Goal: Task Accomplishment & Management: Use online tool/utility

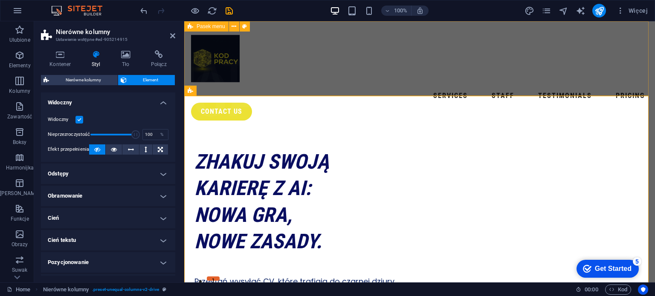
click at [282, 79] on div "Services Staff Testimonials Pricing contact us" at bounding box center [419, 74] width 471 height 106
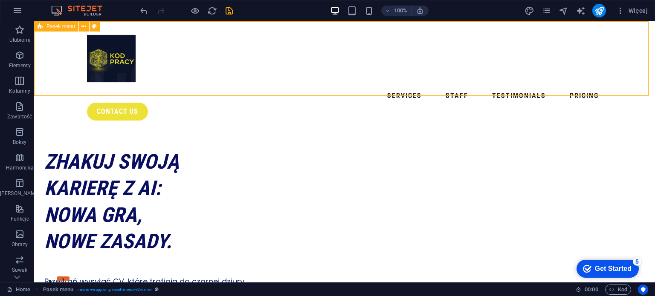
click at [257, 88] on div "Services Staff Testimonials Pricing contact us" at bounding box center [344, 74] width 621 height 106
select select "header"
select select "rem"
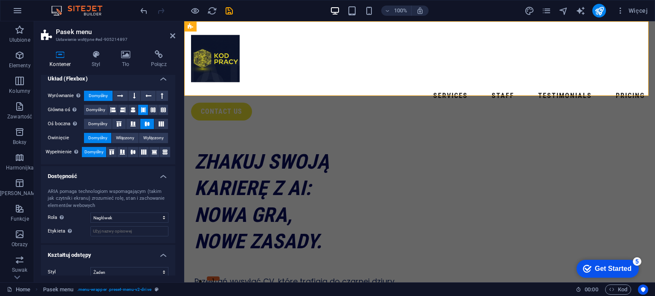
scroll to position [135, 0]
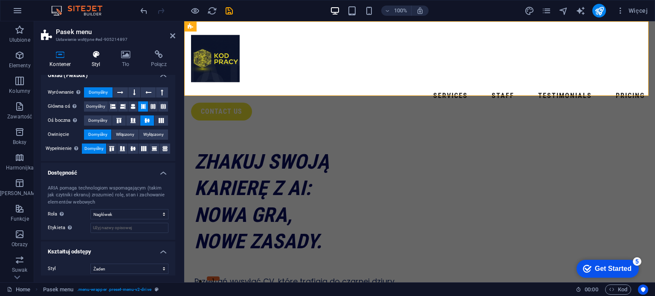
click at [96, 62] on h4 "Styl" at bounding box center [97, 59] width 29 height 18
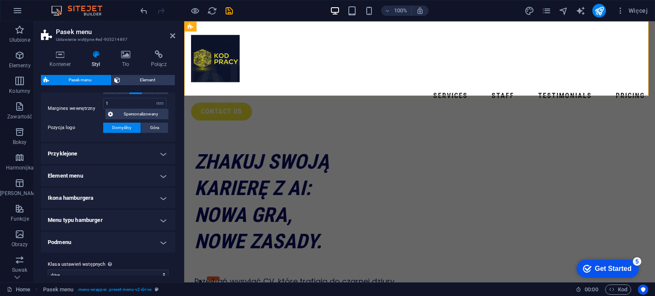
scroll to position [202, 0]
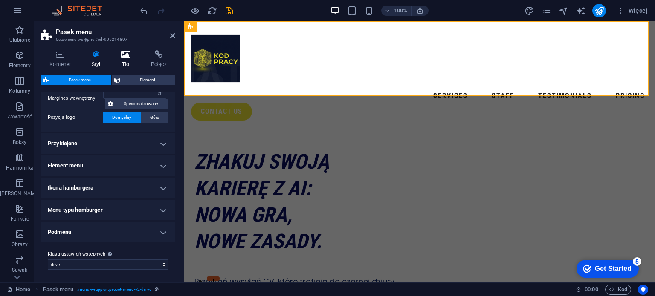
click at [125, 61] on h4 "Tło" at bounding box center [128, 59] width 30 height 18
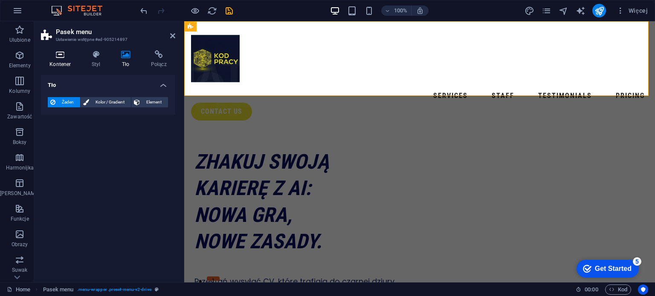
click at [63, 57] on icon at bounding box center [60, 54] width 39 height 9
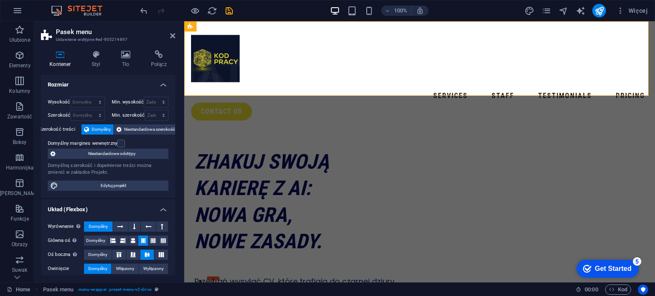
scroll to position [0, 0]
click at [94, 61] on h4 "Styl" at bounding box center [97, 59] width 29 height 18
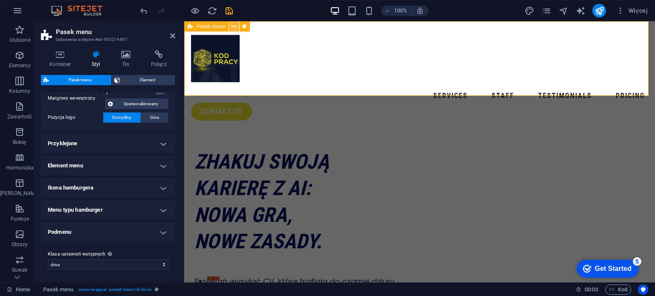
click at [232, 27] on icon at bounding box center [234, 26] width 5 height 9
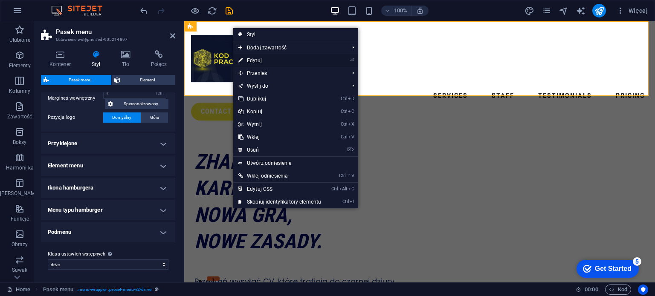
click at [251, 58] on link "⏎ Edytuj" at bounding box center [279, 60] width 93 height 13
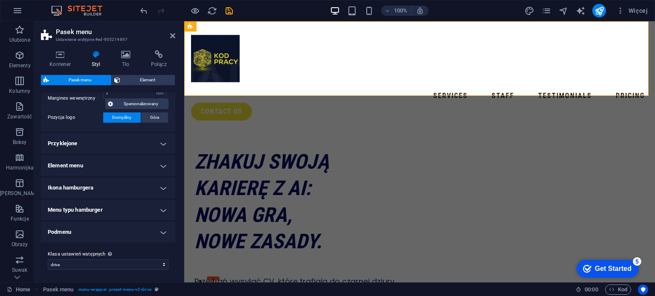
click at [162, 142] on h4 "Przyklejone" at bounding box center [108, 143] width 134 height 20
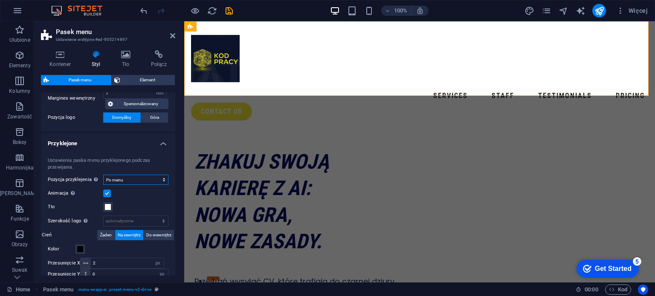
click at [127, 183] on select "Wyłączony Natychmiast Po menu Po banerze Podczas przewijania w górę" at bounding box center [135, 180] width 65 height 10
select select "sticky_none"
click at [103, 175] on select "Wyłączony Natychmiast Po menu Po banerze Podczas przewijania w górę" at bounding box center [135, 180] width 65 height 10
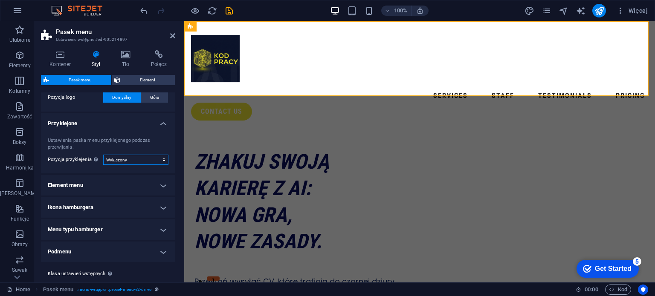
scroll to position [223, 0]
click at [160, 187] on h4 "Element menu" at bounding box center [108, 184] width 134 height 20
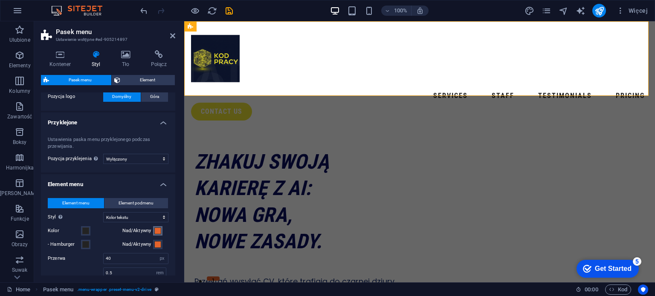
click at [157, 228] on span at bounding box center [157, 231] width 7 height 7
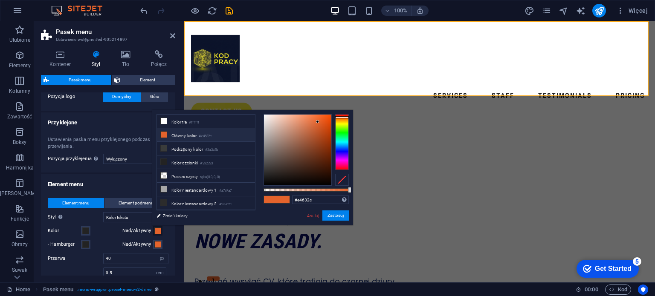
click at [191, 133] on li "Główny kolor #e4632c" at bounding box center [206, 135] width 98 height 14
drag, startPoint x: 319, startPoint y: 199, endPoint x: 290, endPoint y: 202, distance: 30.0
click at [290, 202] on div "#e4632c Obsługiwane formaty #0852ed rgb(8, 82, 237) rgba(8, 82, 237, 90%) hsv(2…" at bounding box center [306, 229] width 94 height 239
paste input "[DATE]"
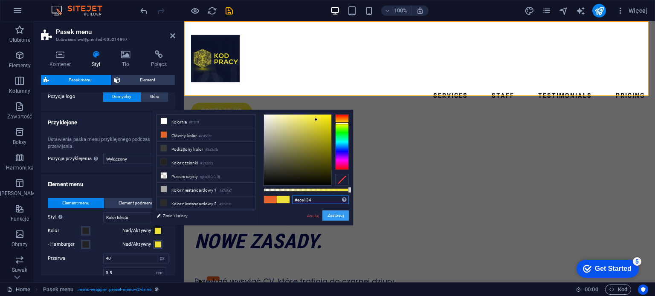
type input "#ece134"
click at [334, 215] on button "Zastosuj" at bounding box center [335, 216] width 26 height 10
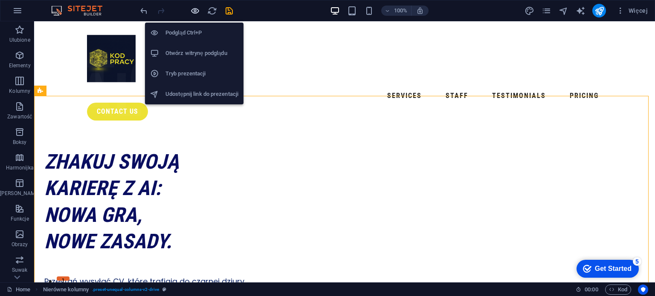
click at [193, 13] on icon "button" at bounding box center [195, 11] width 10 height 10
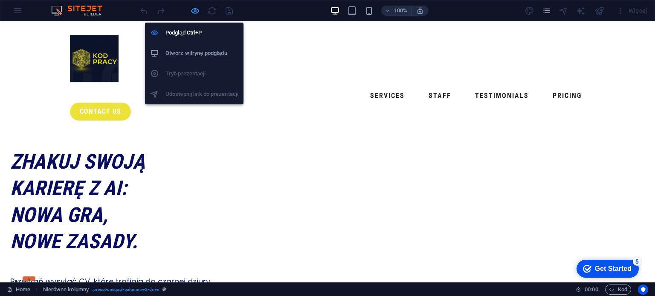
click at [196, 12] on icon "button" at bounding box center [195, 11] width 10 height 10
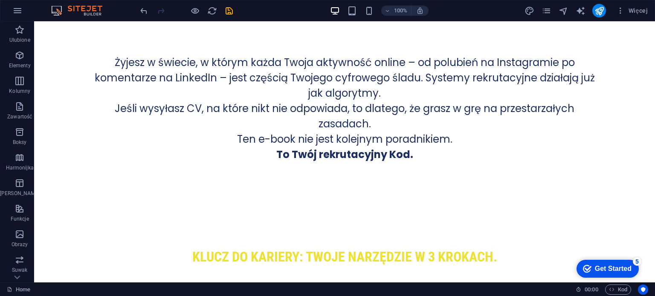
scroll to position [763, 0]
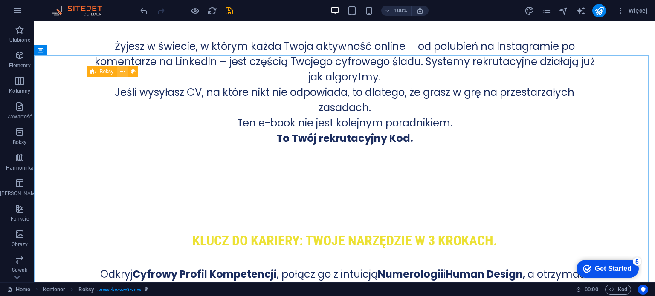
click at [125, 72] on icon at bounding box center [122, 71] width 5 height 9
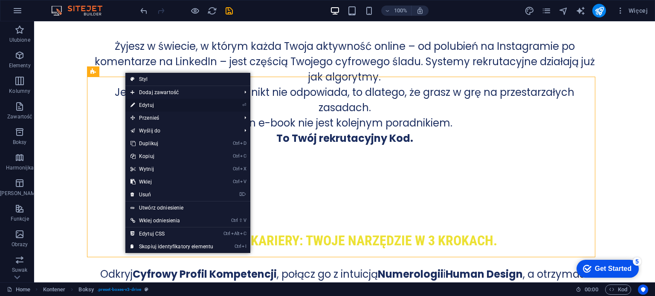
click at [139, 105] on link "⏎ Edytuj" at bounding box center [171, 105] width 93 height 13
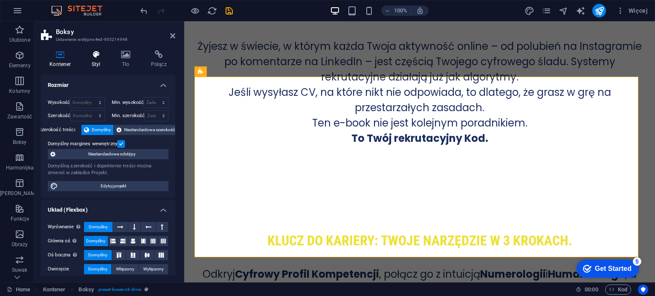
click at [98, 64] on h4 "Styl" at bounding box center [97, 59] width 29 height 18
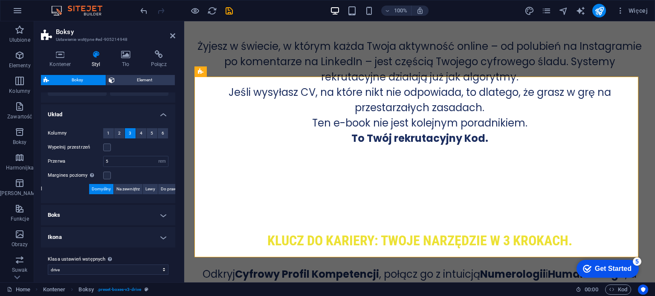
scroll to position [140, 0]
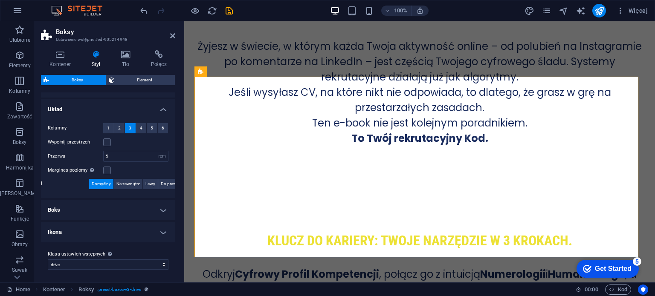
click at [160, 229] on h4 "Ikona" at bounding box center [108, 232] width 134 height 20
click at [107, 248] on span at bounding box center [107, 251] width 7 height 7
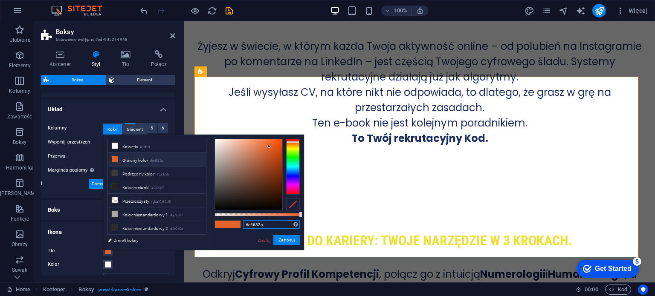
drag, startPoint x: 274, startPoint y: 225, endPoint x: 239, endPoint y: 226, distance: 35.4
click at [239, 226] on div "#e4632c Obsługiwane formaty #0852ed rgb(8, 82, 237) rgba(8, 82, 237, 90%) hsv(2…" at bounding box center [257, 254] width 94 height 239
paste input "[DATE]"
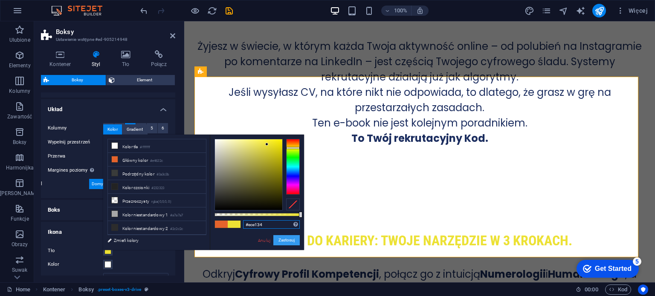
type input "#ece134"
click at [285, 240] on button "Zastosuj" at bounding box center [286, 240] width 26 height 10
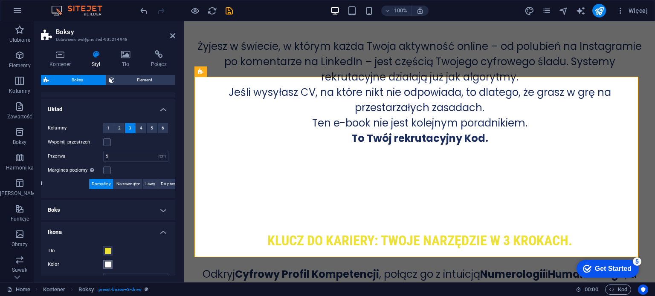
click at [110, 261] on span at bounding box center [107, 264] width 7 height 7
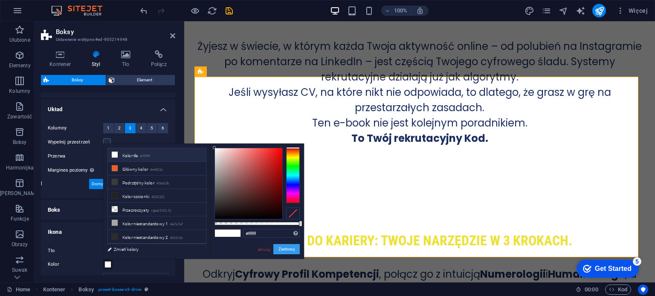
click at [284, 249] on button "Zastosuj" at bounding box center [286, 249] width 26 height 10
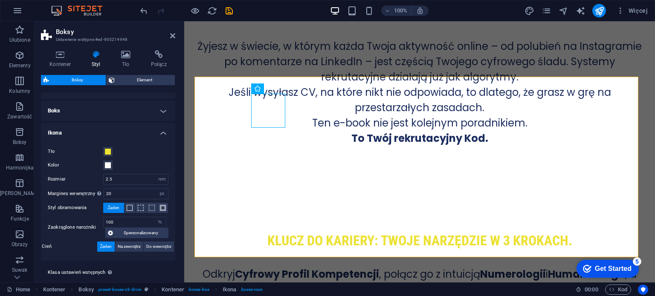
scroll to position [244, 0]
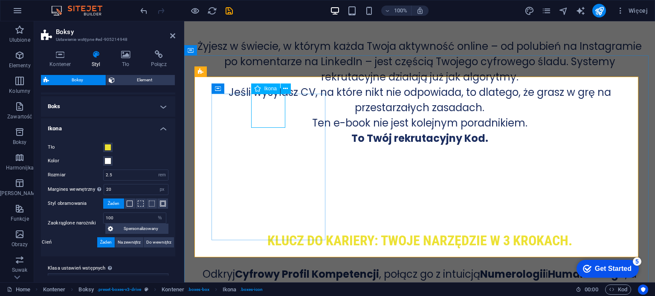
select select "xMidYMid"
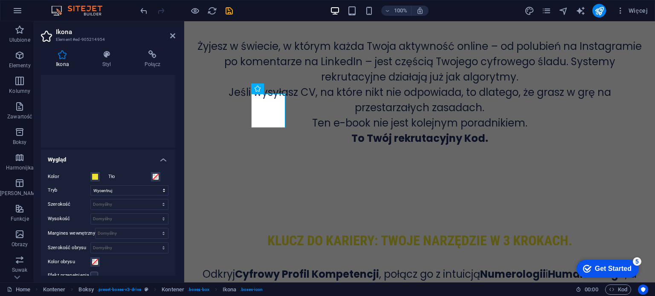
scroll to position [121, 0]
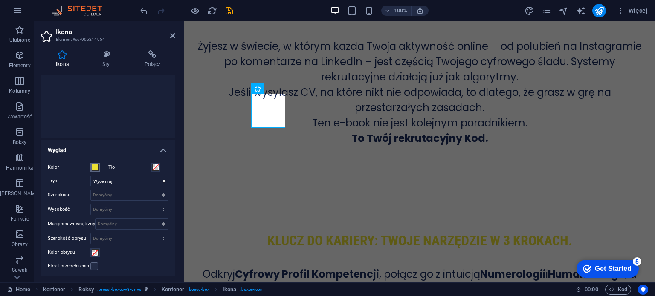
click at [95, 167] on span at bounding box center [95, 167] width 7 height 7
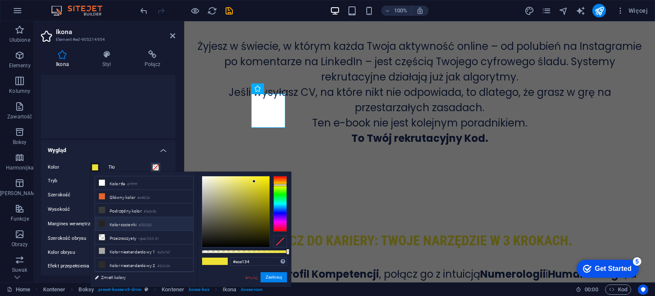
click at [118, 221] on li "Kolor czcionki #232323" at bounding box center [144, 225] width 98 height 14
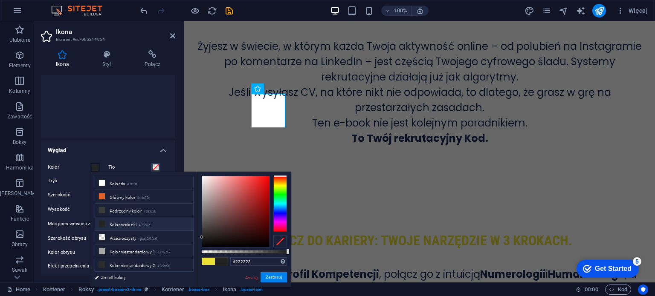
type input "#fdf7f7"
click at [203, 177] on div at bounding box center [235, 212] width 67 height 71
click at [276, 275] on button "Zastosuj" at bounding box center [274, 278] width 26 height 10
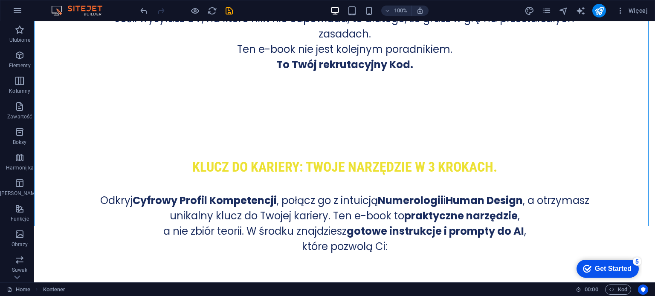
scroll to position [858, 0]
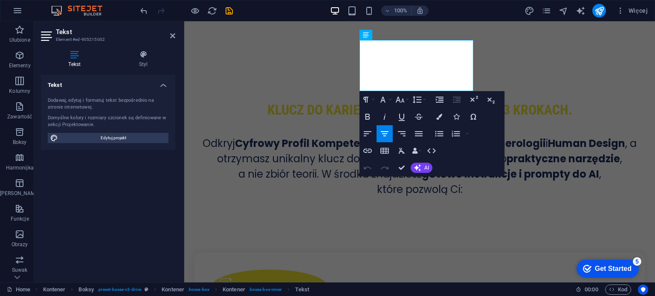
scroll to position [837, 0]
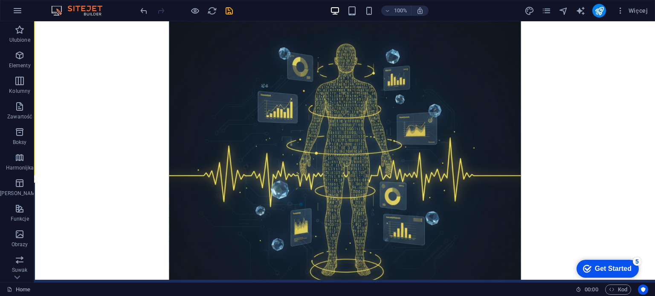
scroll to position [1935, 0]
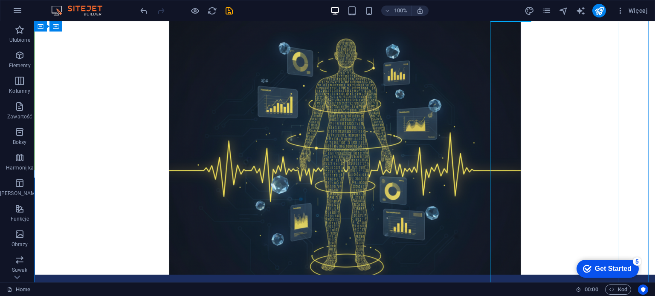
select select "px"
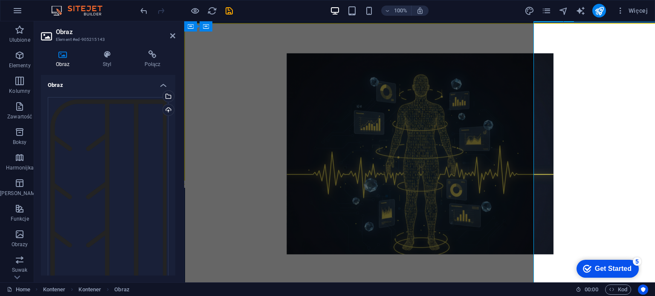
scroll to position [1936, 0]
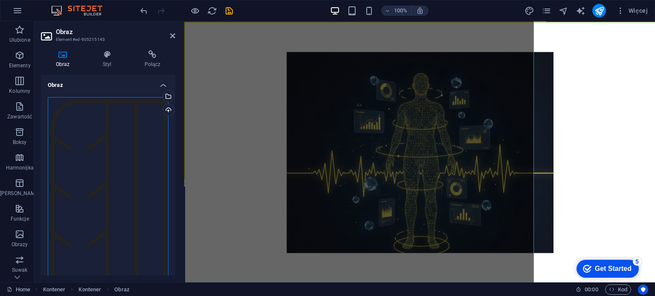
drag, startPoint x: 18, startPoint y: 110, endPoint x: 113, endPoint y: 132, distance: 97.2
click at [113, 132] on div "Przeciągnij pliki tutaj, kliknij, aby wybrać pliki lub wybierz pliki z Plików l…" at bounding box center [108, 239] width 121 height 284
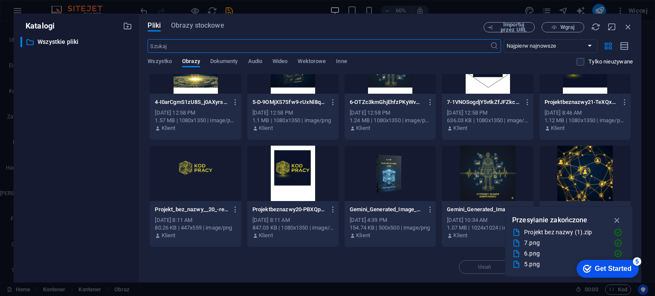
scroll to position [150, 0]
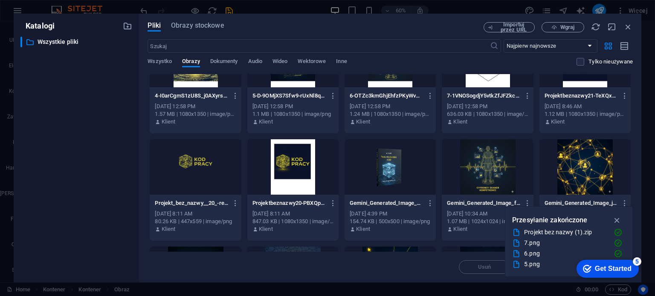
click at [396, 160] on div at bounding box center [390, 166] width 91 height 55
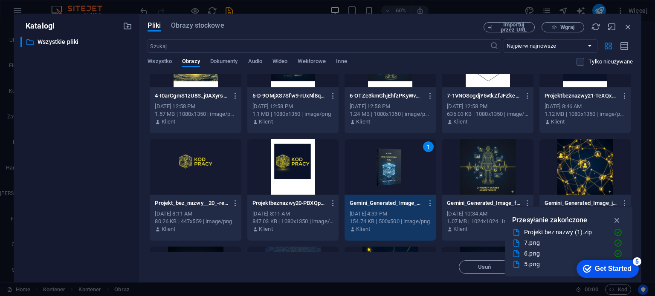
click at [396, 160] on div "1" at bounding box center [390, 166] width 91 height 55
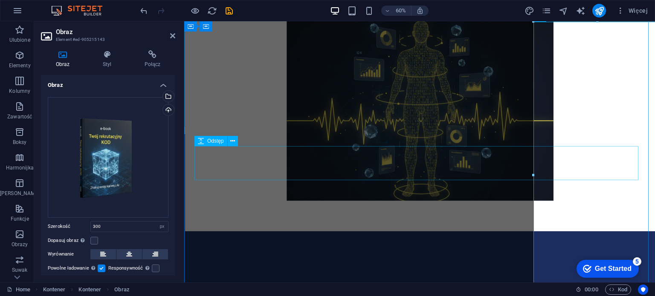
scroll to position [1936, 0]
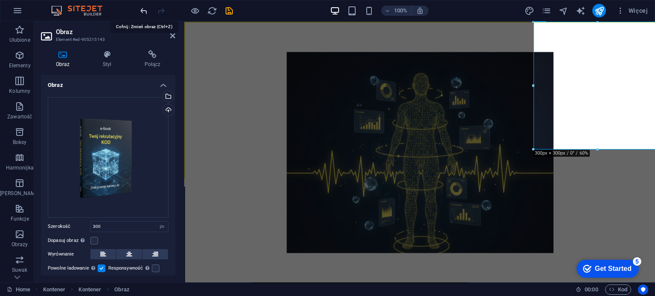
click at [142, 10] on icon "undo" at bounding box center [144, 11] width 10 height 10
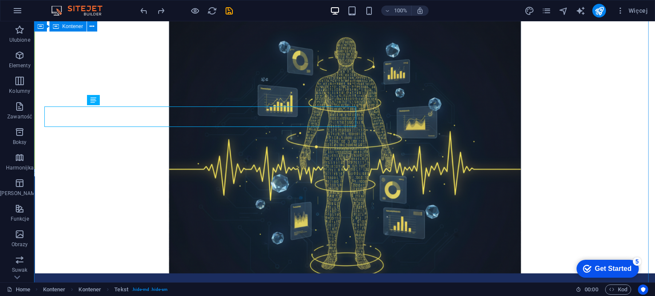
scroll to position [1935, 0]
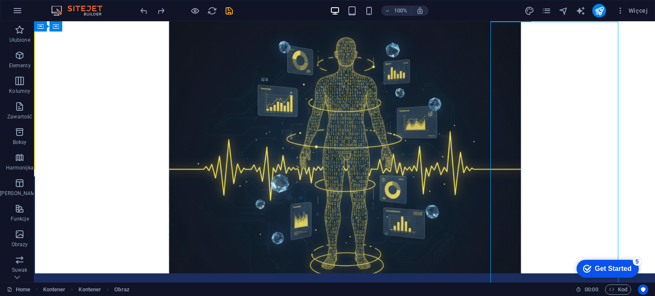
select select "px"
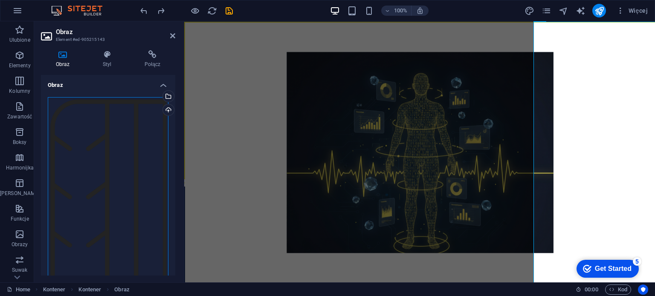
click at [134, 159] on div "Przeciągnij pliki tutaj, kliknij, aby wybrać pliki lub wybierz pliki z Plików l…" at bounding box center [108, 239] width 121 height 284
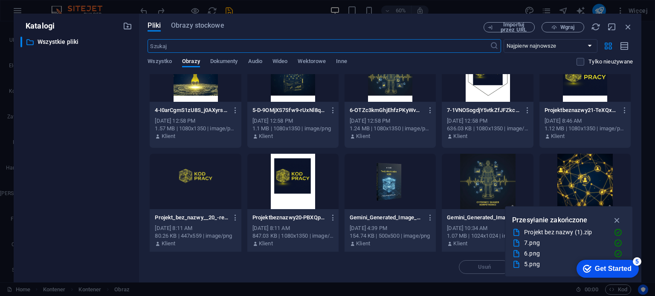
scroll to position [141, 0]
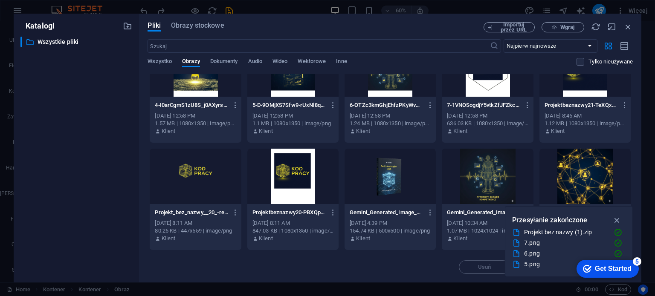
click at [583, 168] on div at bounding box center [584, 176] width 91 height 55
click at [583, 168] on div "1" at bounding box center [584, 176] width 91 height 55
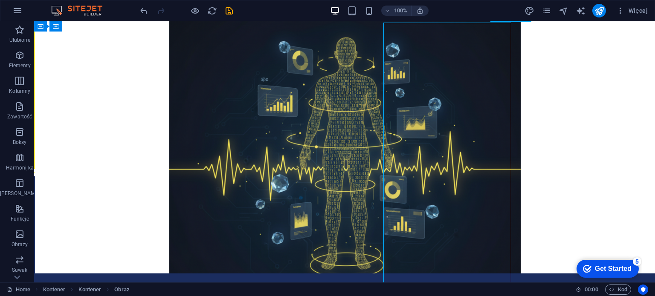
scroll to position [1935, 0]
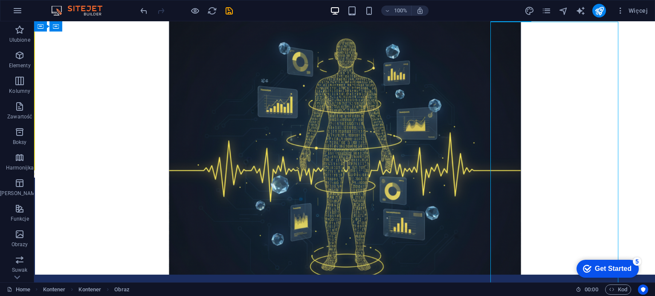
drag, startPoint x: 567, startPoint y: 175, endPoint x: 510, endPoint y: 174, distance: 56.7
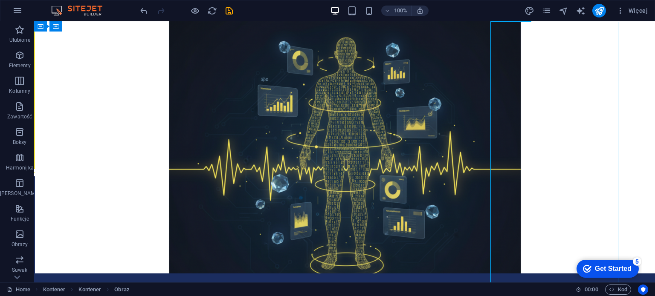
select select "px"
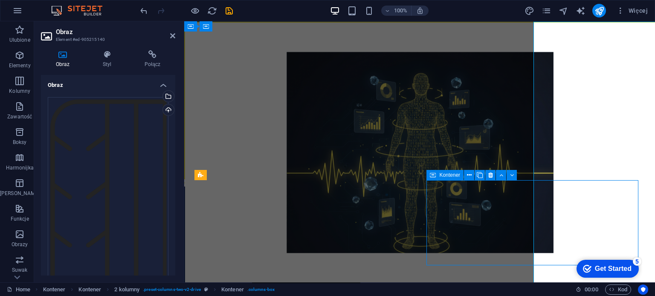
scroll to position [1935, 0]
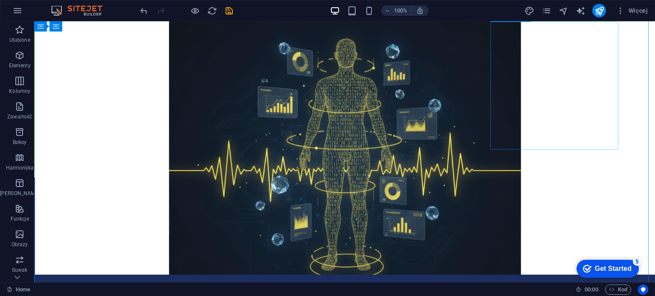
select select "px"
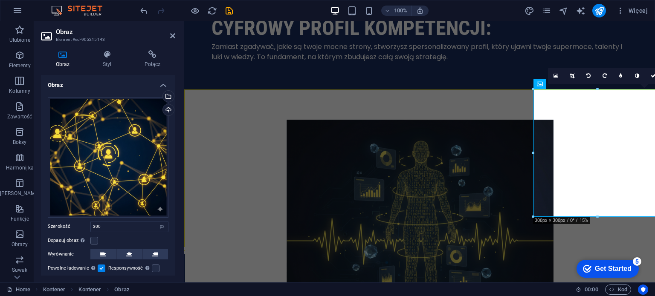
scroll to position [1863, 0]
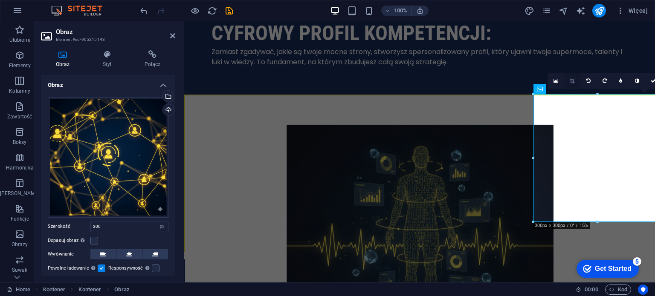
click at [572, 79] on icon at bounding box center [572, 80] width 5 height 5
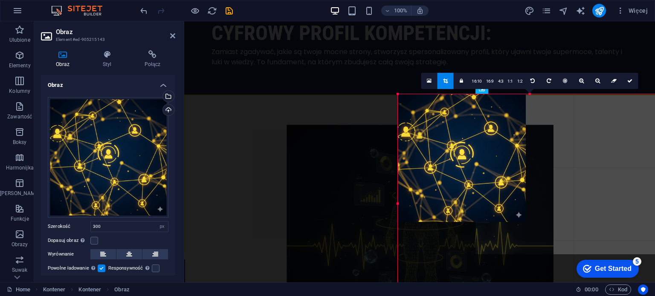
drag, startPoint x: 534, startPoint y: 223, endPoint x: 398, endPoint y: 315, distance: 163.8
click at [398, 296] on html "[DOMAIN_NAME] Home Ulubione Elementy Kolumny Zawartość Boksy Harmonijka Tabele …" at bounding box center [327, 148] width 655 height 296
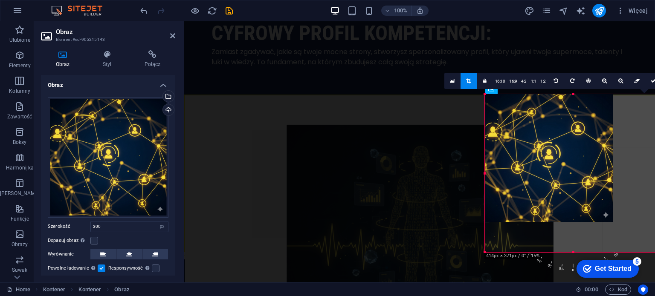
drag, startPoint x: 1095, startPoint y: 479, endPoint x: 590, endPoint y: 278, distance: 543.4
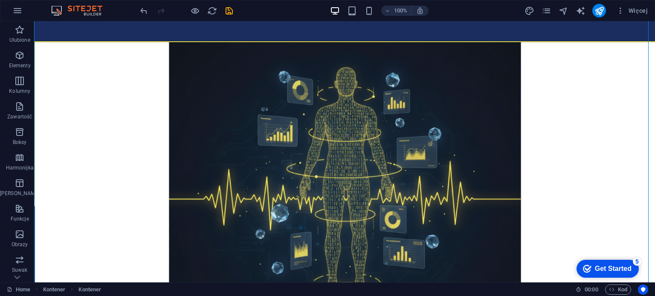
scroll to position [1964, 0]
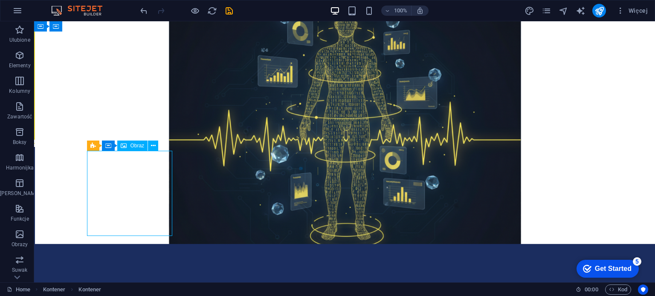
select select "%"
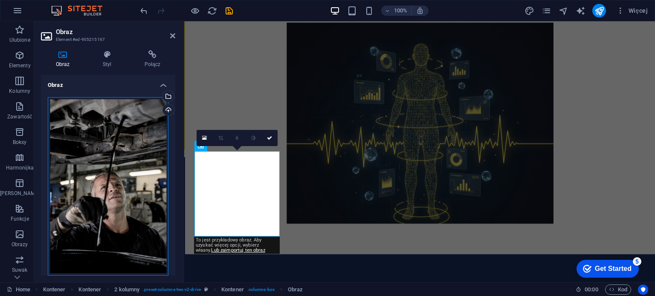
click at [128, 172] on div "Przeciągnij pliki tutaj, kliknij, aby wybrać pliki lub wybierz pliki z Plików l…" at bounding box center [108, 186] width 121 height 179
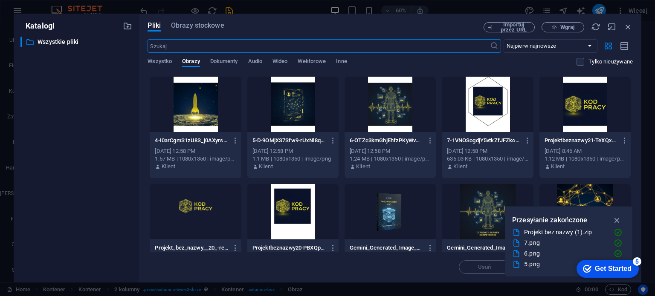
scroll to position [113, 0]
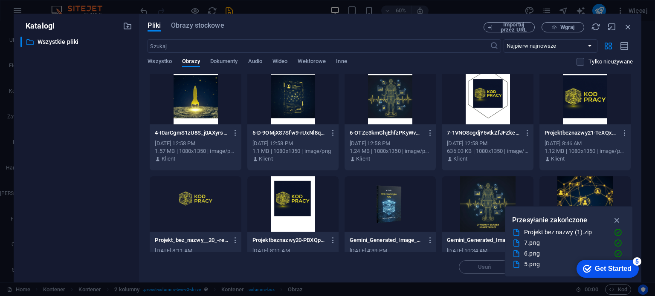
click at [394, 206] on div at bounding box center [390, 204] width 91 height 55
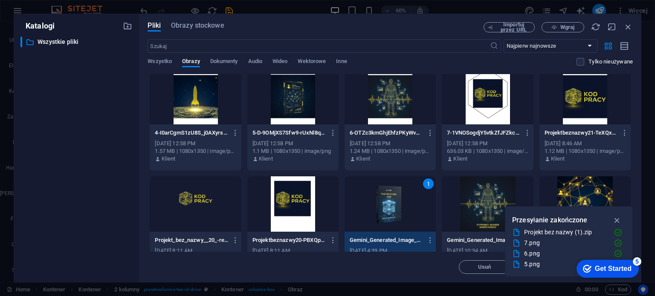
click at [394, 206] on div "1" at bounding box center [390, 204] width 91 height 55
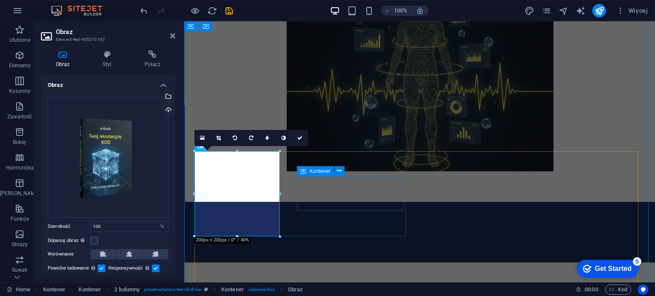
scroll to position [1965, 0]
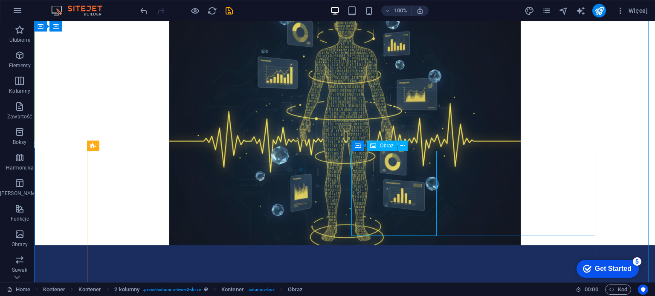
click at [402, 147] on icon at bounding box center [402, 146] width 5 height 9
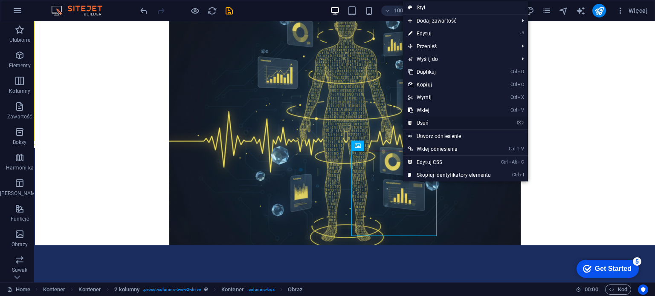
click at [418, 125] on link "⌦ Usuń" at bounding box center [449, 123] width 93 height 13
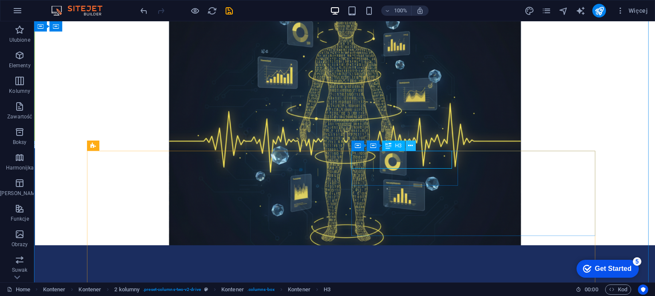
click at [409, 146] on icon at bounding box center [410, 146] width 5 height 9
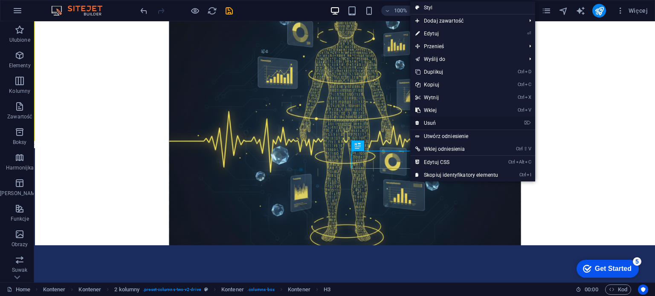
click at [427, 122] on link "⌦ Usuń" at bounding box center [456, 123] width 93 height 13
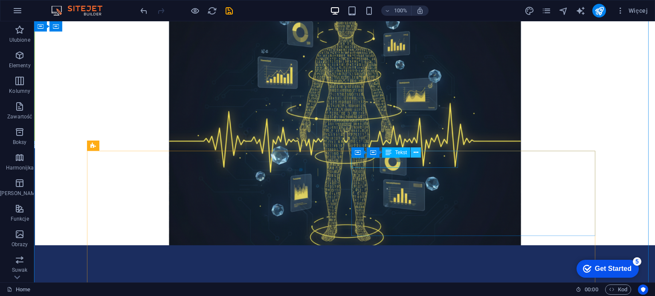
click at [416, 152] on icon at bounding box center [416, 152] width 5 height 9
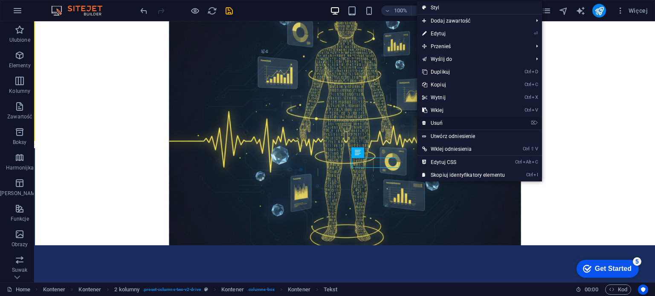
click at [435, 125] on link "⌦ Usuń" at bounding box center [463, 123] width 93 height 13
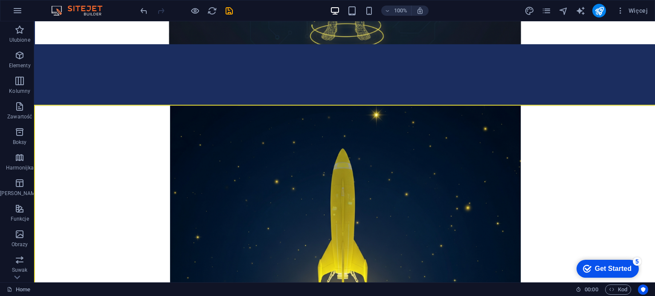
scroll to position [2171, 0]
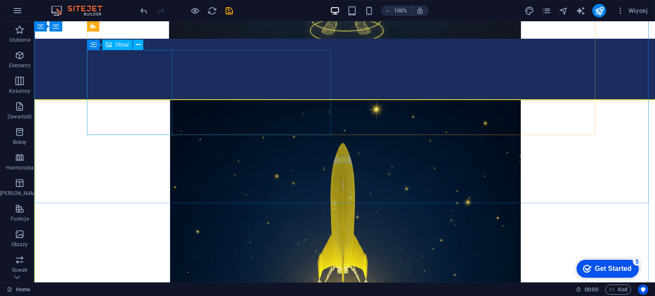
click at [137, 47] on icon at bounding box center [138, 45] width 5 height 9
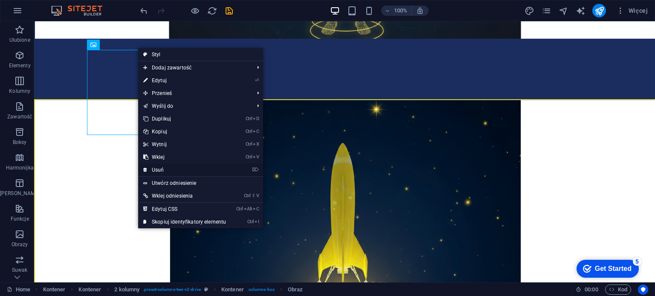
click at [163, 167] on link "⌦ Usuń" at bounding box center [184, 170] width 93 height 13
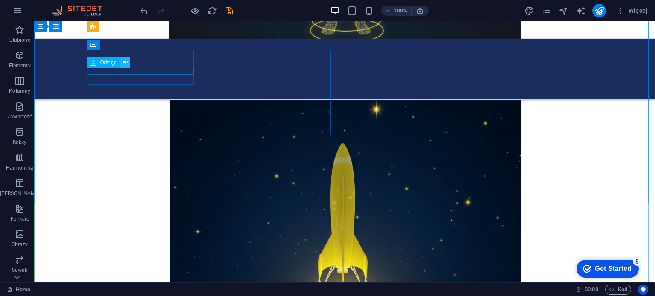
click at [124, 61] on icon at bounding box center [125, 62] width 5 height 9
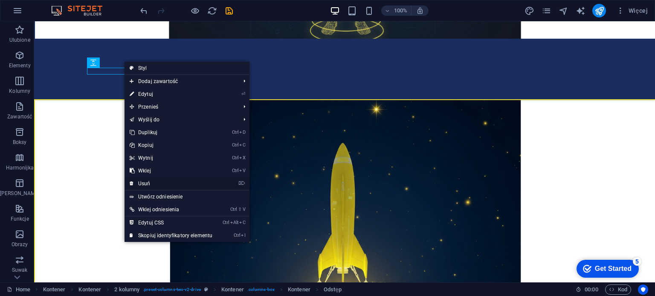
click at [162, 183] on link "⌦ Usuń" at bounding box center [171, 183] width 93 height 13
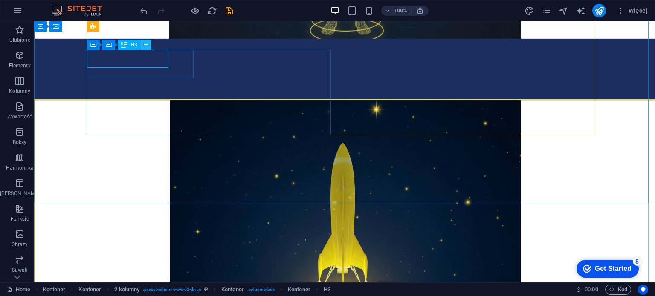
click at [145, 47] on icon at bounding box center [146, 45] width 5 height 9
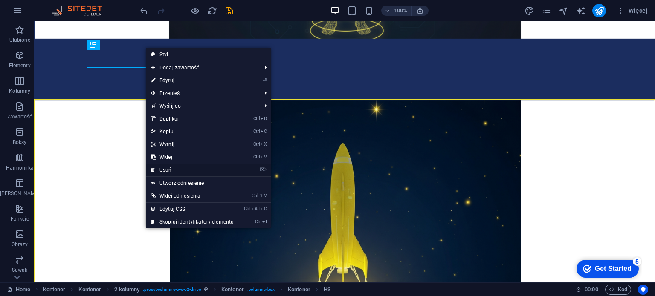
click at [176, 168] on link "⌦ Usuń" at bounding box center [192, 170] width 93 height 13
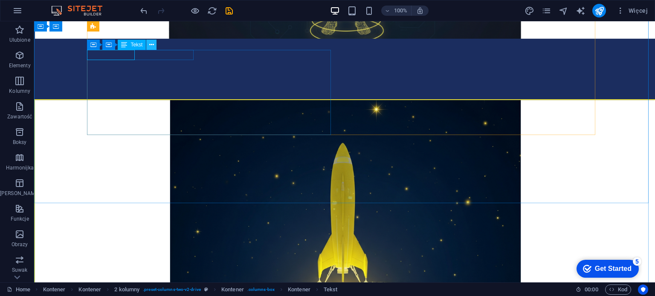
click at [148, 45] on button at bounding box center [151, 45] width 10 height 10
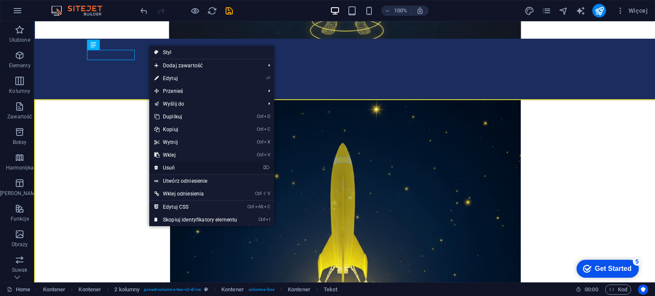
click at [175, 166] on link "⌦ Usuń" at bounding box center [195, 168] width 93 height 13
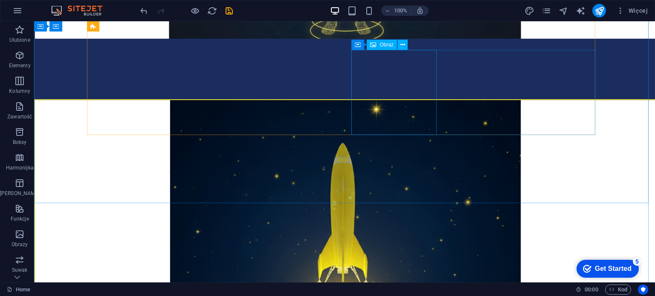
click at [402, 43] on icon at bounding box center [402, 45] width 5 height 9
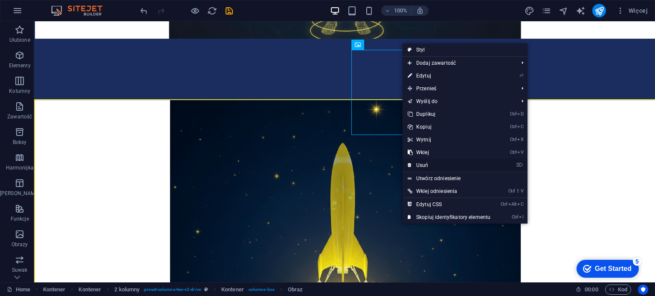
click at [425, 165] on link "⌦ Usuń" at bounding box center [449, 165] width 93 height 13
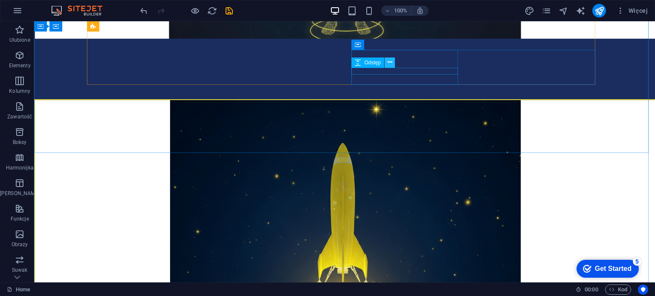
click at [392, 61] on icon at bounding box center [390, 62] width 5 height 9
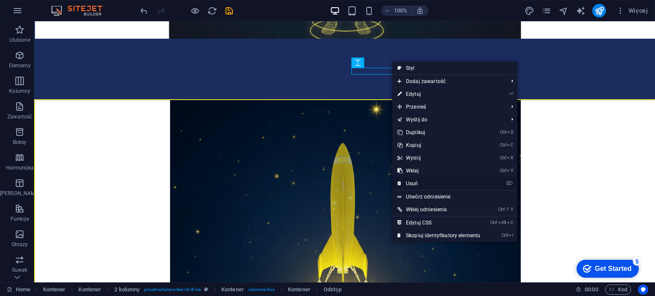
click at [414, 182] on link "⌦ Usuń" at bounding box center [438, 183] width 93 height 13
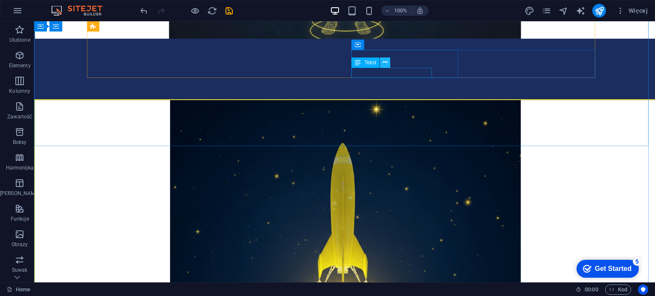
click at [387, 61] on icon at bounding box center [385, 62] width 5 height 9
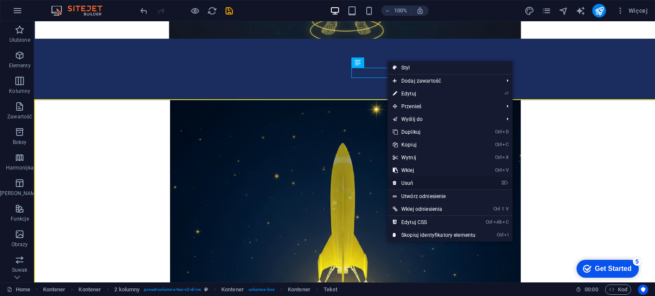
click at [413, 179] on link "⌦ Usuń" at bounding box center [434, 183] width 93 height 13
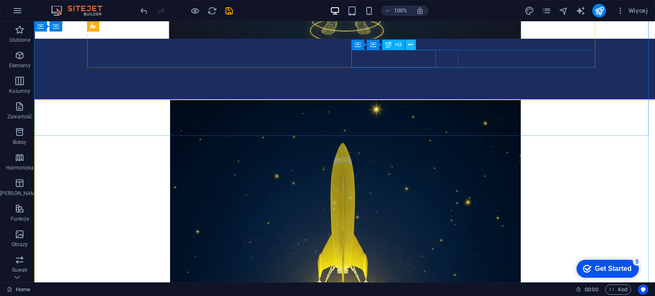
click at [411, 47] on icon at bounding box center [410, 45] width 5 height 9
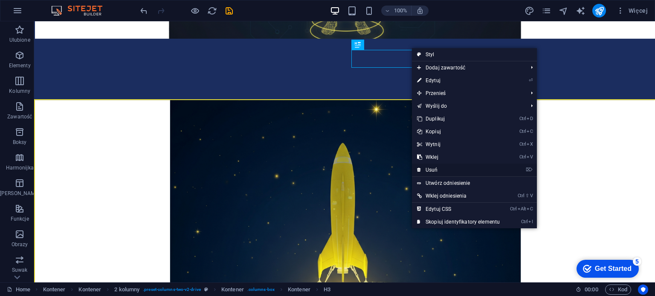
click at [435, 166] on link "⌦ Usuń" at bounding box center [458, 170] width 93 height 13
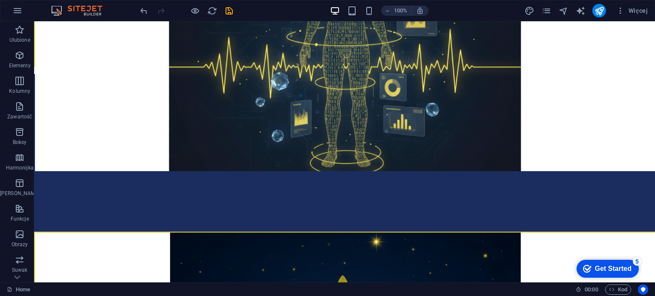
scroll to position [1966, 0]
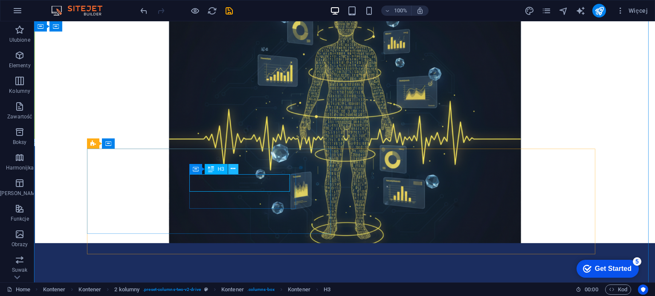
click at [232, 170] on icon at bounding box center [233, 169] width 5 height 9
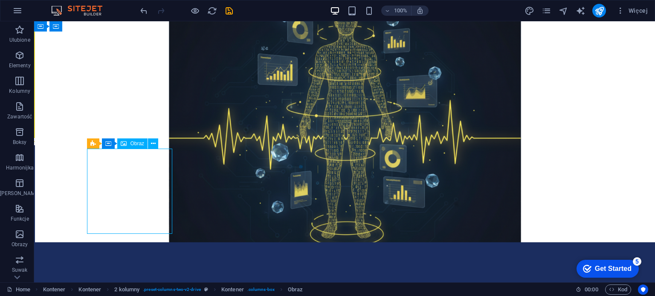
select select "%"
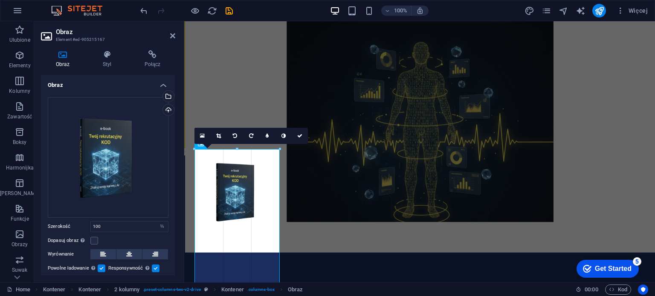
drag, startPoint x: 280, startPoint y: 233, endPoint x: 340, endPoint y: 249, distance: 62.5
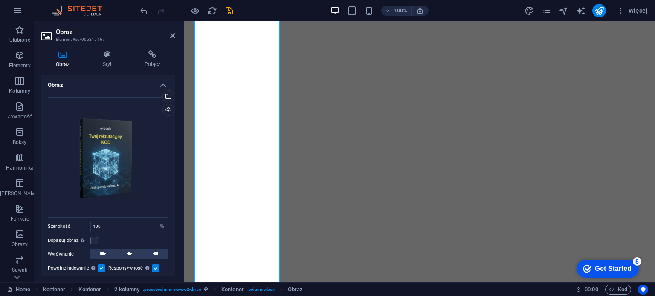
scroll to position [899483, 0]
click at [143, 12] on icon "undo" at bounding box center [144, 11] width 10 height 10
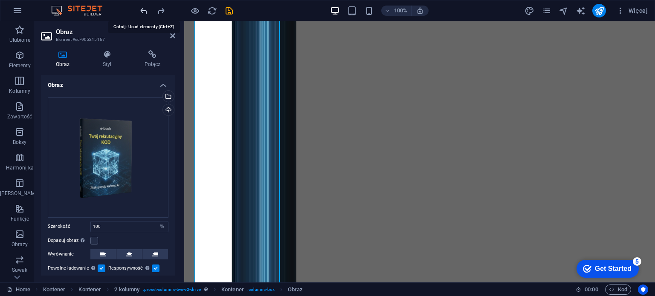
scroll to position [11447965, 0]
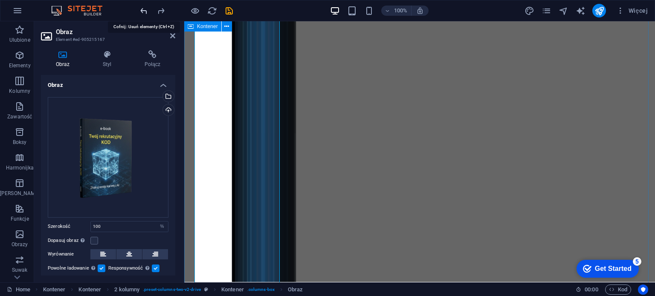
click at [143, 9] on icon "undo" at bounding box center [144, 11] width 10 height 10
click at [173, 38] on icon at bounding box center [172, 35] width 5 height 7
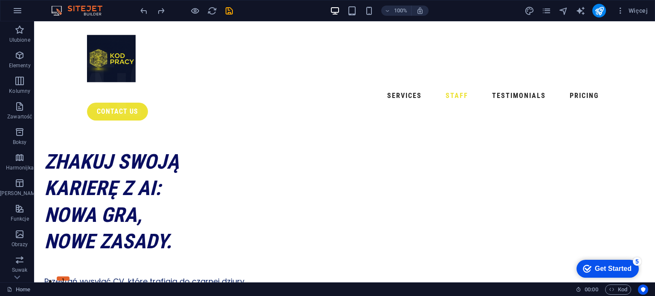
scroll to position [2915142, 0]
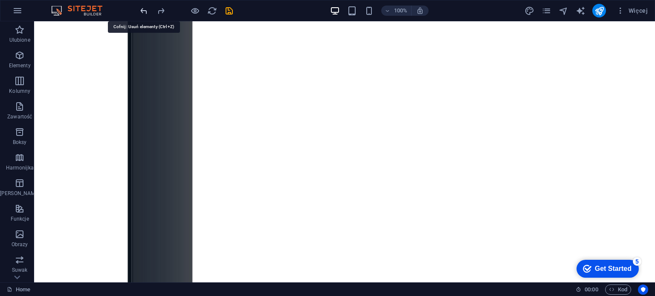
click at [142, 9] on icon "undo" at bounding box center [144, 11] width 10 height 10
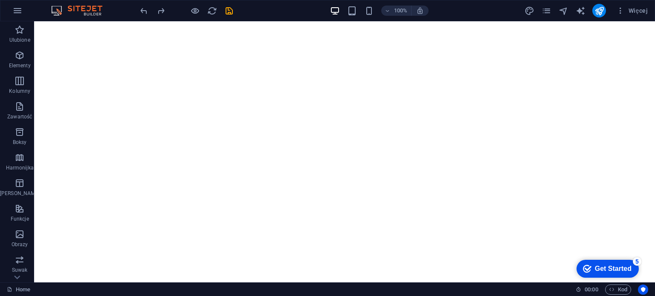
scroll to position [0, 0]
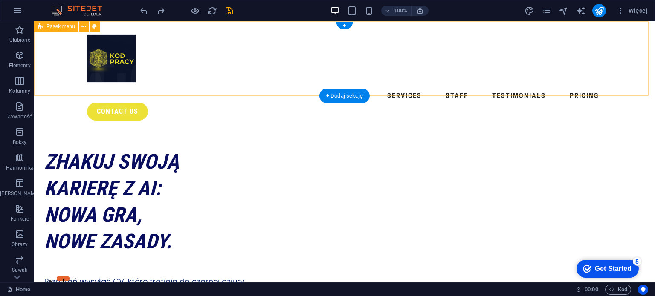
click at [631, 93] on div "Services Staff Testimonials Pricing contact us" at bounding box center [344, 74] width 621 height 106
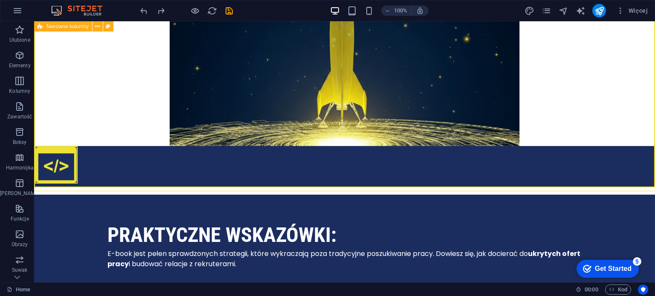
scroll to position [2276, 0]
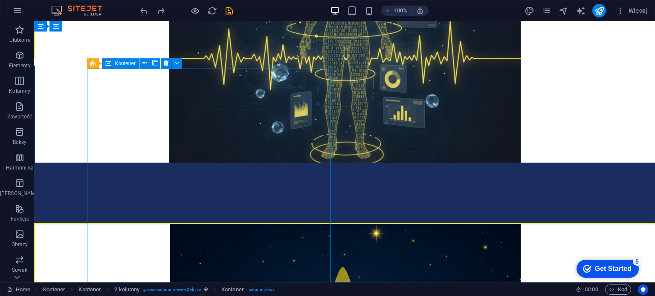
scroll to position [2037, 0]
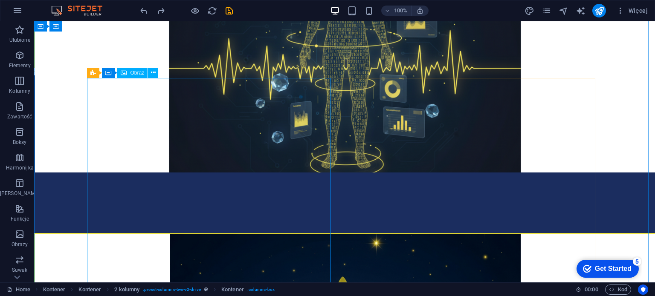
click at [152, 74] on icon at bounding box center [153, 72] width 5 height 9
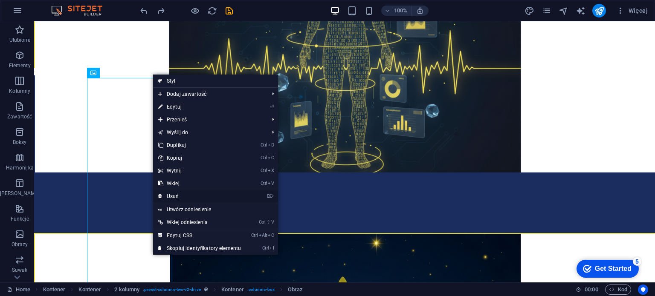
click at [174, 193] on link "⌦ Usuń" at bounding box center [199, 196] width 93 height 13
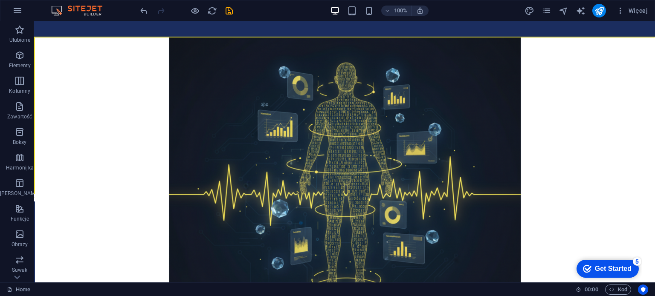
scroll to position [1895, 0]
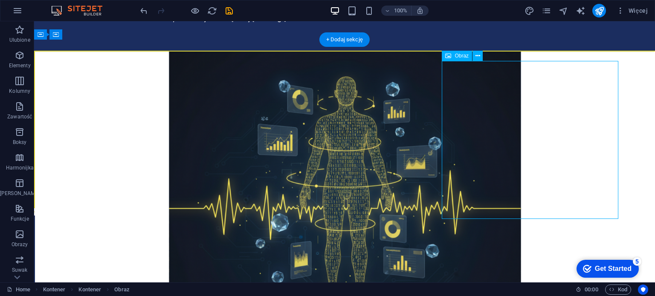
select select "px"
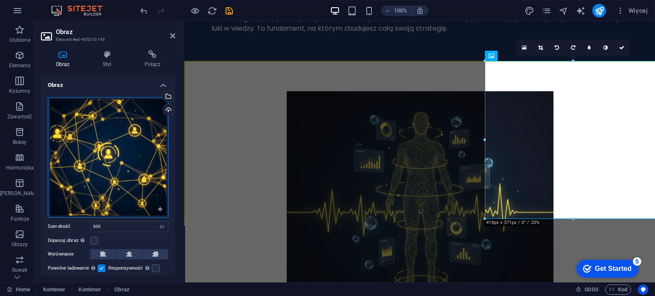
click at [119, 153] on div "Przeciągnij pliki tutaj, kliknij, aby wybrać pliki lub wybierz pliki z Plików l…" at bounding box center [108, 157] width 121 height 121
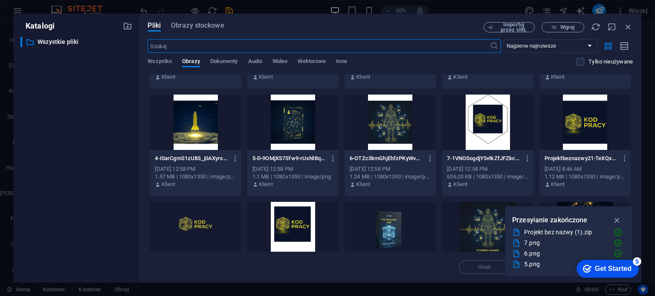
scroll to position [99, 0]
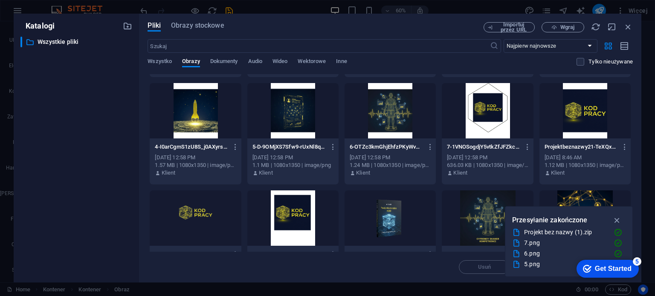
click at [386, 212] on div at bounding box center [390, 218] width 91 height 55
click at [386, 212] on div "1" at bounding box center [390, 218] width 91 height 55
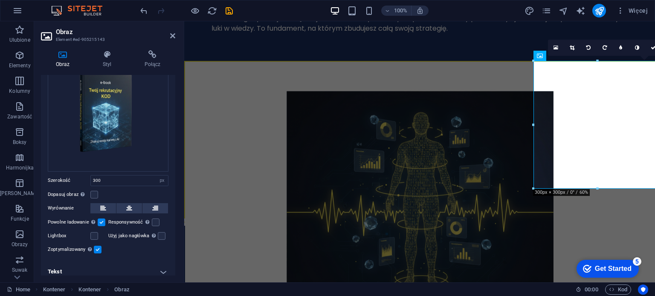
scroll to position [50, 0]
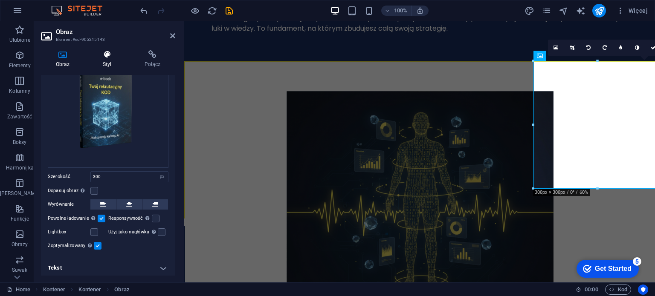
click at [105, 67] on h4 "Styl" at bounding box center [109, 59] width 42 height 18
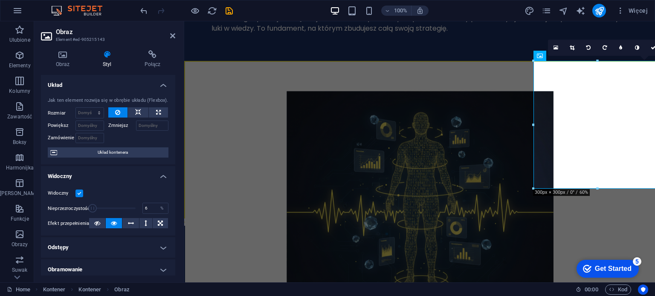
click at [92, 208] on span at bounding box center [92, 208] width 9 height 9
drag, startPoint x: 134, startPoint y: 209, endPoint x: 114, endPoint y: 209, distance: 20.5
click at [114, 209] on div "Nieprzezroczystość 6 %" at bounding box center [108, 208] width 121 height 13
drag, startPoint x: 114, startPoint y: 209, endPoint x: 96, endPoint y: 208, distance: 18.4
click at [96, 208] on span at bounding box center [112, 208] width 45 height 13
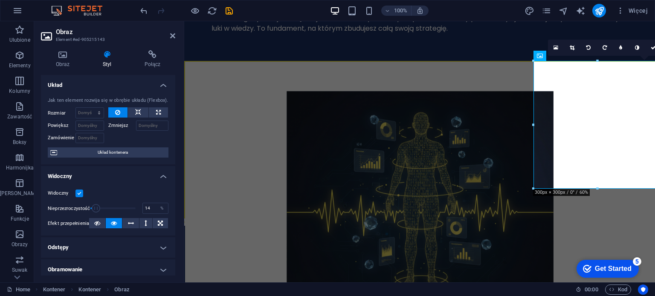
click at [96, 208] on span at bounding box center [96, 208] width 9 height 9
type input "100"
drag, startPoint x: 96, startPoint y: 208, endPoint x: 143, endPoint y: 208, distance: 47.8
click at [143, 208] on div "Nieprzezroczystość 100 %" at bounding box center [108, 208] width 121 height 13
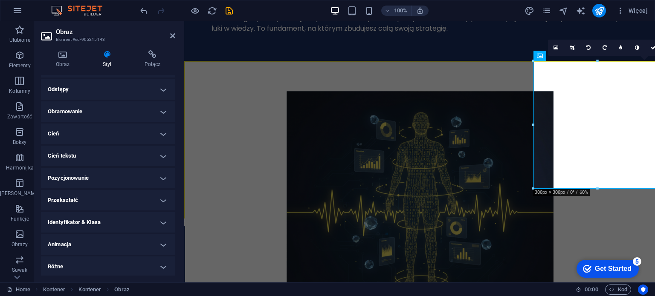
scroll to position [159, 0]
click at [63, 64] on h4 "Obraz" at bounding box center [64, 59] width 47 height 18
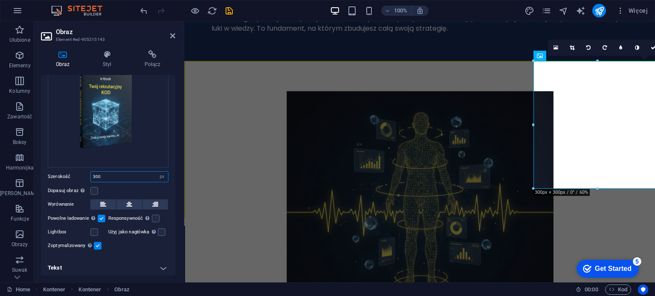
drag, startPoint x: 104, startPoint y: 174, endPoint x: 89, endPoint y: 174, distance: 15.4
click at [89, 174] on div "Szerokość 300 Domyślny automatycznie px rem % em vh vw" at bounding box center [108, 176] width 121 height 11
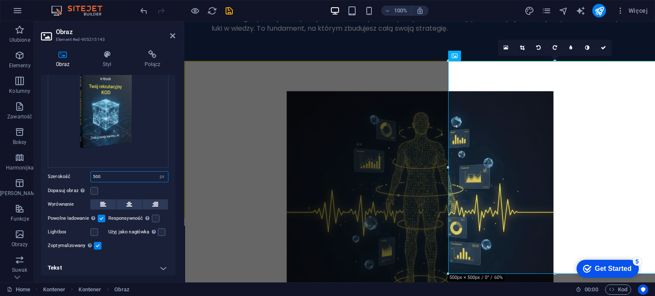
type input "500"
click at [133, 186] on div "Dopasuj obraz Automatycznie dopasuj obraz do stałej szerokości i wysokości" at bounding box center [108, 191] width 121 height 10
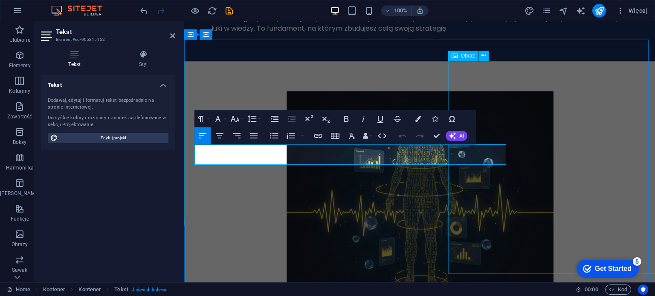
drag, startPoint x: 194, startPoint y: 149, endPoint x: 491, endPoint y: 161, distance: 297.1
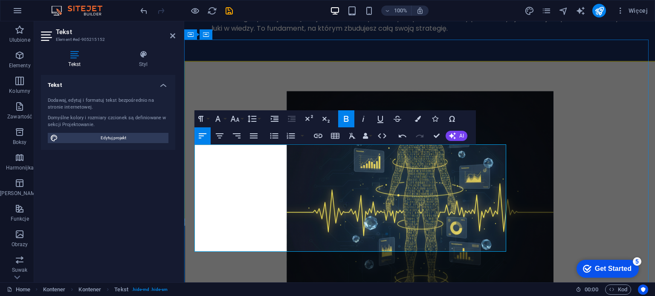
drag, startPoint x: 288, startPoint y: 173, endPoint x: 195, endPoint y: 154, distance: 94.4
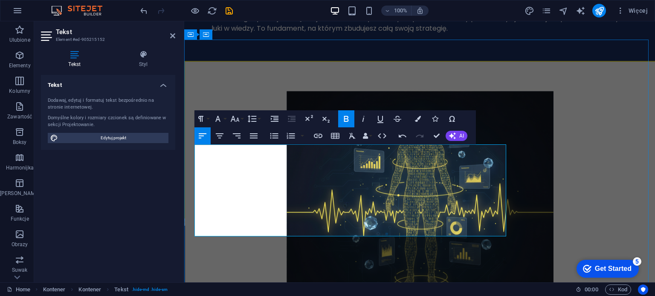
drag, startPoint x: 195, startPoint y: 151, endPoint x: 303, endPoint y: 232, distance: 135.3
click at [417, 118] on icon "button" at bounding box center [418, 119] width 6 height 6
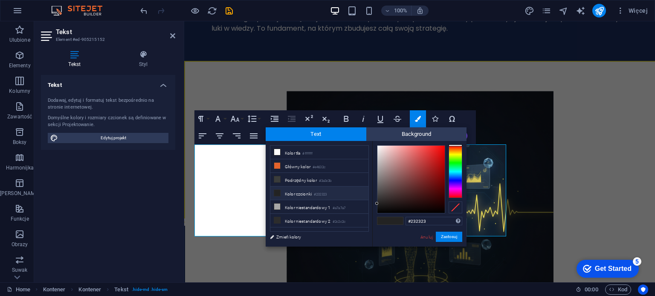
click at [299, 191] on li "Kolor czcionki #232323" at bounding box center [319, 194] width 98 height 14
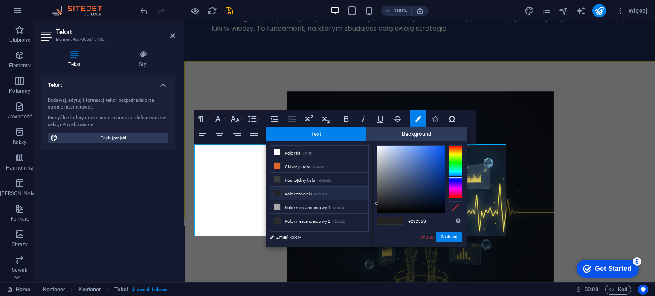
click at [454, 177] on div at bounding box center [456, 171] width 14 height 53
type input "#0b317a"
click at [438, 181] on div at bounding box center [410, 179] width 67 height 67
click at [452, 241] on button "Zastosuj" at bounding box center [449, 237] width 26 height 10
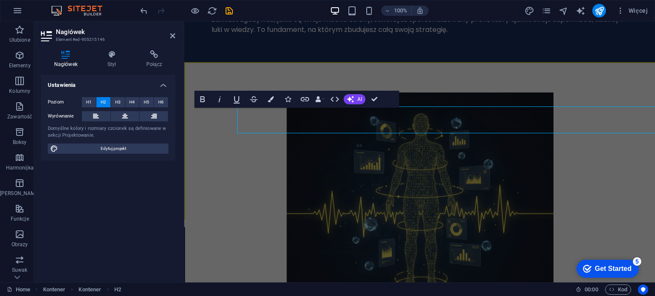
scroll to position [1897, 0]
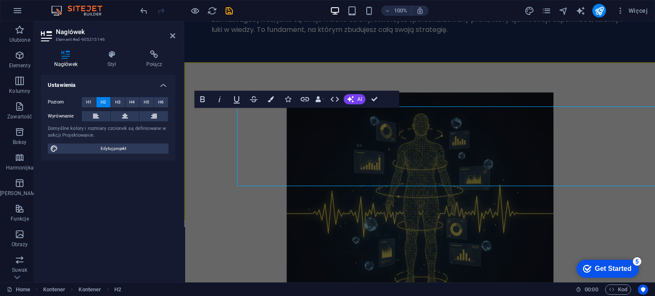
scroll to position [1897, 0]
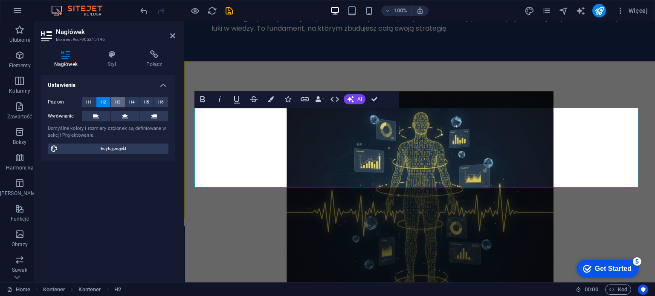
click at [115, 102] on span "H3" at bounding box center [118, 102] width 6 height 10
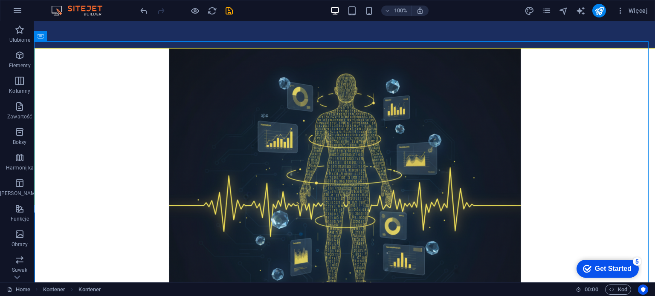
scroll to position [1910, 0]
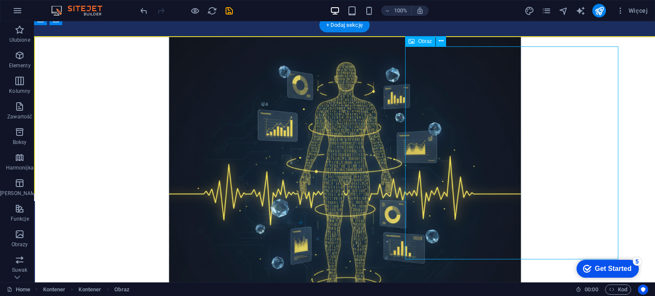
select select "px"
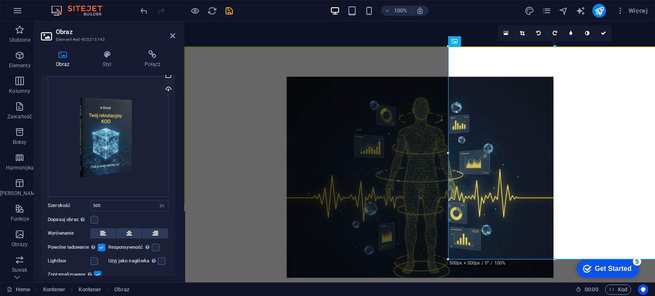
scroll to position [50, 0]
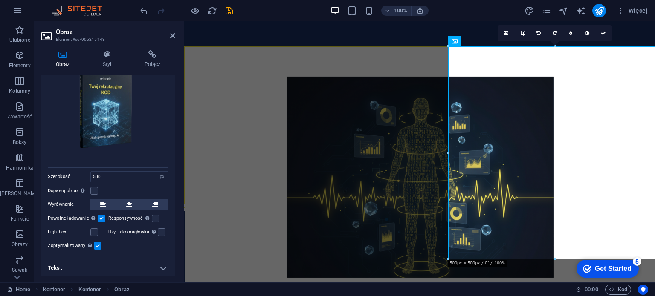
click at [173, 168] on div "Przeciągnij pliki tutaj, kliknij, aby wybrać pliki lub wybierz pliki z Plików l…" at bounding box center [108, 150] width 134 height 218
click at [108, 63] on h4 "Styl" at bounding box center [109, 59] width 42 height 18
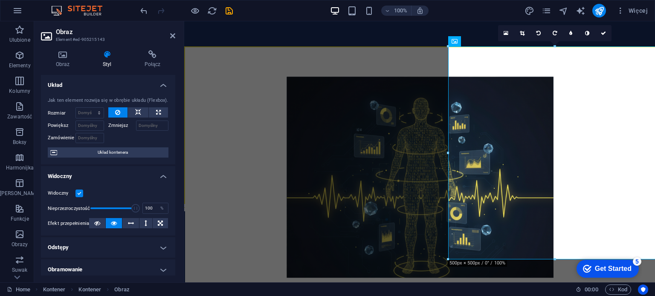
drag, startPoint x: 175, startPoint y: 107, endPoint x: 174, endPoint y: 148, distance: 41.4
click at [174, 148] on div "Obraz Styl Połącz Obraz Przeciągnij pliki tutaj, kliknij, aby wybrać pliki lub …" at bounding box center [108, 163] width 148 height 239
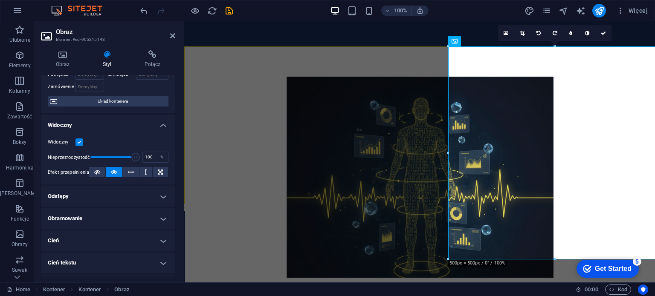
scroll to position [0, 0]
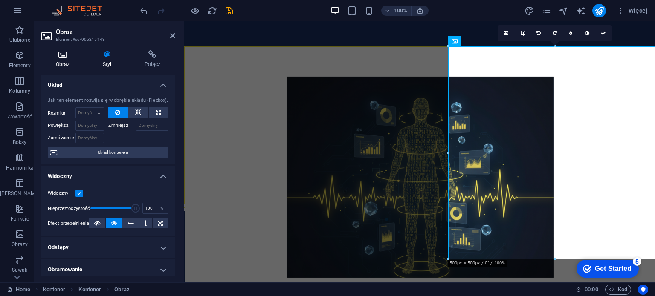
click at [67, 53] on icon at bounding box center [63, 54] width 44 height 9
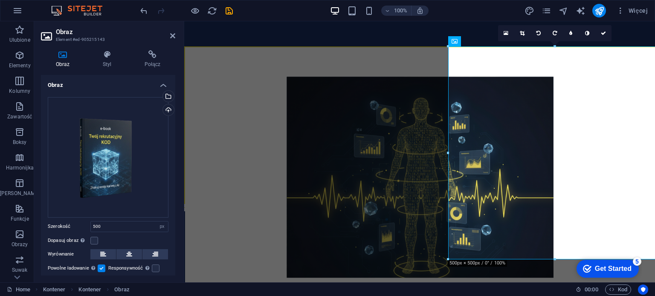
scroll to position [50, 0]
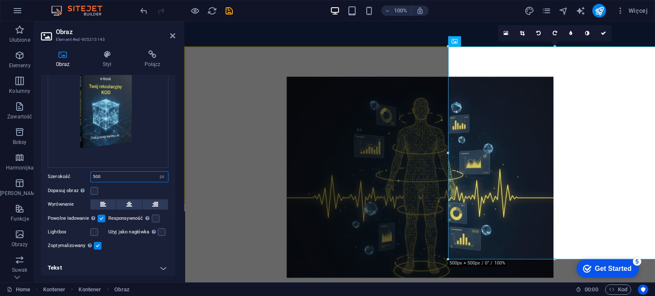
drag, startPoint x: 105, startPoint y: 174, endPoint x: 85, endPoint y: 173, distance: 19.6
click at [85, 173] on div "Szerokość 500 Domyślny automatycznie px rem % em vh vw" at bounding box center [108, 176] width 121 height 11
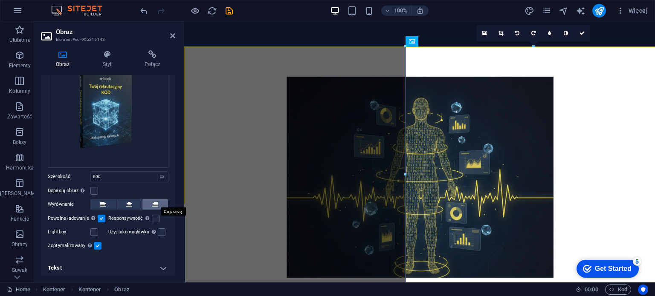
click at [157, 200] on button at bounding box center [155, 205] width 26 height 10
click at [128, 201] on icon at bounding box center [129, 205] width 6 height 10
click at [152, 202] on icon at bounding box center [155, 205] width 6 height 10
drag, startPoint x: 114, startPoint y: 177, endPoint x: 91, endPoint y: 173, distance: 23.0
click at [91, 173] on input "600" at bounding box center [129, 177] width 77 height 10
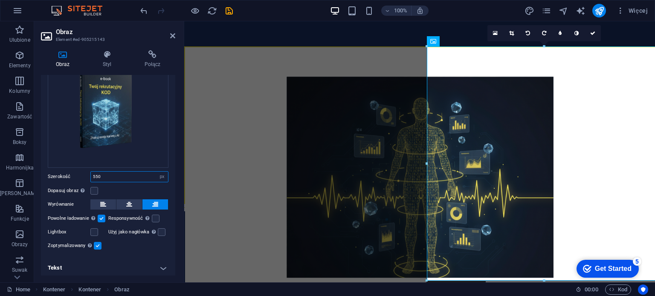
type input "550"
click at [173, 30] on h2 "Obraz" at bounding box center [115, 32] width 119 height 8
click at [173, 33] on icon at bounding box center [172, 35] width 5 height 7
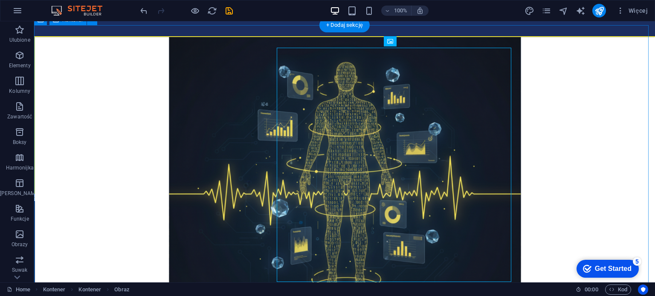
scroll to position [1910, 0]
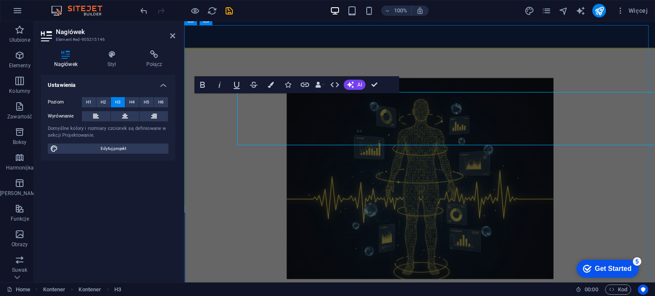
scroll to position [1911, 0]
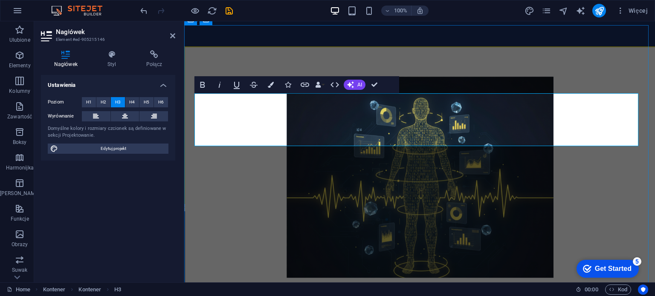
drag, startPoint x: 194, startPoint y: 103, endPoint x: 360, endPoint y: 106, distance: 165.5
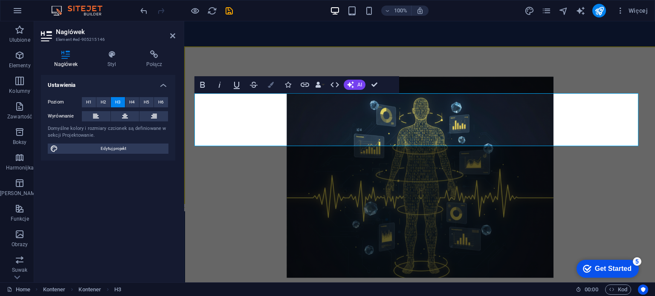
click at [269, 87] on icon "button" at bounding box center [271, 85] width 6 height 6
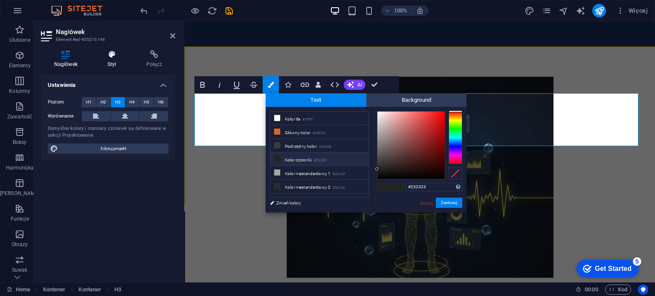
click at [113, 60] on h4 "Styl" at bounding box center [113, 59] width 39 height 18
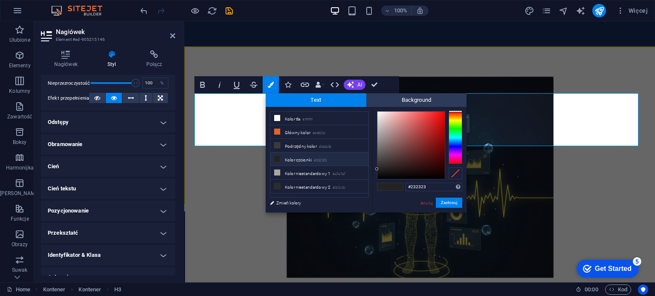
scroll to position [136, 0]
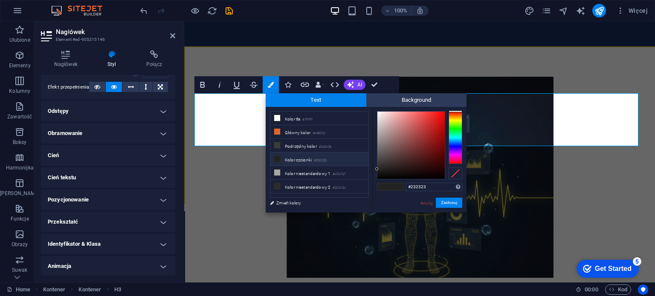
click at [160, 174] on h4 "Cień tekstu" at bounding box center [108, 178] width 134 height 20
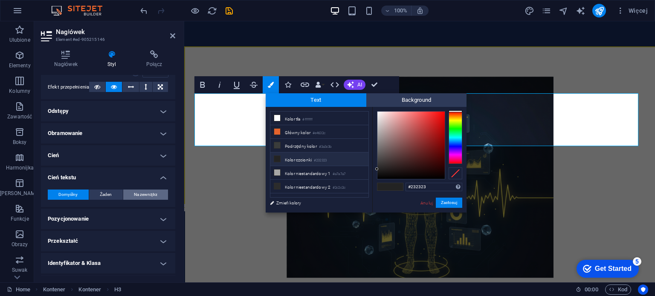
click at [136, 197] on span "Na zewnątrz" at bounding box center [145, 195] width 23 height 10
type input "2"
type input "4"
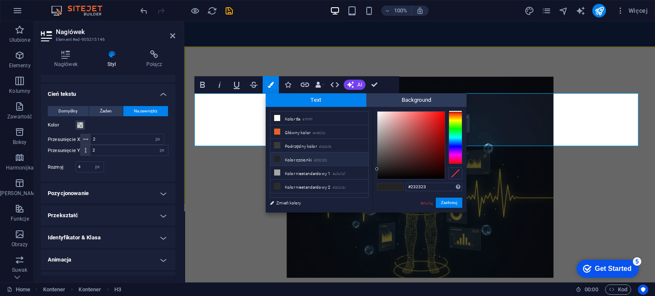
scroll to position [223, 0]
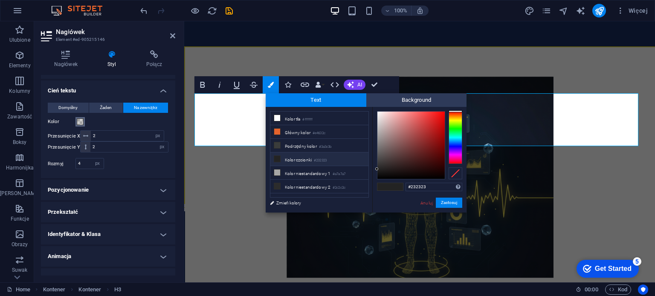
click at [80, 121] on span at bounding box center [80, 122] width 7 height 7
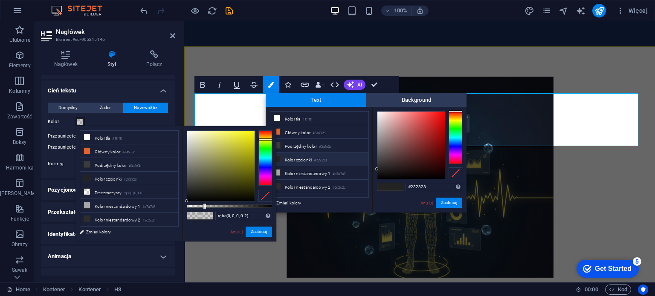
click at [268, 139] on div at bounding box center [265, 158] width 14 height 55
click at [268, 138] on div at bounding box center [265, 138] width 14 height 2
click at [248, 147] on div at bounding box center [220, 166] width 67 height 71
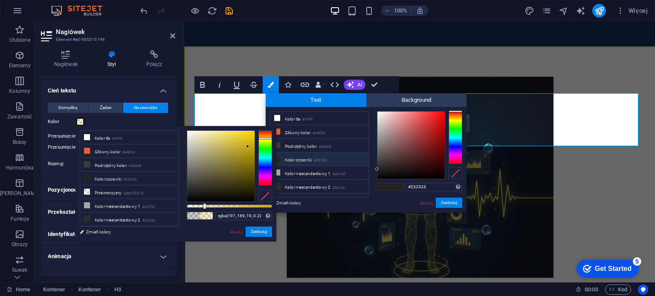
type input "rgba(197, 169, 19, 0.936)"
click at [267, 206] on div at bounding box center [229, 206] width 85 height 3
click at [259, 231] on button "Zastosuj" at bounding box center [259, 232] width 26 height 10
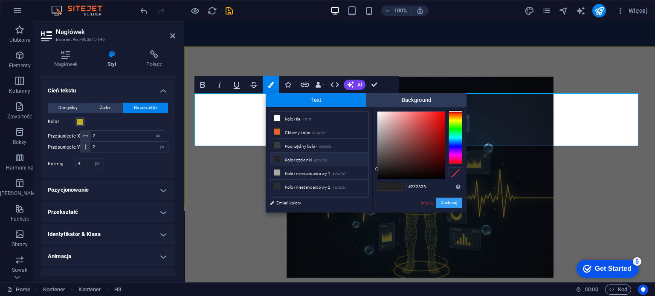
click at [454, 201] on button "Zastosuj" at bounding box center [449, 203] width 26 height 10
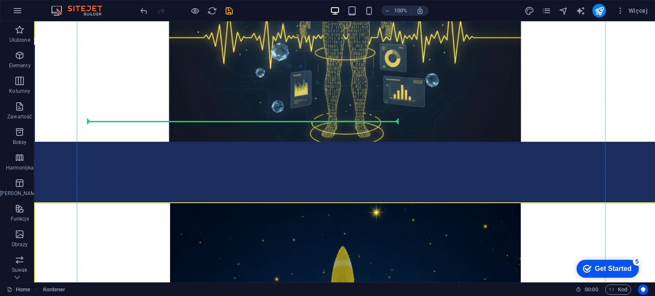
scroll to position [2172, 0]
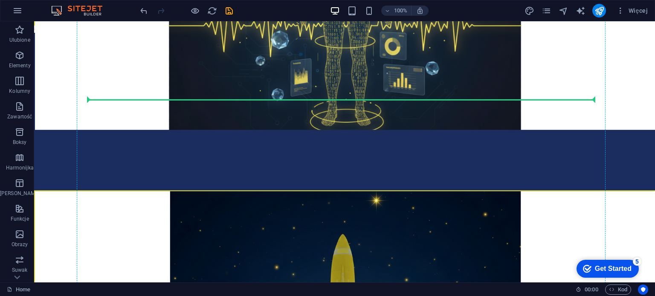
drag, startPoint x: 274, startPoint y: 155, endPoint x: 283, endPoint y: 109, distance: 46.6
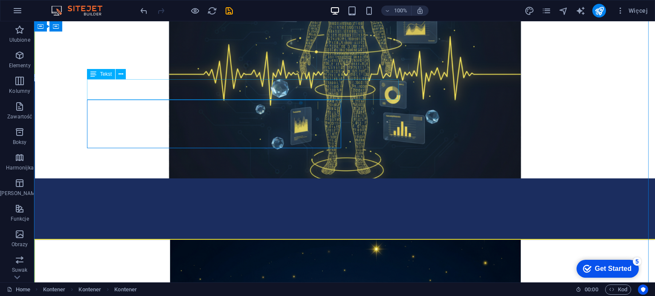
click at [122, 76] on icon at bounding box center [121, 74] width 5 height 9
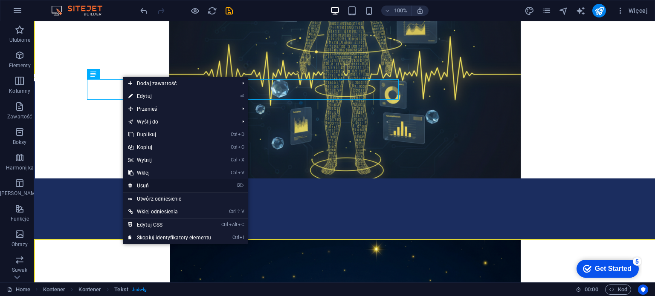
click at [145, 184] on link "⌦ Usuń" at bounding box center [169, 186] width 93 height 13
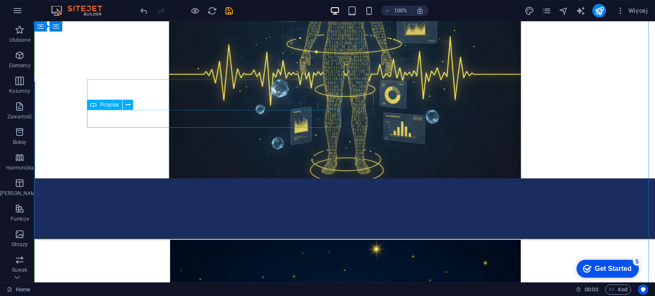
click at [126, 106] on icon at bounding box center [128, 105] width 5 height 9
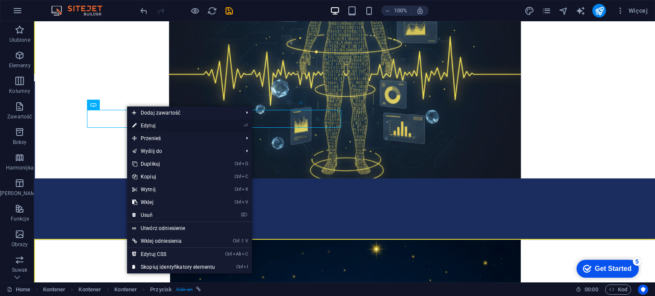
click at [139, 122] on link "⏎ Edytuj" at bounding box center [173, 125] width 93 height 13
select select "px"
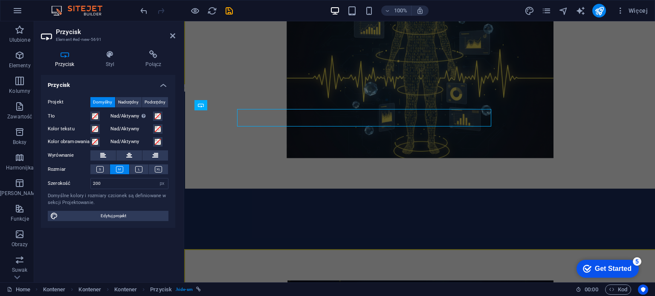
scroll to position [2032, 0]
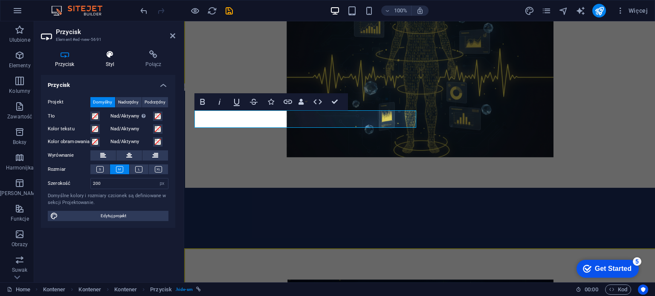
click at [109, 53] on icon at bounding box center [110, 54] width 37 height 9
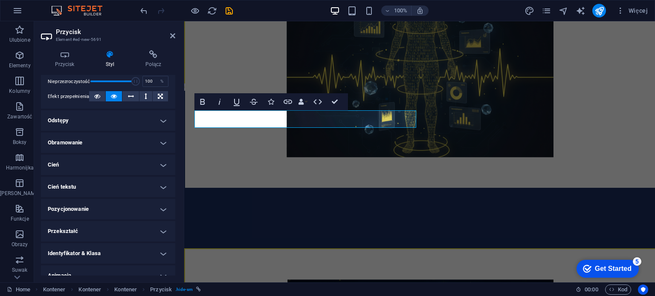
scroll to position [147, 0]
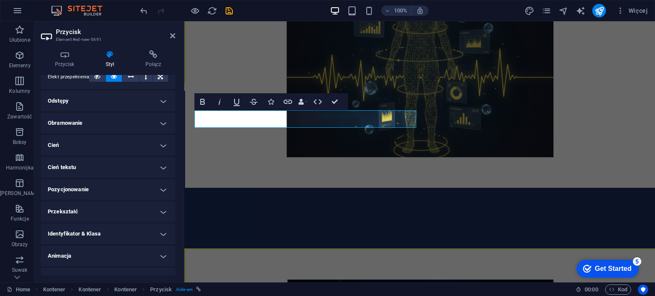
click at [154, 124] on h4 "Obramowanie" at bounding box center [108, 123] width 134 height 20
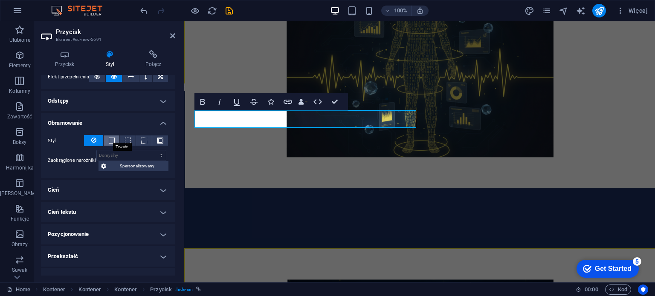
click at [111, 139] on span at bounding box center [112, 141] width 6 height 6
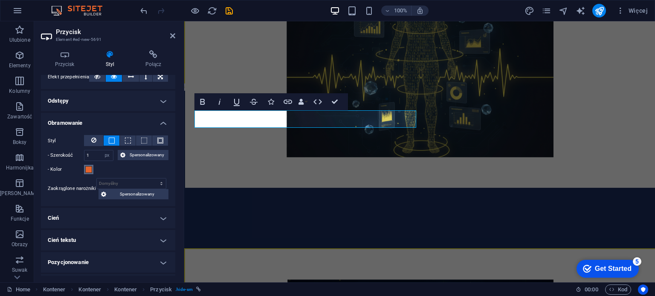
click at [88, 170] on span at bounding box center [88, 169] width 7 height 7
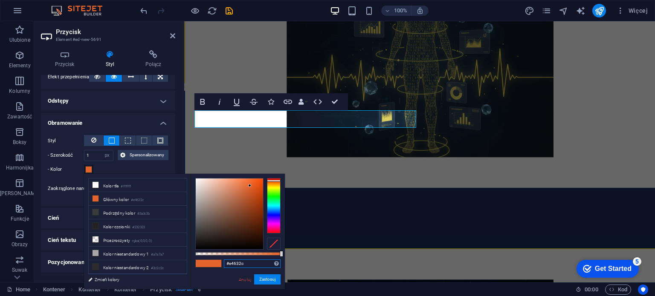
drag, startPoint x: 247, startPoint y: 263, endPoint x: 220, endPoint y: 261, distance: 26.1
click at [220, 261] on div "#e4632c Obsługiwane formaty #0852ed rgb(8, 82, 237) rgba(8, 82, 237, 90%) hsv(2…" at bounding box center [238, 293] width 94 height 239
paste input "[DATE]"
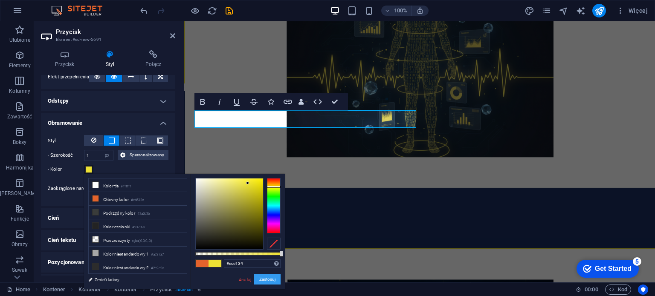
click at [259, 281] on button "Zastosuj" at bounding box center [267, 280] width 26 height 10
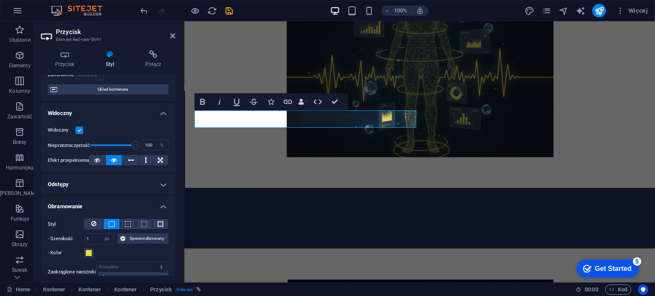
scroll to position [59, 0]
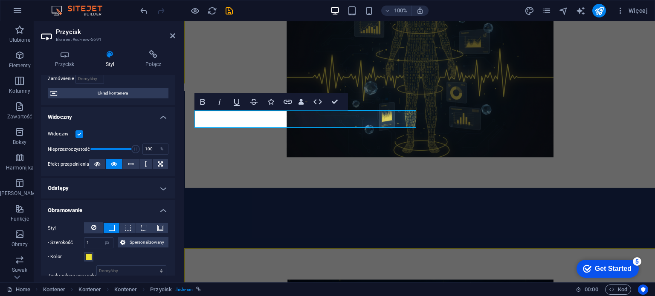
click at [175, 126] on div "Przycisk Styl Połącz Przycisk Projekt Domyślny Nadrzędny Podrzędny Tło Nad/Akty…" at bounding box center [108, 163] width 148 height 239
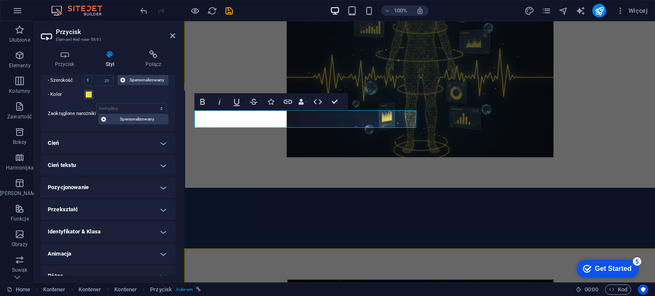
scroll to position [232, 0]
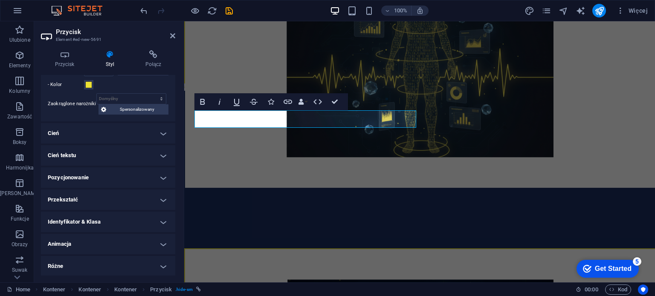
click at [160, 135] on h4 "Cień" at bounding box center [108, 133] width 134 height 20
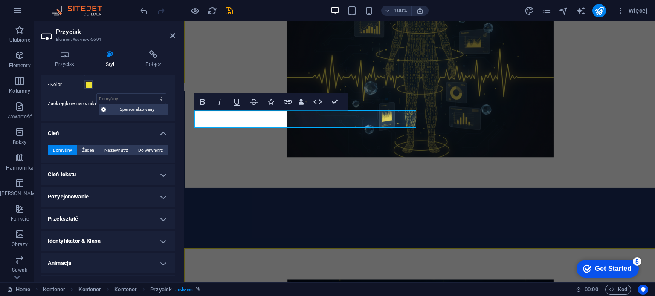
click at [160, 135] on h4 "Cień" at bounding box center [108, 130] width 134 height 15
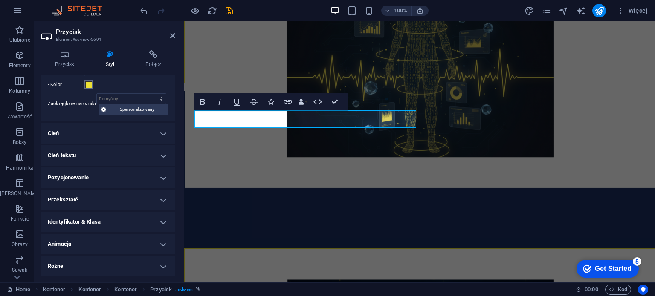
click at [87, 81] on span at bounding box center [88, 84] width 7 height 7
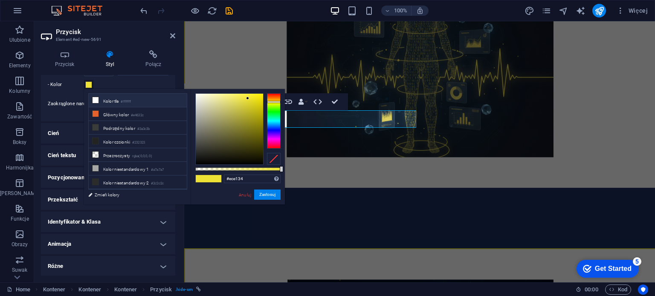
click at [94, 102] on icon at bounding box center [96, 100] width 6 height 6
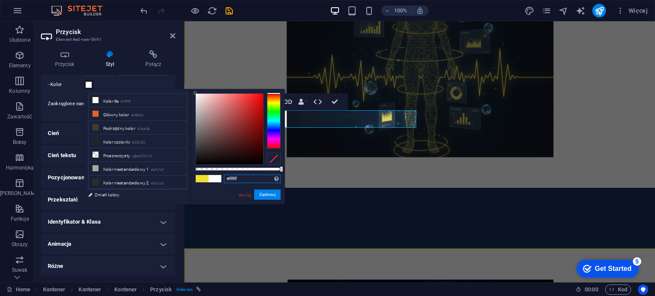
drag, startPoint x: 249, startPoint y: 181, endPoint x: 223, endPoint y: 177, distance: 26.8
click at [223, 177] on div "#ffffff Obsługiwane formaty #0852ed rgb(8, 82, 237) rgba(8, 82, 237, 90%) hsv(2…" at bounding box center [238, 208] width 94 height 239
paste input "ece134"
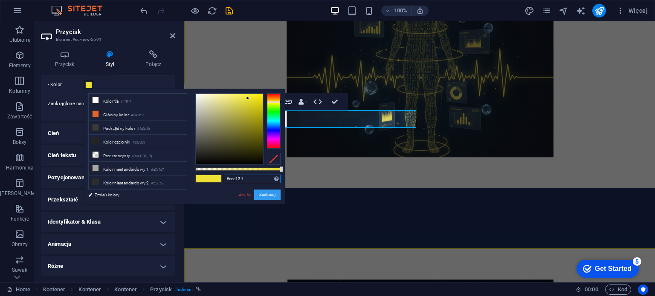
type input "#ece134"
click at [263, 191] on button "Zastosuj" at bounding box center [267, 195] width 26 height 10
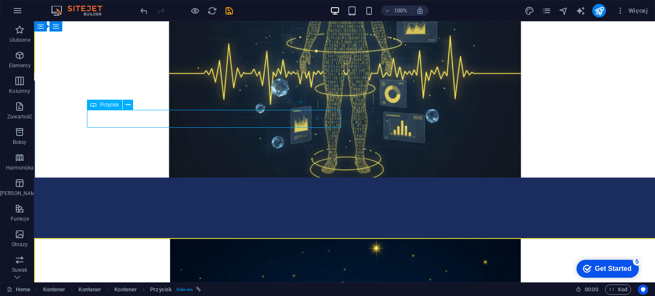
select select "px"
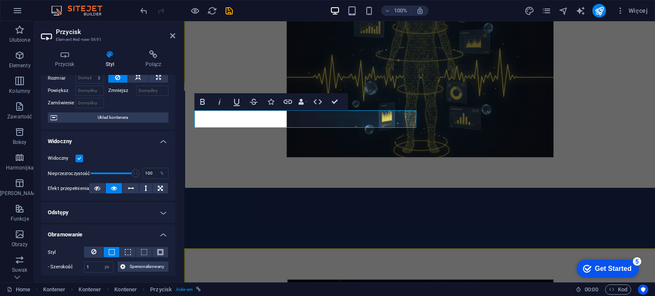
scroll to position [31, 0]
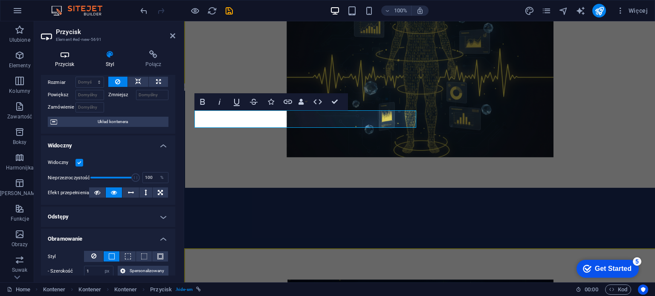
click at [65, 55] on icon at bounding box center [64, 54] width 47 height 9
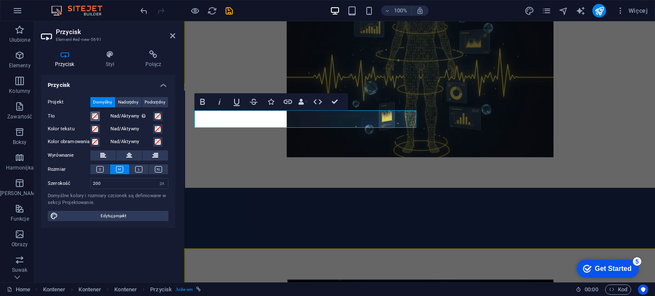
click at [94, 116] on span at bounding box center [95, 116] width 7 height 7
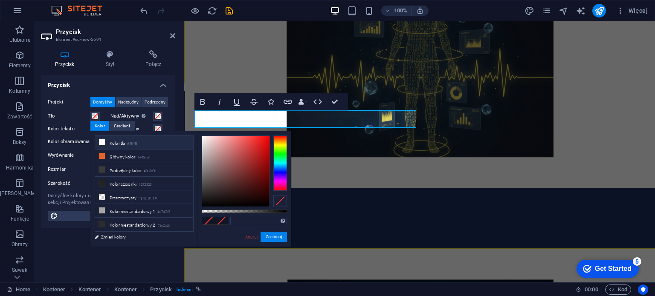
click at [125, 144] on li "Kolor tła #ffffff" at bounding box center [144, 143] width 98 height 14
drag, startPoint x: 247, startPoint y: 220, endPoint x: 232, endPoint y: 220, distance: 15.4
click at [232, 220] on input "#ffffff" at bounding box center [258, 221] width 57 height 9
paste input "ece134"
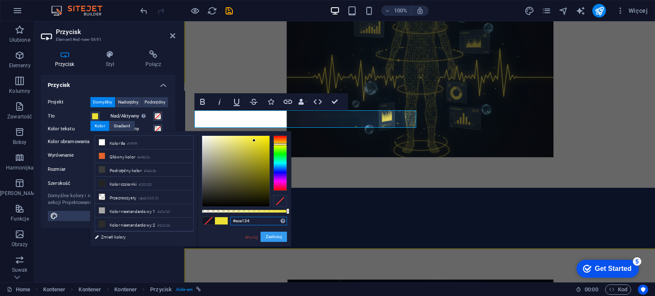
type input "#ece134"
click at [278, 240] on button "Zastosuj" at bounding box center [274, 237] width 26 height 10
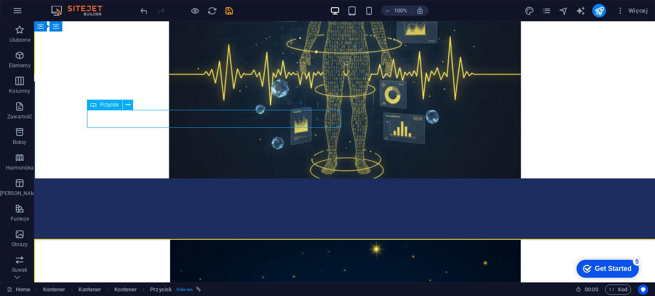
select select "px"
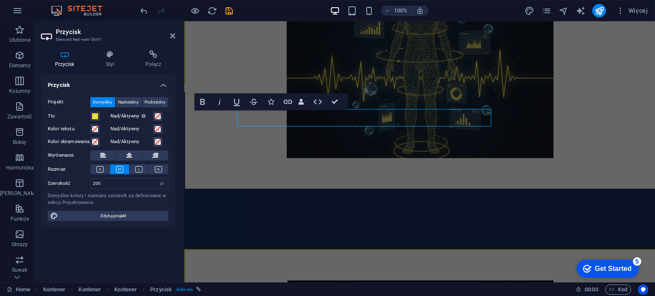
scroll to position [2032, 0]
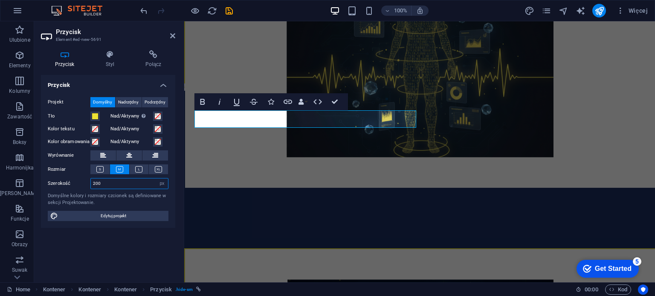
drag, startPoint x: 102, startPoint y: 184, endPoint x: 85, endPoint y: 183, distance: 17.1
click at [85, 183] on div "Szerokość 200 Domyślny px rem % em vh vw" at bounding box center [108, 183] width 121 height 11
type input "300"
click at [171, 205] on div "Projekt Domyślny Nadrzędny Podrzędny Tło Nad/Aktywny Przejdź do trybu podglądu,…" at bounding box center [108, 159] width 134 height 138
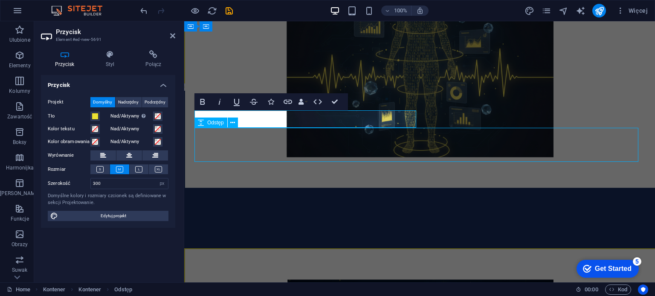
scroll to position [2031, 0]
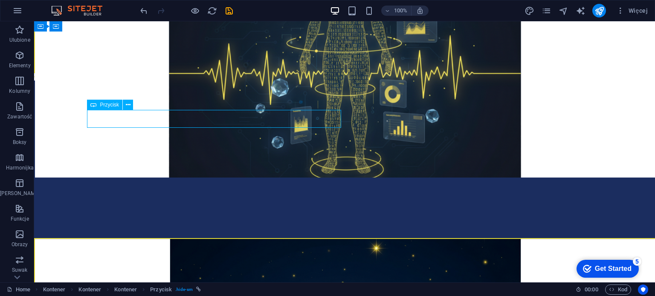
select select "px"
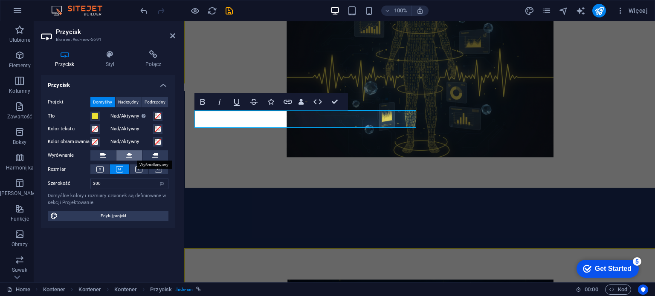
click at [130, 153] on icon at bounding box center [129, 156] width 6 height 10
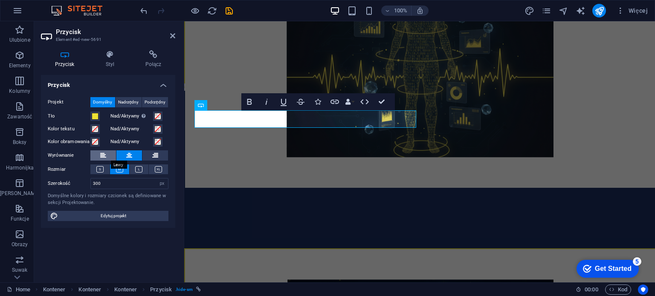
click at [102, 154] on icon at bounding box center [103, 156] width 6 height 10
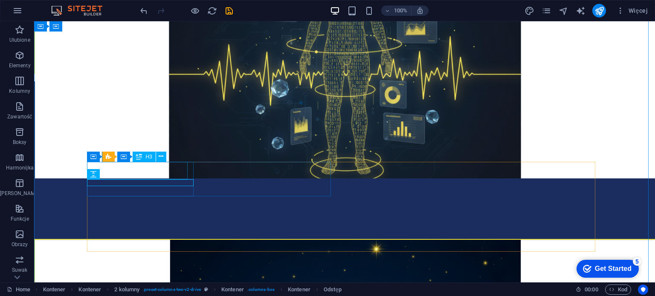
click at [162, 158] on icon at bounding box center [161, 156] width 5 height 9
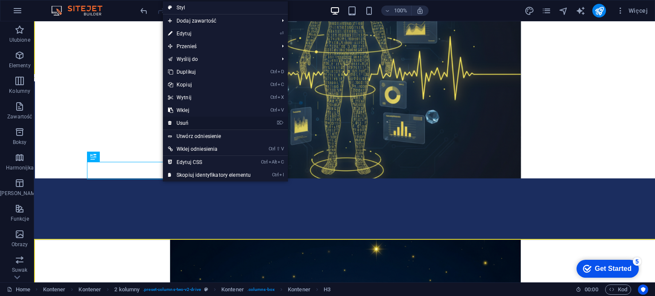
click at [191, 124] on link "⌦ Usuń" at bounding box center [209, 123] width 93 height 13
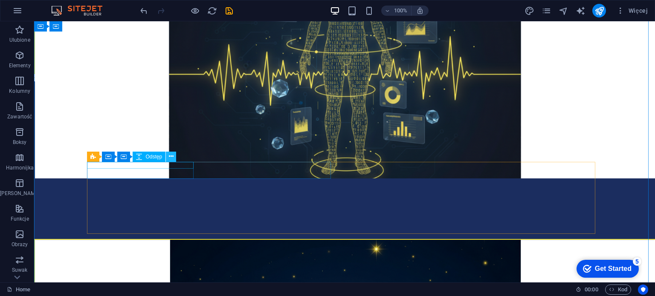
click at [171, 160] on icon at bounding box center [171, 156] width 5 height 9
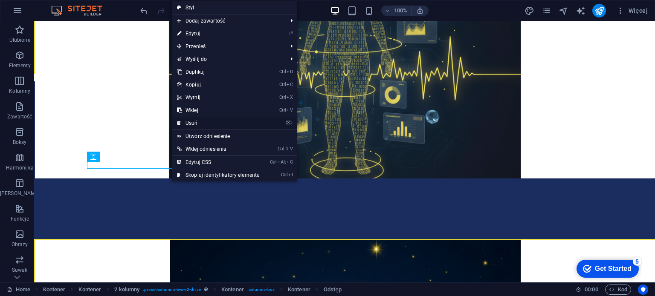
click at [194, 125] on link "⌦ Usuń" at bounding box center [218, 123] width 93 height 13
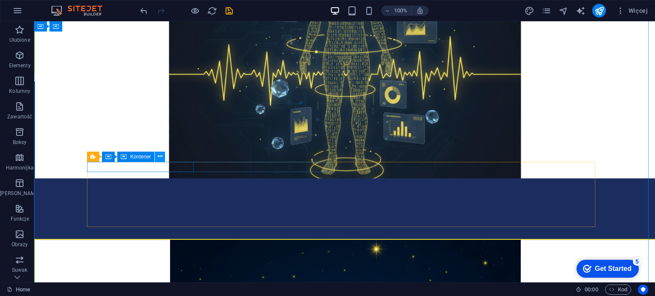
click at [160, 158] on icon at bounding box center [160, 156] width 5 height 9
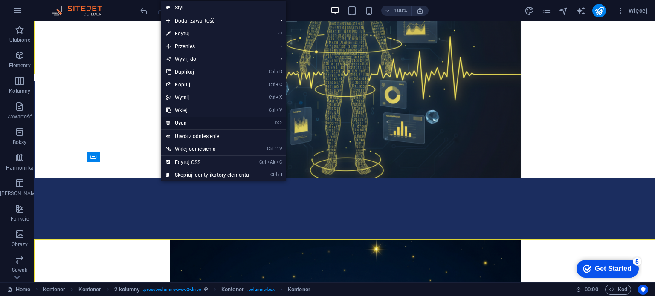
click at [188, 122] on link "⌦ Usuń" at bounding box center [207, 123] width 93 height 13
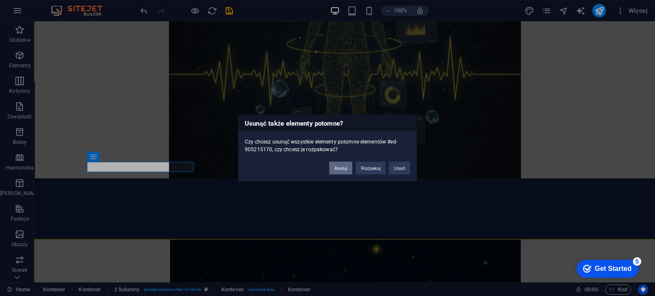
click at [338, 168] on button "Anuluj" at bounding box center [340, 168] width 23 height 13
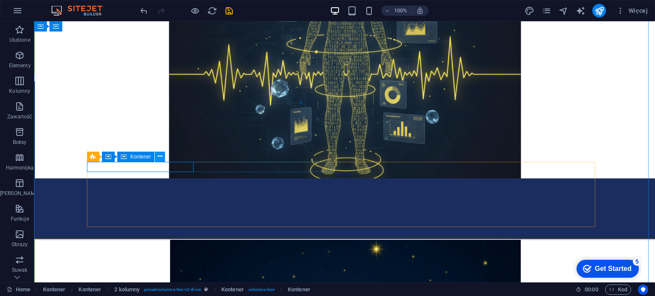
click at [162, 157] on icon at bounding box center [160, 156] width 5 height 9
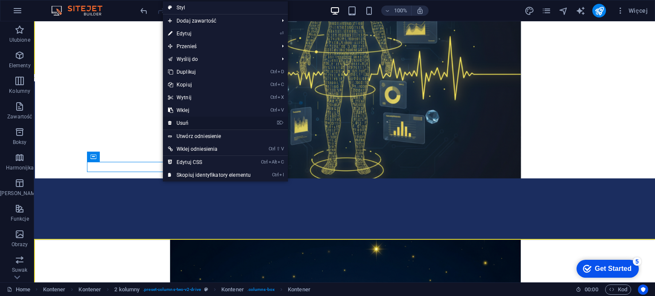
click at [186, 126] on link "⌦ Usuń" at bounding box center [209, 123] width 93 height 13
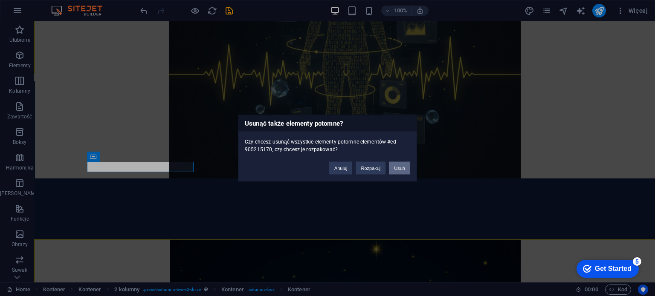
click at [392, 169] on button "Usuń" at bounding box center [399, 168] width 21 height 13
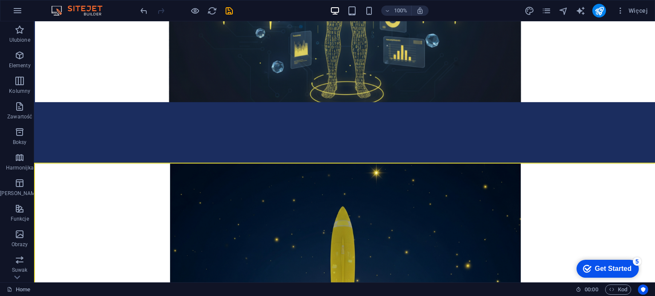
scroll to position [2039, 0]
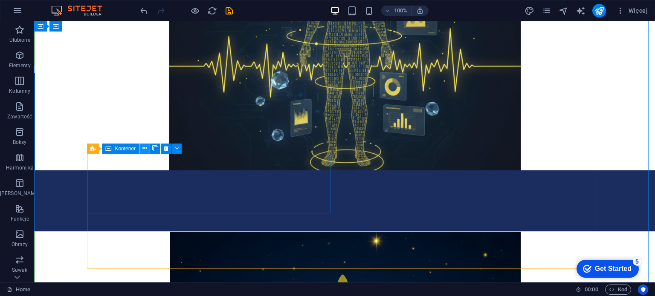
click at [147, 150] on icon at bounding box center [144, 148] width 5 height 9
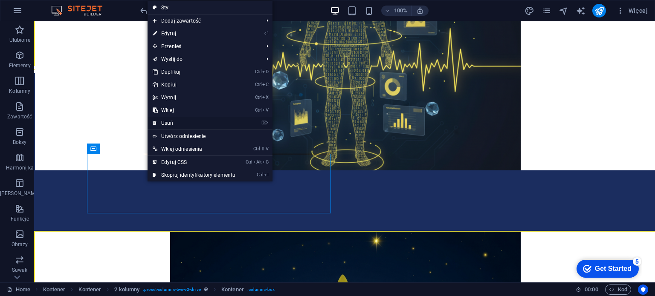
click at [167, 125] on link "⌦ Usuń" at bounding box center [194, 123] width 93 height 13
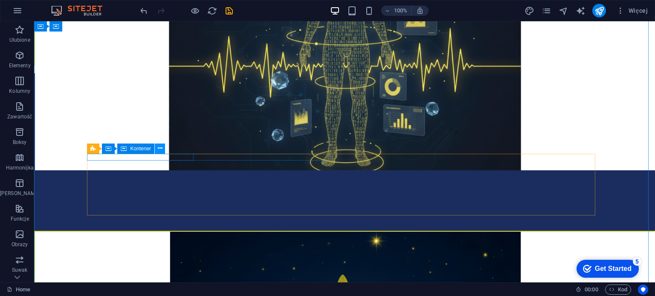
click at [158, 149] on icon at bounding box center [160, 148] width 5 height 9
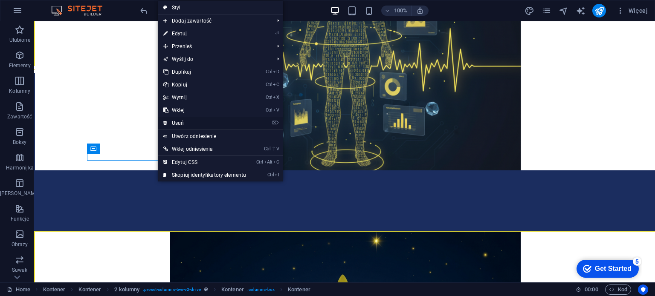
click at [179, 123] on link "⌦ Usuń" at bounding box center [204, 123] width 93 height 13
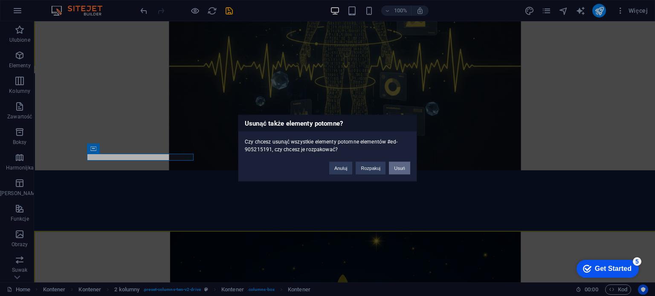
click at [397, 172] on button "Usuń" at bounding box center [399, 168] width 21 height 13
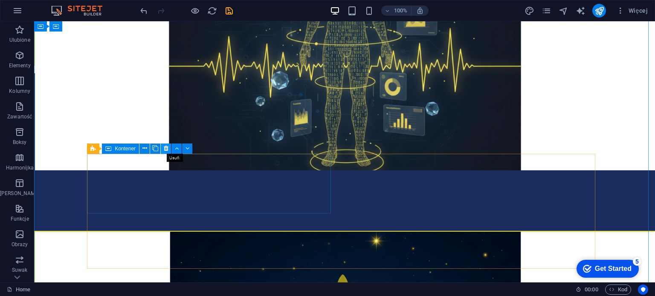
click at [164, 151] on icon at bounding box center [166, 148] width 5 height 9
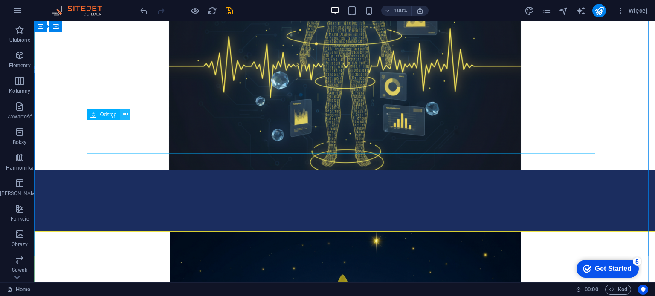
click at [126, 116] on icon at bounding box center [125, 114] width 5 height 9
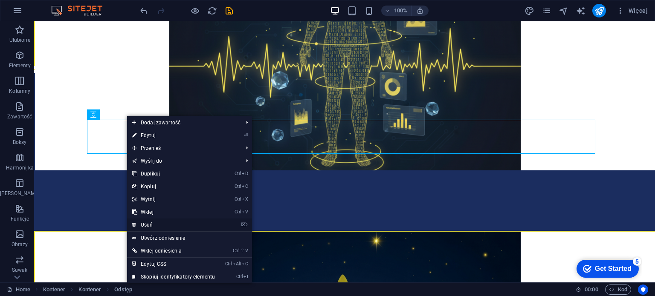
click at [167, 221] on link "⌦ Usuń" at bounding box center [173, 225] width 93 height 13
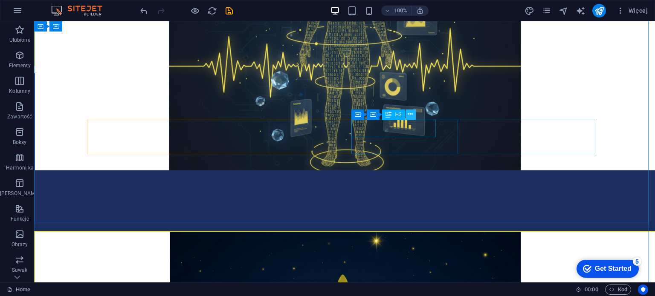
click at [412, 117] on icon at bounding box center [410, 114] width 5 height 9
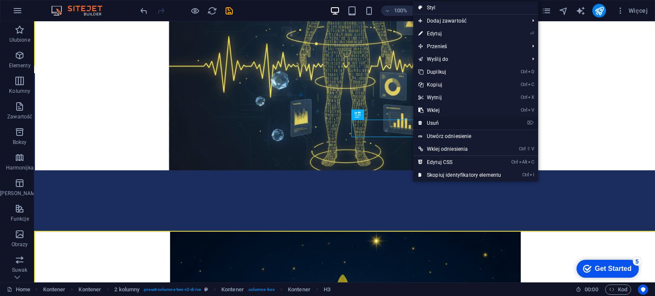
click at [425, 122] on link "⌦ Usuń" at bounding box center [459, 123] width 93 height 13
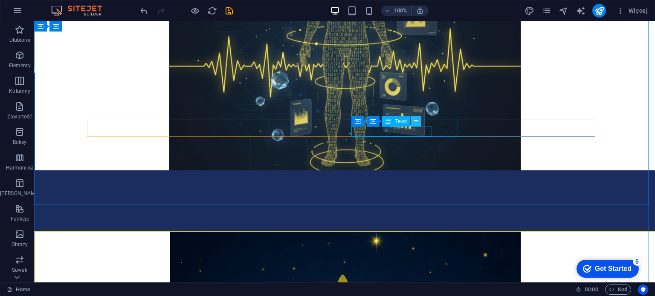
click at [415, 123] on icon at bounding box center [416, 121] width 5 height 9
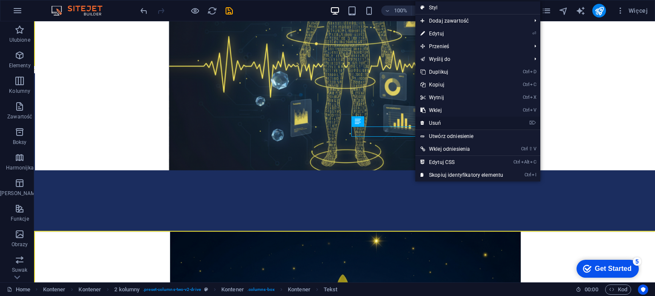
click at [429, 122] on link "⌦ Usuń" at bounding box center [461, 123] width 93 height 13
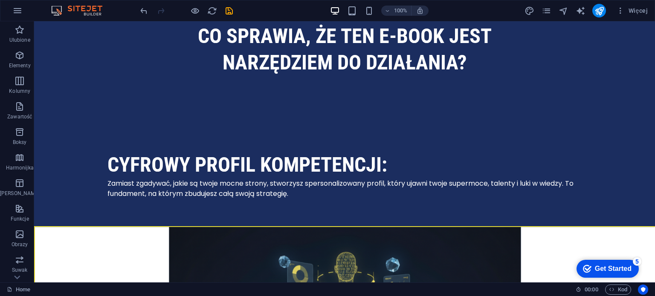
scroll to position [1716, 0]
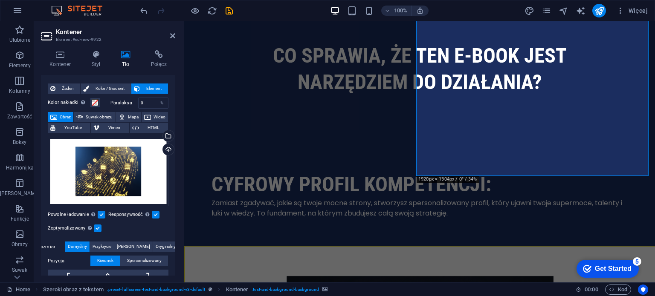
scroll to position [10, 0]
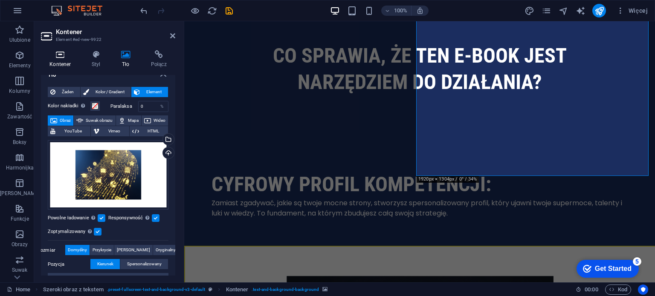
click at [63, 58] on icon at bounding box center [60, 54] width 39 height 9
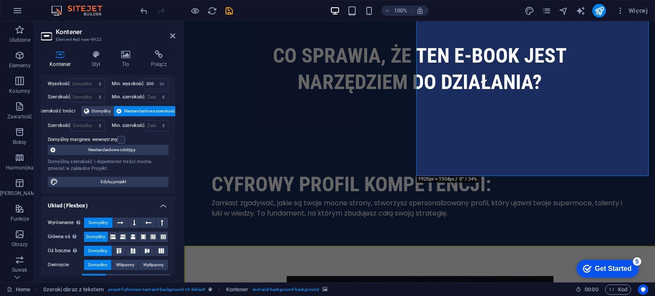
scroll to position [0, 0]
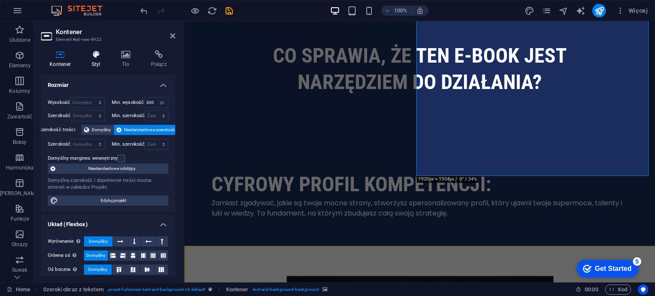
click at [90, 55] on icon at bounding box center [96, 54] width 26 height 9
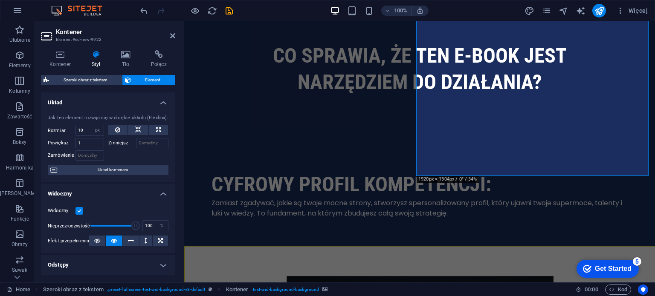
drag, startPoint x: 176, startPoint y: 107, endPoint x: 176, endPoint y: 117, distance: 9.8
click at [176, 117] on div "Kontener Styl Tło Połącz Rozmiar Wysokość Domyślny px rem % vh vw Min. wysokość…" at bounding box center [108, 163] width 148 height 239
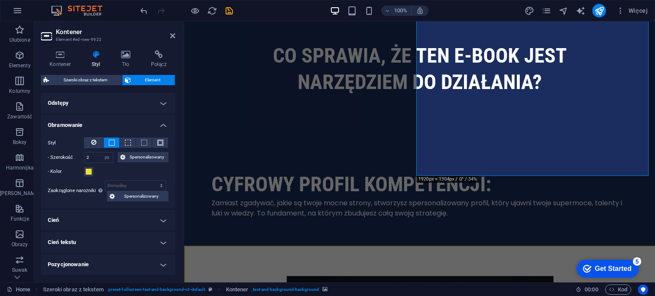
scroll to position [165, 0]
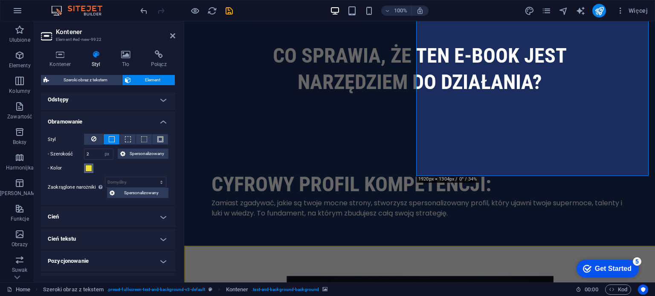
click at [91, 164] on button "- Kolor" at bounding box center [88, 168] width 9 height 9
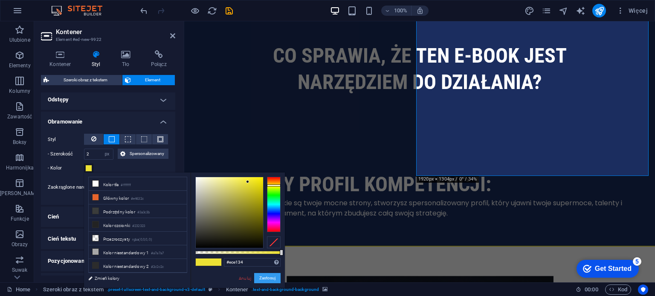
click at [263, 278] on button "Zastosuj" at bounding box center [267, 278] width 26 height 10
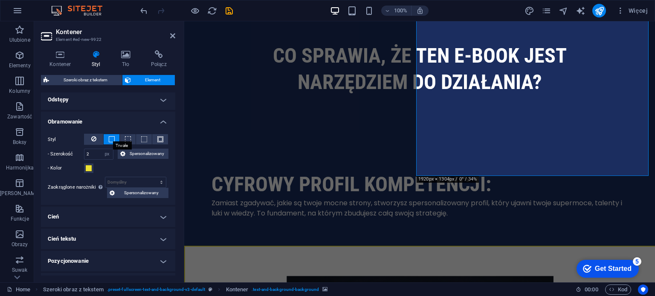
click at [112, 136] on span at bounding box center [112, 139] width 6 height 6
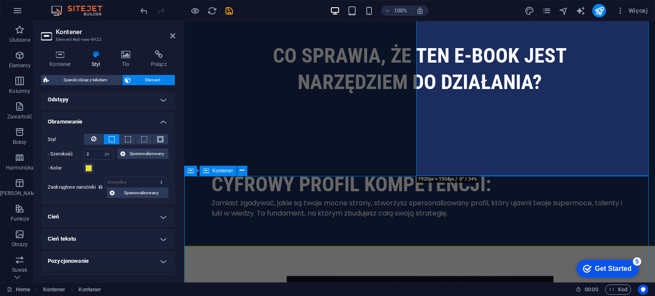
scroll to position [1716, 0]
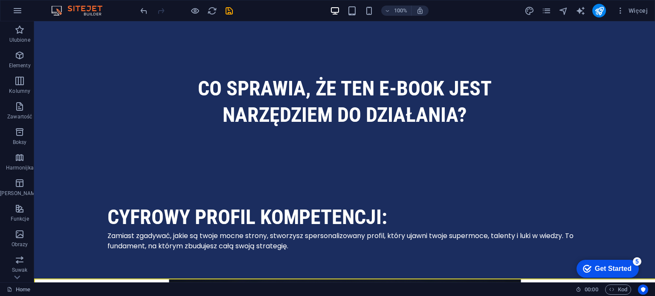
scroll to position [1674, 0]
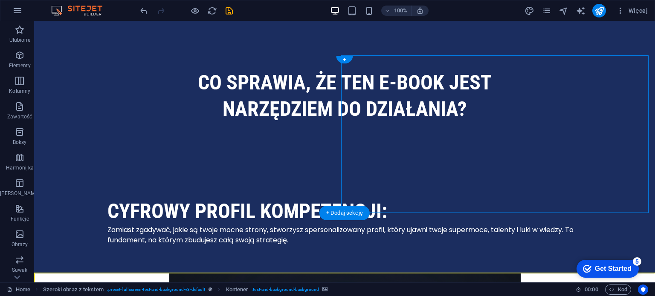
select select "px"
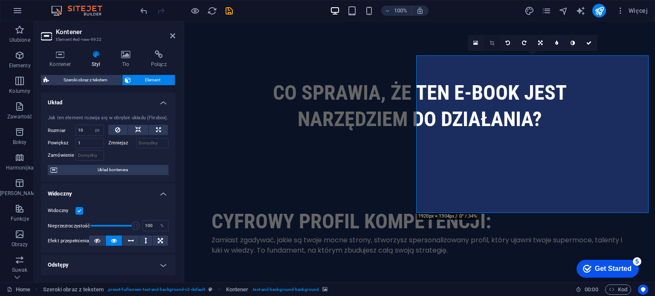
click at [492, 47] on link at bounding box center [492, 43] width 16 height 16
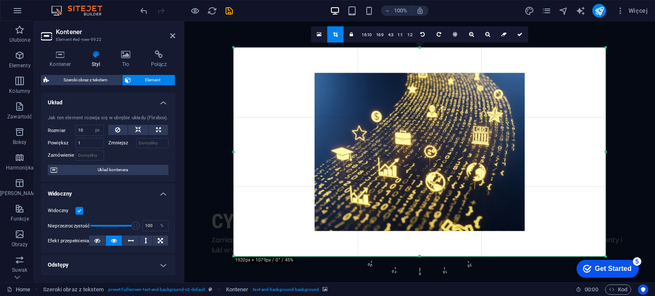
click at [534, 185] on div at bounding box center [420, 151] width 372 height 209
click at [605, 256] on iframe "Contextual help checklist present on screen" at bounding box center [606, 269] width 73 height 26
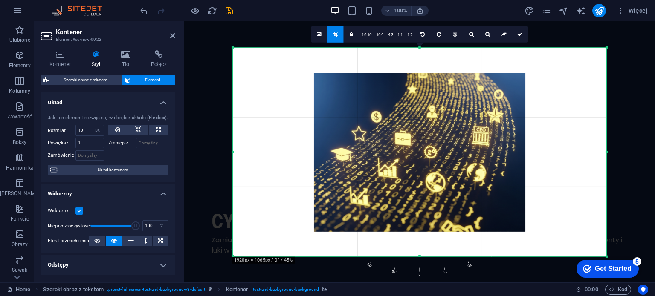
click at [606, 253] on div "180 170 160 150 140 130 120 110 100 90 80 70 60 50 40 30 20 10 0 -10 -20 -30 -4…" at bounding box center [420, 151] width 374 height 209
click at [521, 35] on icon at bounding box center [519, 34] width 5 height 5
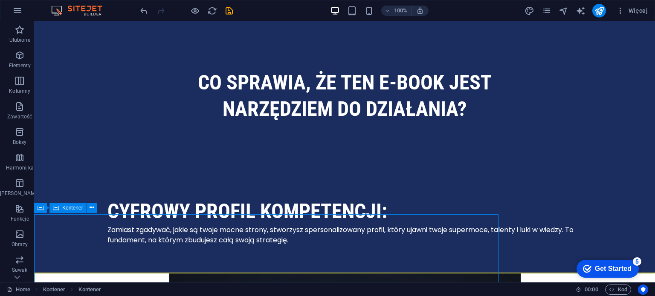
scroll to position [1674, 0]
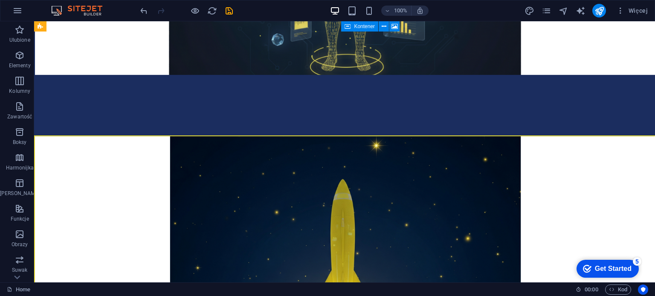
scroll to position [2125, 0]
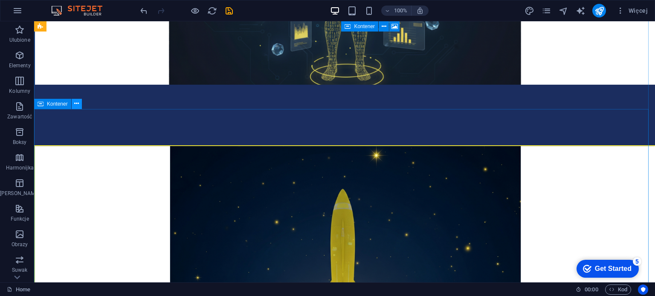
click at [76, 106] on icon at bounding box center [76, 103] width 5 height 9
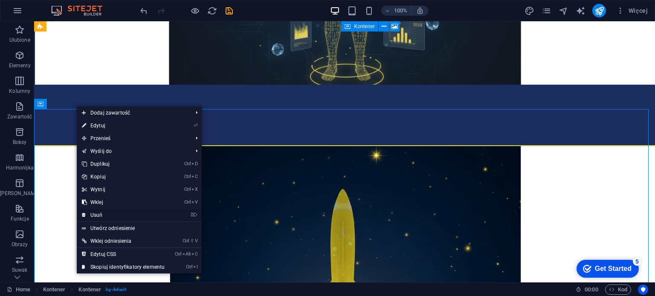
click at [104, 215] on link "⌦ Usuń" at bounding box center [123, 215] width 93 height 13
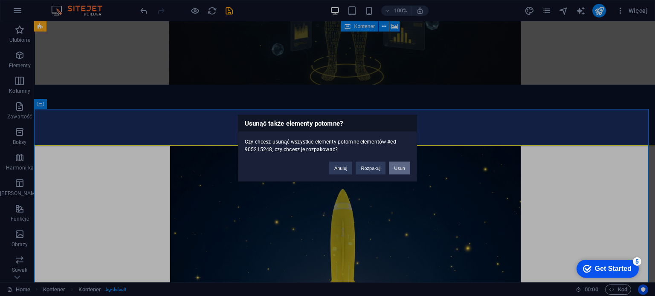
click at [397, 167] on button "Usuń" at bounding box center [399, 168] width 21 height 13
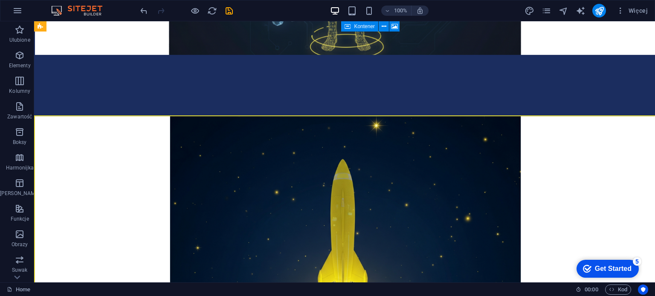
scroll to position [2122, 0]
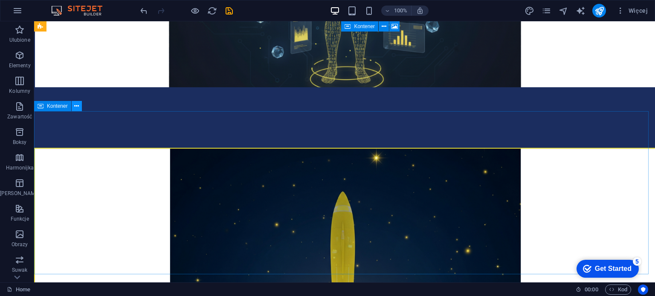
click at [75, 105] on icon at bounding box center [76, 106] width 5 height 9
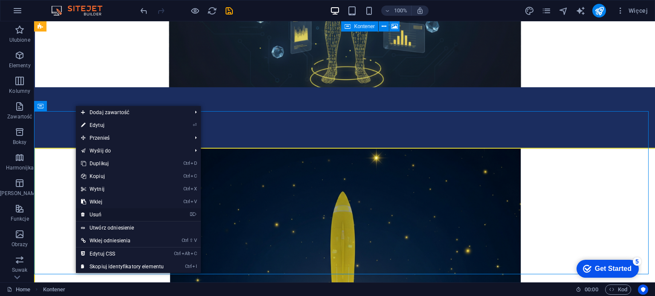
click at [103, 215] on link "⌦ Usuń" at bounding box center [122, 215] width 93 height 13
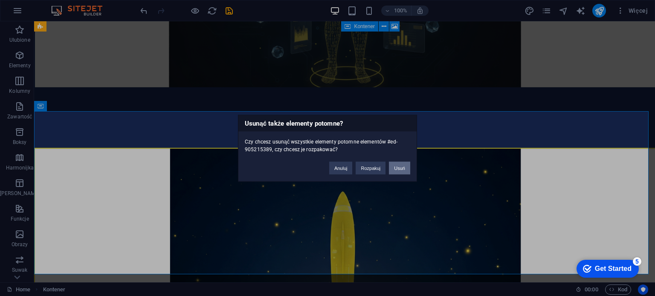
click at [399, 167] on button "Usuń" at bounding box center [399, 168] width 21 height 13
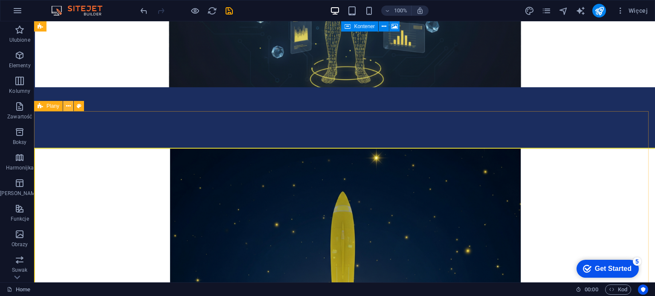
click at [70, 109] on icon at bounding box center [68, 106] width 5 height 9
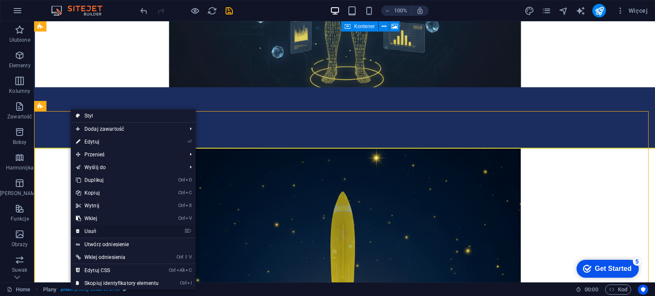
click at [99, 234] on link "⌦ Usuń" at bounding box center [117, 231] width 93 height 13
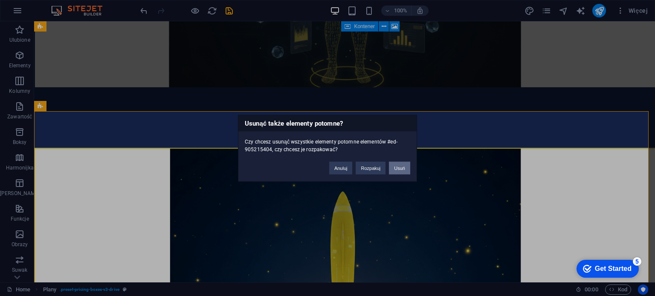
click at [399, 172] on button "Usuń" at bounding box center [399, 168] width 21 height 13
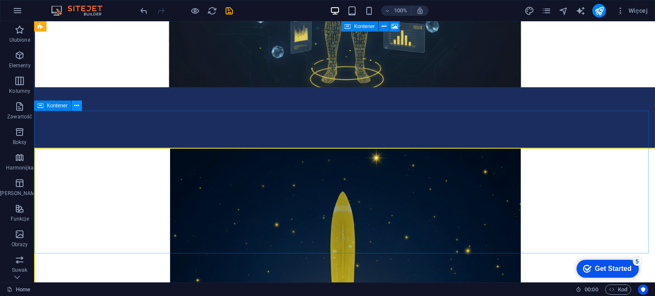
click at [80, 106] on button at bounding box center [77, 106] width 10 height 10
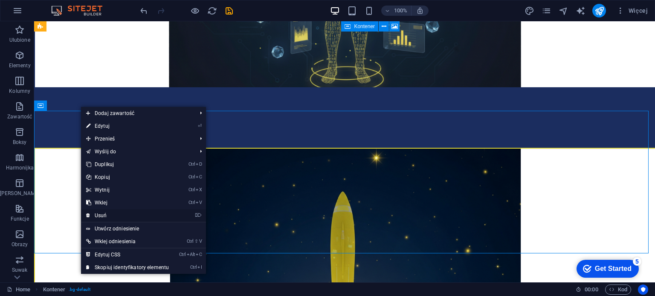
click at [105, 216] on link "⌦ Usuń" at bounding box center [127, 215] width 93 height 13
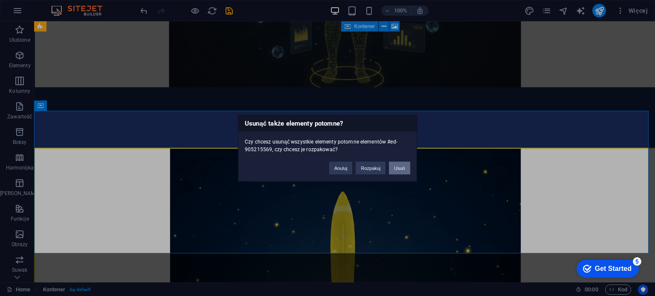
click at [402, 171] on button "Usuń" at bounding box center [399, 168] width 21 height 13
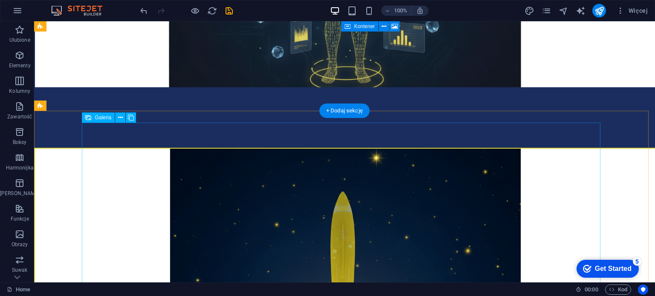
select select "4"
select select "px"
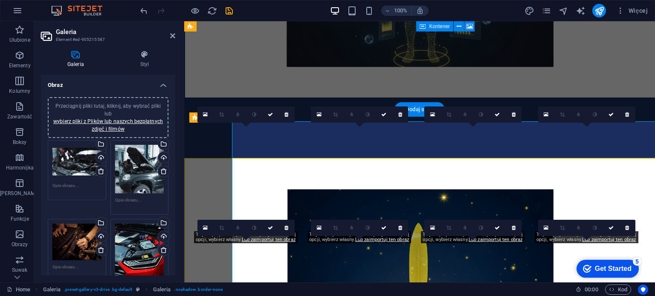
scroll to position [2124, 0]
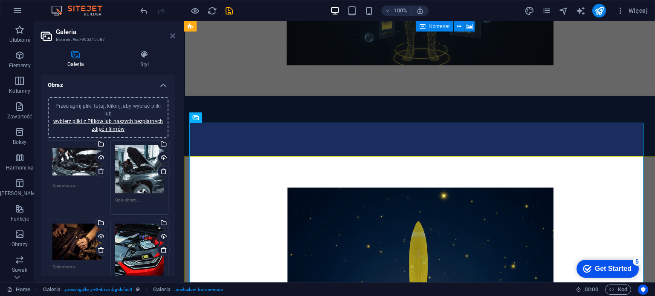
click at [174, 36] on icon at bounding box center [172, 35] width 5 height 7
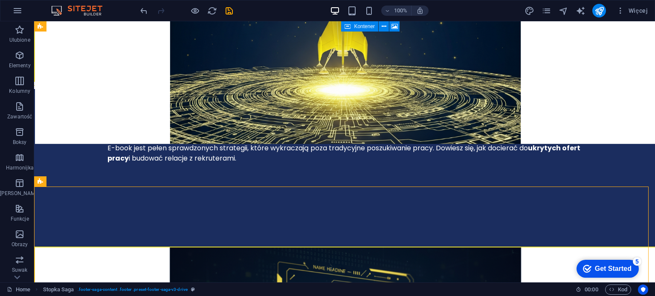
scroll to position [2414, 0]
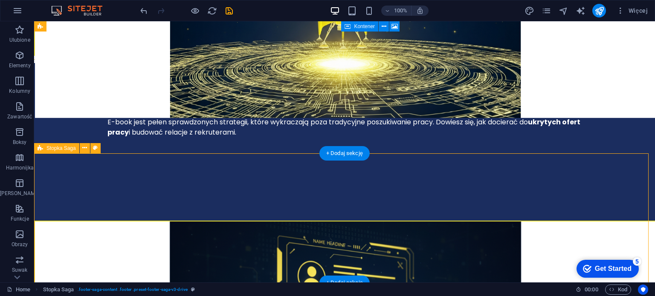
click at [87, 148] on icon at bounding box center [84, 148] width 5 height 9
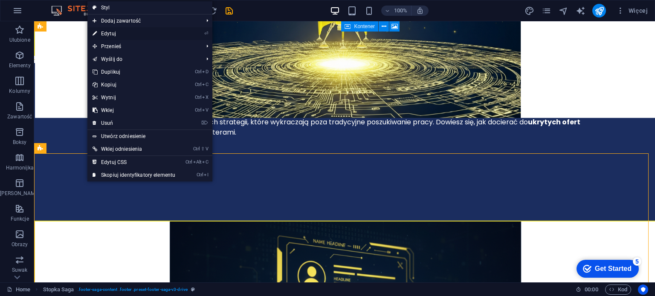
click at [122, 36] on link "⏎ Edytuj" at bounding box center [133, 33] width 93 height 13
select select "footer"
select select "rem"
select select "preset-footer-saga-v3-drive"
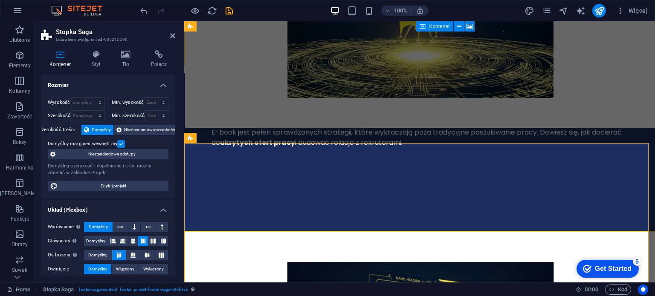
scroll to position [2393, 0]
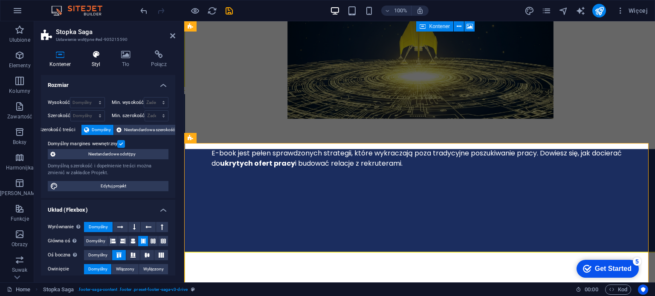
click at [99, 61] on h4 "Styl" at bounding box center [97, 59] width 29 height 18
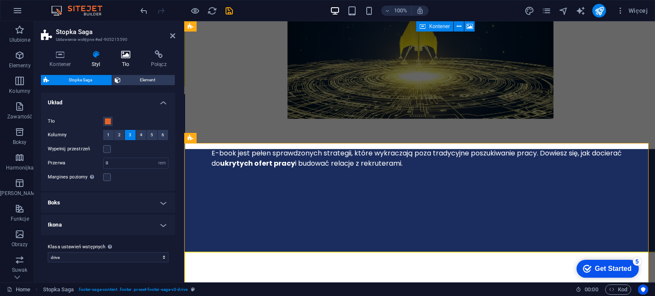
click at [123, 62] on h4 "Tło" at bounding box center [128, 59] width 30 height 18
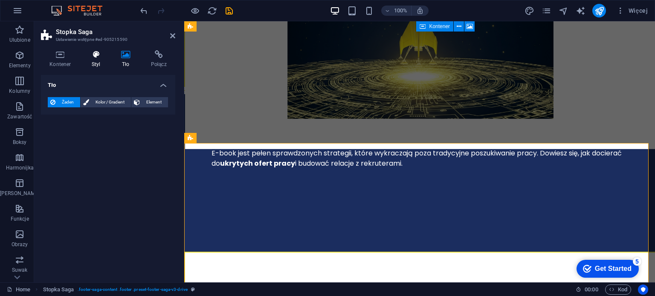
click at [99, 60] on h4 "Styl" at bounding box center [97, 59] width 29 height 18
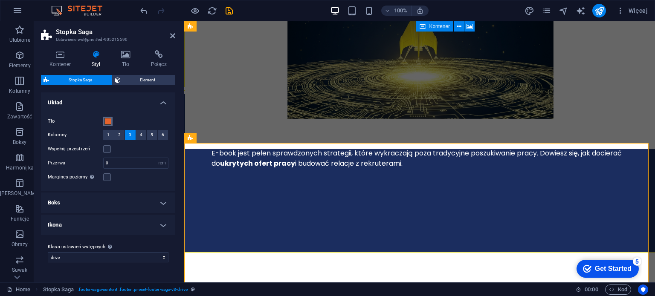
click at [108, 123] on span at bounding box center [107, 121] width 7 height 7
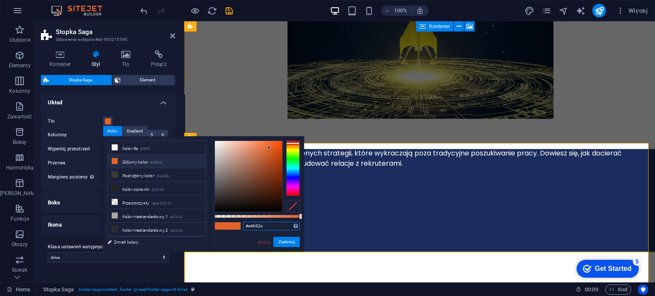
drag, startPoint x: 266, startPoint y: 223, endPoint x: 242, endPoint y: 230, distance: 25.4
click at [242, 230] on div "#e4632c Obsługiwane formaty #0852ed rgb(8, 82, 237) rgba(8, 82, 237, 90%) hsv(2…" at bounding box center [257, 255] width 94 height 239
paste input "[DATE]"
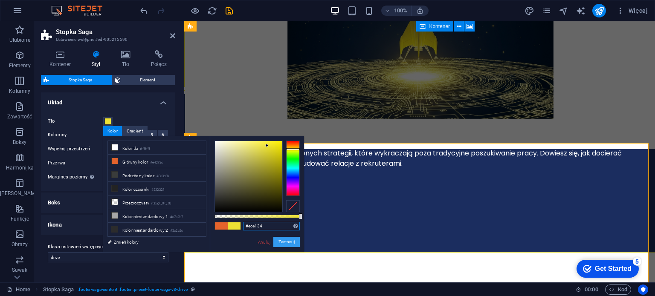
type input "#ece134"
click at [288, 241] on button "Zastosuj" at bounding box center [286, 242] width 26 height 10
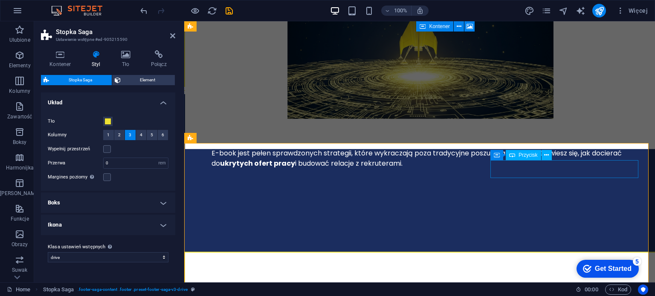
click at [548, 156] on icon at bounding box center [546, 155] width 5 height 9
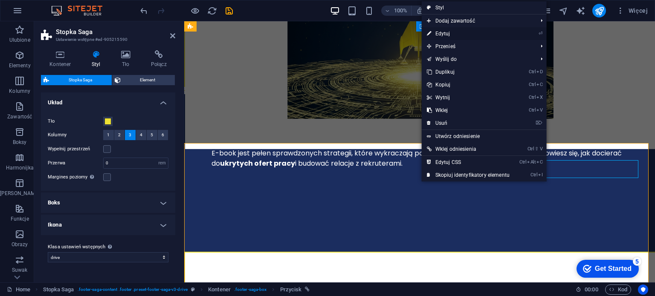
click at [455, 33] on link "⏎ Edytuj" at bounding box center [468, 33] width 93 height 13
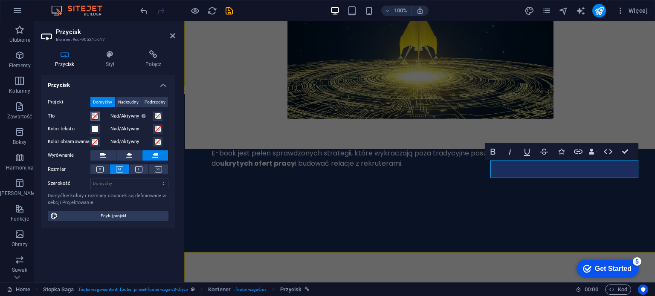
click at [96, 112] on button "Tło" at bounding box center [94, 116] width 9 height 9
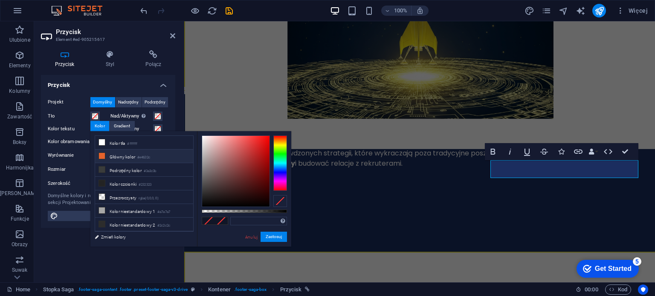
click at [131, 157] on li "Główny kolor #e4632c" at bounding box center [144, 157] width 98 height 14
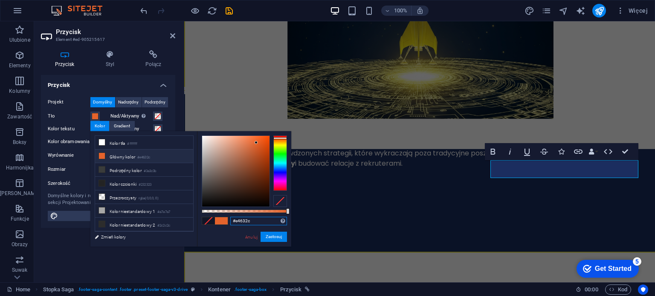
drag, startPoint x: 260, startPoint y: 220, endPoint x: 221, endPoint y: 216, distance: 39.0
click at [221, 216] on div "#e4632c Obsługiwane formaty #0852ed rgb(8, 82, 237) rgba(8, 82, 237, 90%) hsv(2…" at bounding box center [244, 250] width 94 height 239
paste input "1b2d5f"
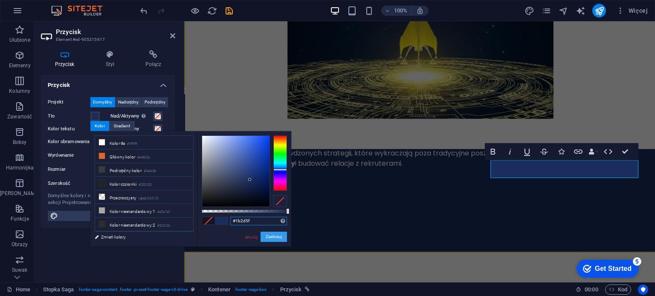
type input "#1b2d5f"
click at [267, 237] on button "Zastosuj" at bounding box center [274, 237] width 26 height 10
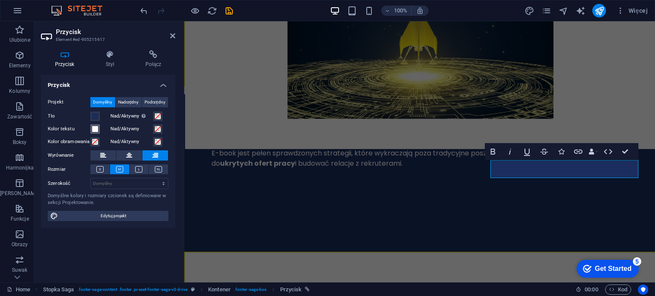
click at [96, 127] on span at bounding box center [95, 129] width 7 height 7
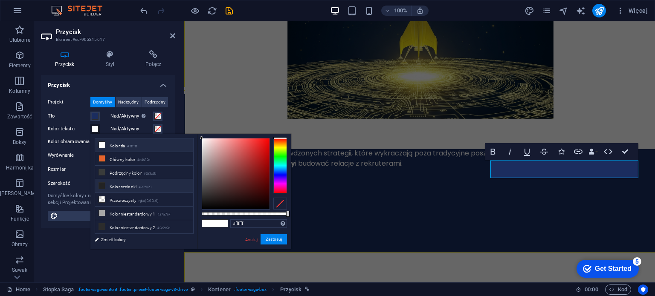
click at [123, 183] on li "Kolor czcionki #232323" at bounding box center [144, 187] width 98 height 14
type input "#faf5f5"
click at [203, 139] on div at bounding box center [235, 174] width 67 height 71
click at [273, 235] on button "Zastosuj" at bounding box center [274, 240] width 26 height 10
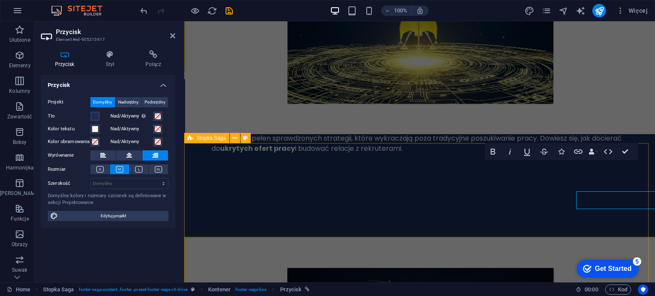
scroll to position [2393, 0]
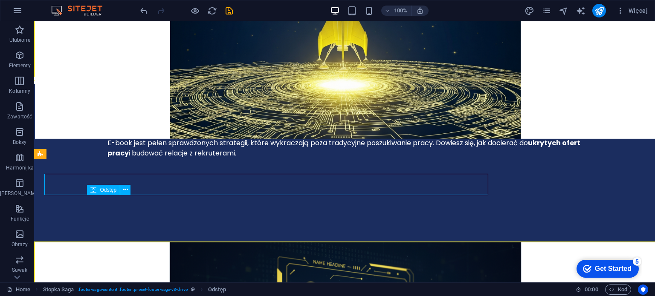
scroll to position [2408, 0]
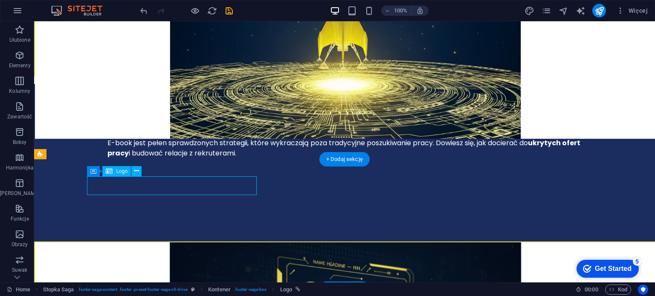
select select "px"
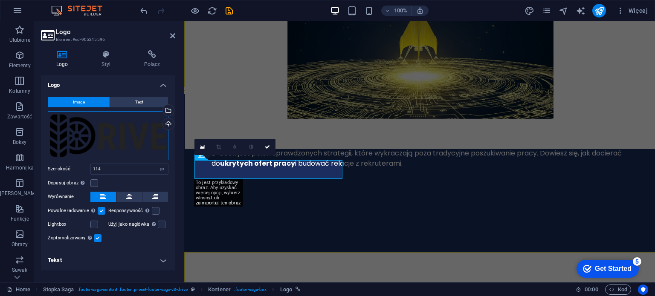
click at [60, 137] on div "Przeciągnij pliki tutaj, kliknij, aby wybrać pliki lub wybierz pliki z Plików l…" at bounding box center [108, 135] width 121 height 49
click at [60, 137] on body "[DOMAIN_NAME] Home Ulubione Elementy Kolumny Zawartość Boksy Harmonijka Tabele …" at bounding box center [327, 148] width 655 height 296
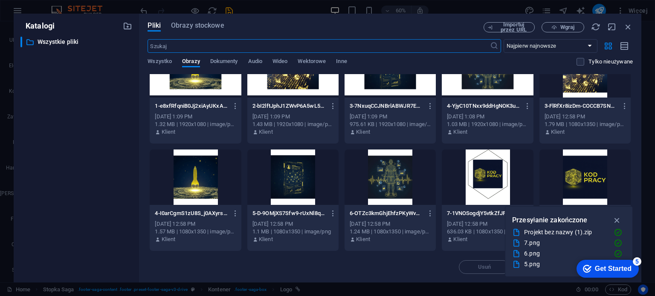
scroll to position [34, 0]
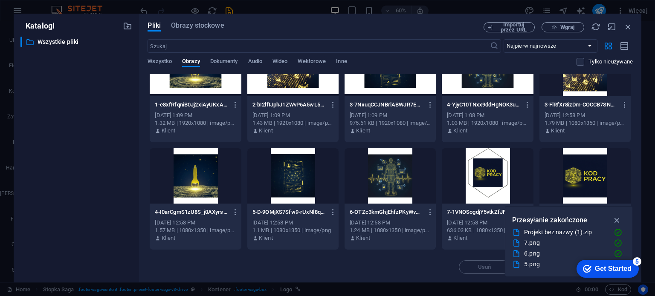
click at [589, 163] on div at bounding box center [584, 175] width 91 height 55
click at [589, 163] on div "1" at bounding box center [584, 175] width 91 height 55
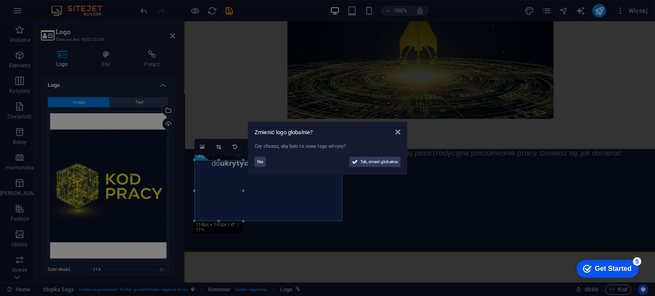
click at [186, 206] on aside "Zmienić logo globalnie? Czy chcesz, aby było to nowe logo witryny? Nie Tak, zmi…" at bounding box center [327, 148] width 655 height 296
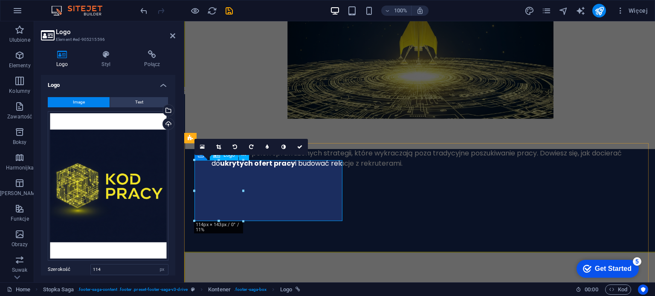
click at [135, 190] on div "Przeciągnij pliki tutaj, kliknij, aby wybrać pliki lub wybierz pliki z Plików l…" at bounding box center [108, 186] width 121 height 150
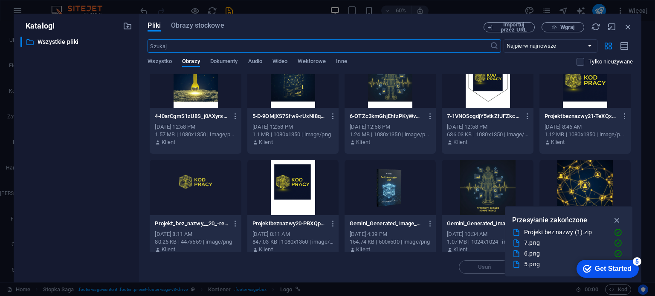
scroll to position [142, 0]
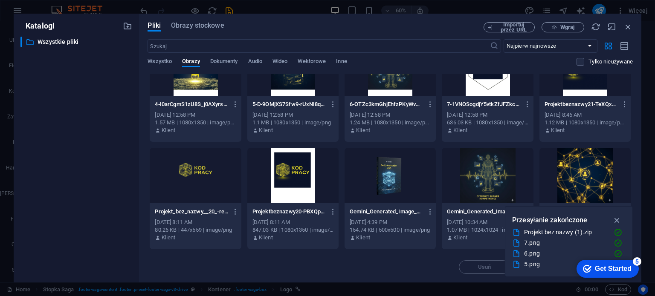
click at [219, 175] on div at bounding box center [195, 175] width 91 height 55
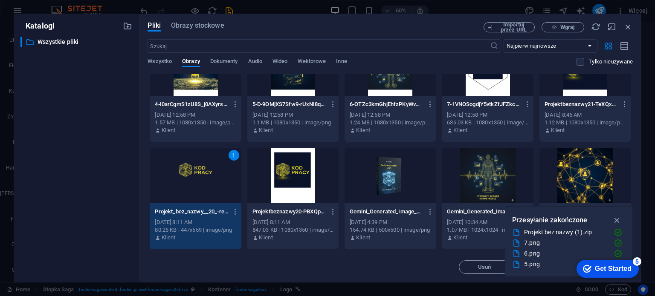
click at [219, 175] on div "1" at bounding box center [195, 175] width 91 height 55
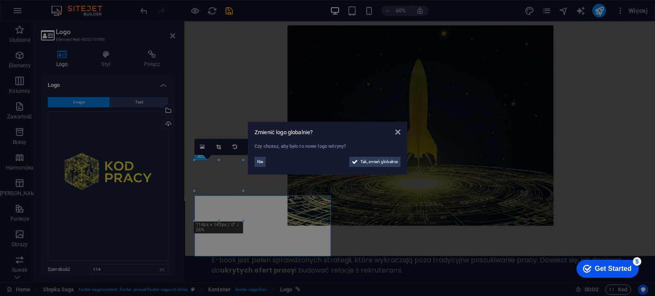
scroll to position [2393, 0]
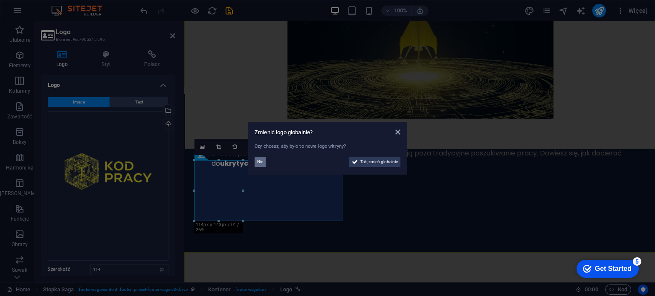
click at [256, 162] on button "Nie" at bounding box center [260, 162] width 11 height 10
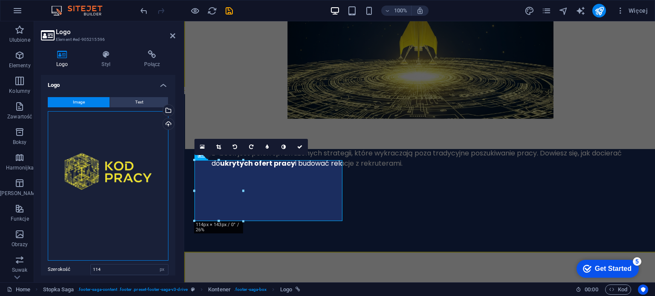
click at [105, 171] on div "Przeciągnij pliki tutaj, kliknij, aby wybrać pliki lub wybierz pliki z Plików l…" at bounding box center [108, 186] width 121 height 150
click at [105, 171] on body "[DOMAIN_NAME] Home Ulubione Elementy Kolumny Zawartość Boksy Harmonijka Tabele …" at bounding box center [327, 148] width 655 height 296
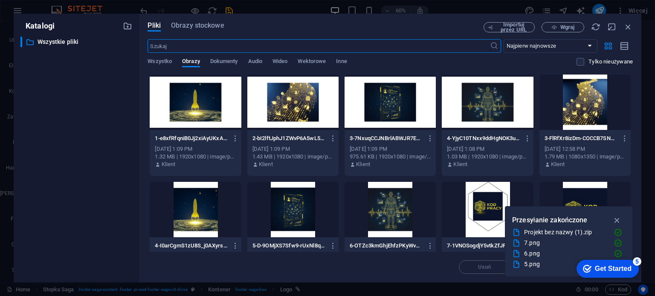
scroll to position [2286, 0]
drag, startPoint x: 633, startPoint y: 129, endPoint x: 633, endPoint y: 136, distance: 7.3
click at [633, 136] on div "Pliki Obrazy stockowe Importuj przez URL Wgraj ​ Najpierw najnowsze Najpierw na…" at bounding box center [390, 148] width 502 height 269
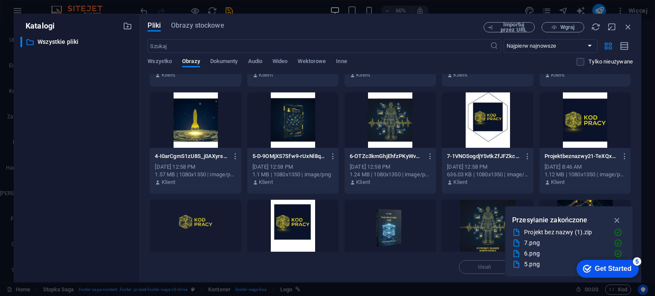
scroll to position [91, 0]
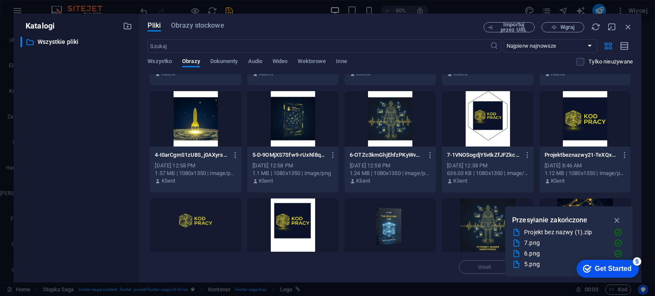
click at [592, 127] on div at bounding box center [584, 118] width 91 height 55
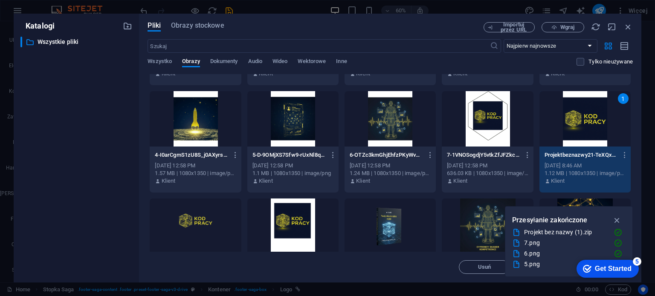
click at [592, 127] on div "1" at bounding box center [584, 118] width 91 height 55
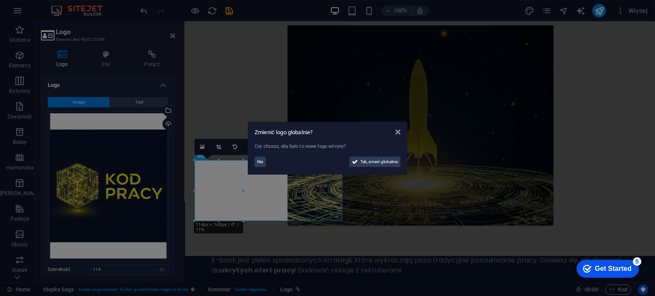
scroll to position [2393, 0]
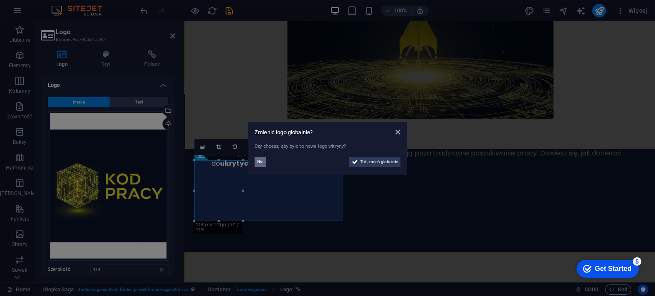
click at [255, 162] on button "Nie" at bounding box center [260, 162] width 11 height 10
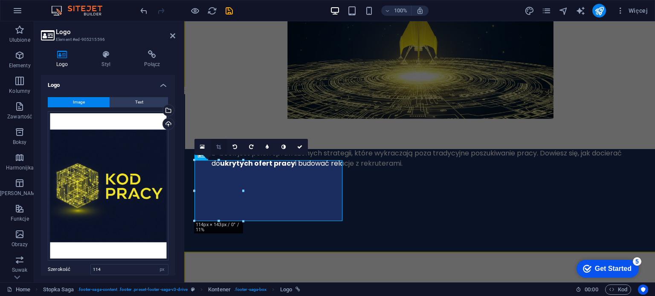
click at [218, 150] on link at bounding box center [219, 147] width 16 height 16
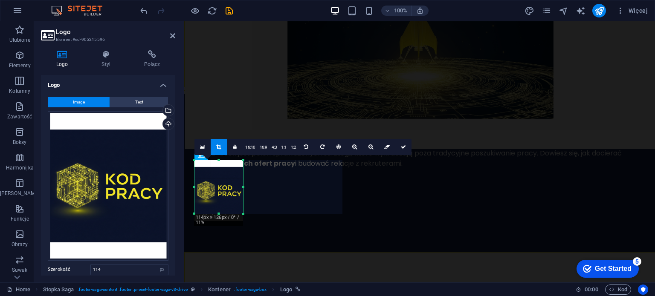
drag, startPoint x: 218, startPoint y: 222, endPoint x: 219, endPoint y: 215, distance: 7.3
click at [219, 215] on div at bounding box center [218, 214] width 49 height 3
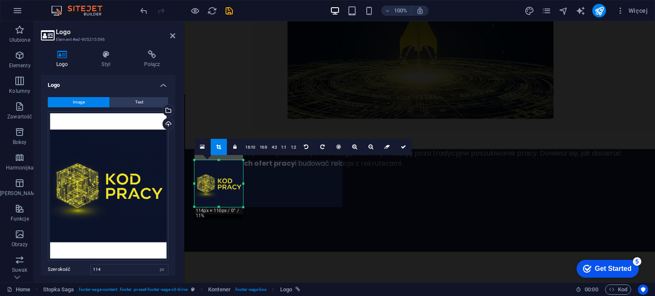
drag, startPoint x: 218, startPoint y: 159, endPoint x: 219, endPoint y: 165, distance: 6.8
click at [219, 165] on div "180 170 160 150 140 130 120 110 100 90 80 70 60 50 40 30 20 10 0 -10 -20 -30 -4…" at bounding box center [218, 183] width 49 height 47
click at [401, 144] on link at bounding box center [403, 147] width 16 height 16
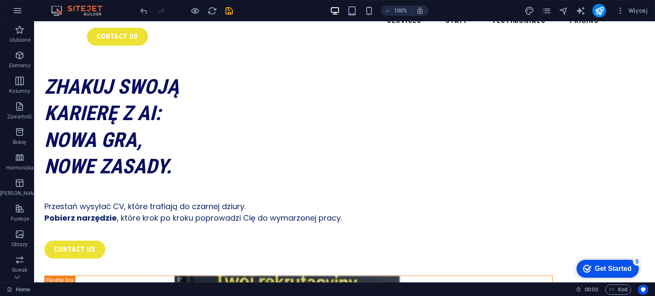
scroll to position [0, 0]
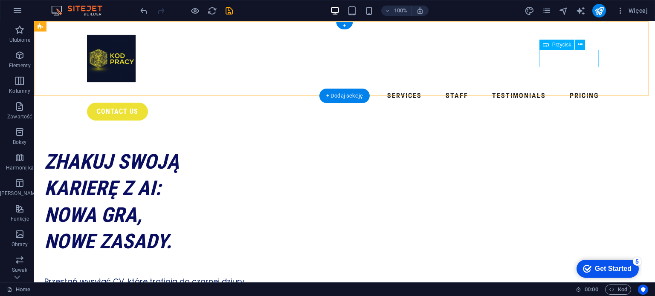
click at [573, 103] on div "contact us" at bounding box center [344, 112] width 515 height 18
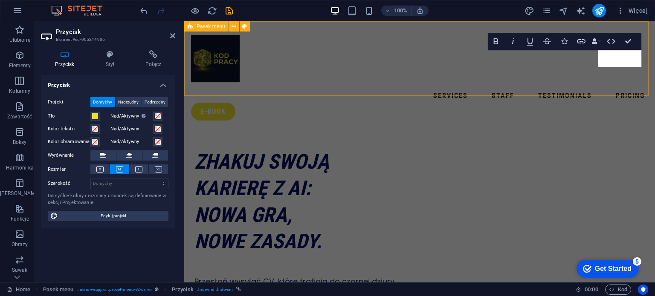
click at [550, 78] on div "Services Staff Testimonials Pricing e-book" at bounding box center [419, 74] width 471 height 106
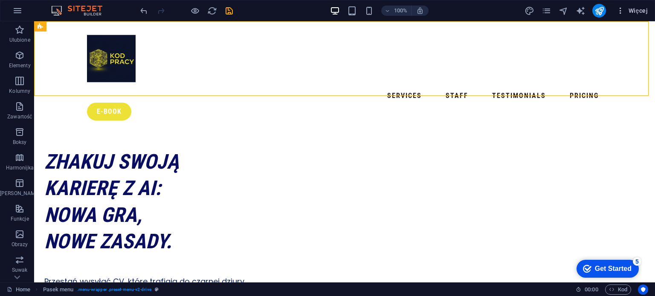
click at [631, 8] on span "Więcej" at bounding box center [632, 10] width 32 height 9
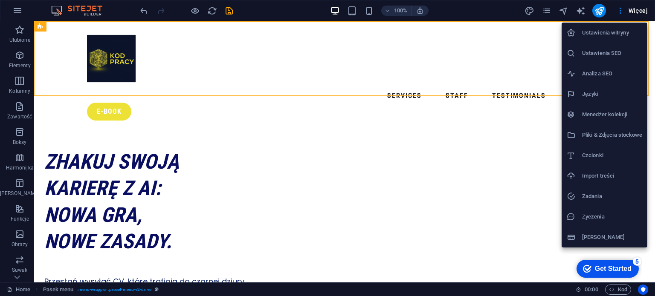
click at [549, 9] on div at bounding box center [327, 148] width 655 height 296
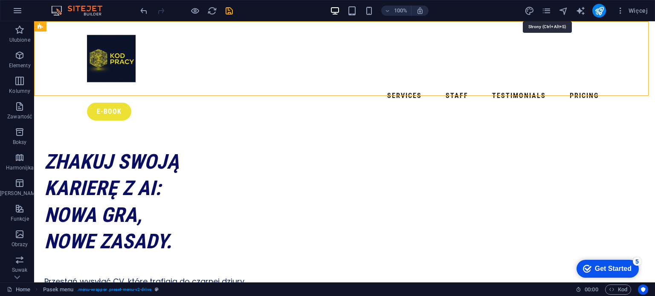
click at [549, 9] on icon "pages" at bounding box center [547, 11] width 10 height 10
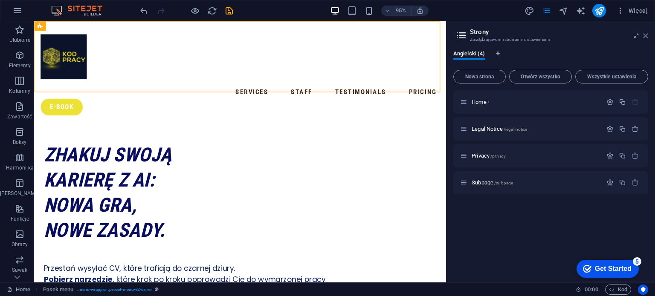
click at [646, 35] on icon at bounding box center [645, 35] width 5 height 7
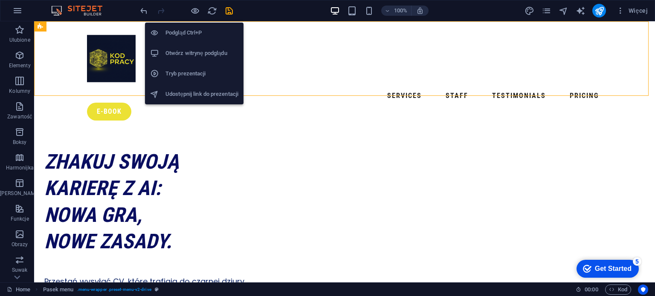
click at [191, 73] on h6 "Tryb prezentacji" at bounding box center [201, 74] width 73 height 10
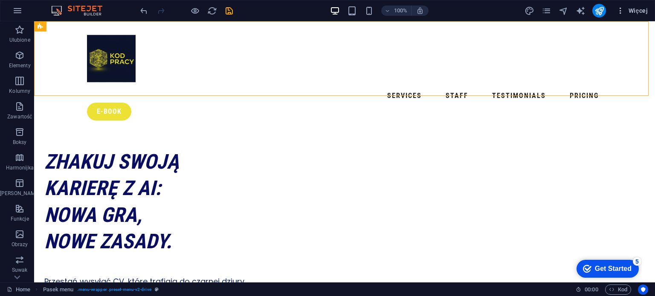
click at [619, 9] on icon "button" at bounding box center [620, 10] width 9 height 9
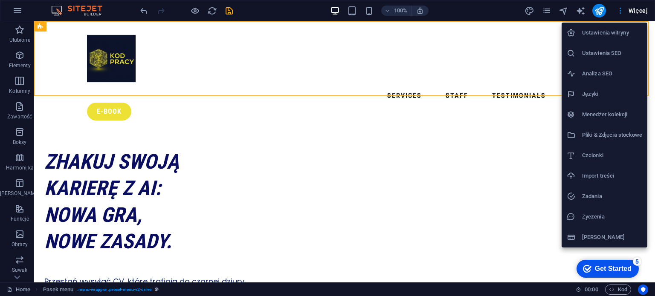
click at [637, 13] on div at bounding box center [327, 148] width 655 height 296
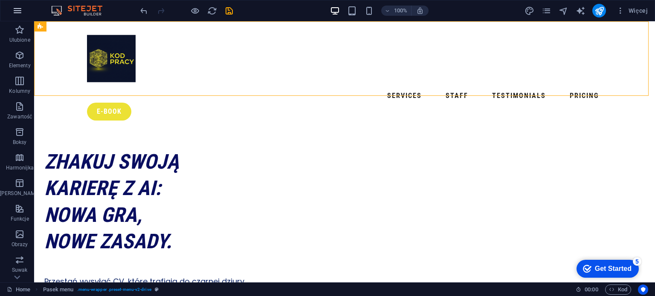
click at [13, 11] on icon "button" at bounding box center [17, 11] width 10 height 10
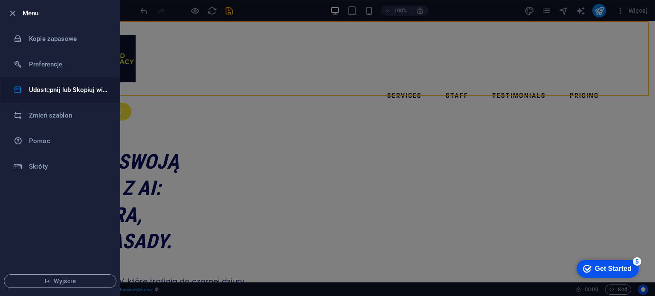
click at [54, 90] on h6 "Udostępnij lub Skopiuj witrynę" at bounding box center [68, 90] width 79 height 10
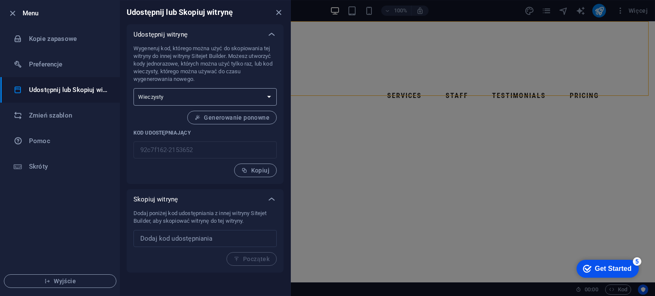
click at [189, 101] on select "Jednorazowy Wieczysty" at bounding box center [204, 96] width 143 height 17
click at [133, 88] on select "Jednorazowy Wieczysty" at bounding box center [204, 96] width 143 height 17
click at [249, 168] on span "Kopiuj" at bounding box center [255, 170] width 28 height 7
click at [203, 170] on div "Wygeneruj kod, którego można użyć do skopiowania tej witryny do innej witryny S…" at bounding box center [204, 111] width 143 height 133
click at [302, 145] on div at bounding box center [327, 148] width 655 height 296
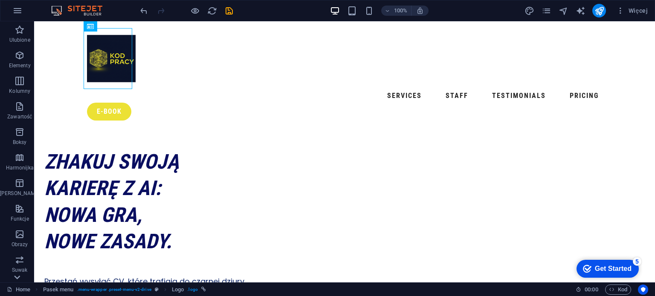
click at [17, 277] on icon at bounding box center [17, 278] width 12 height 12
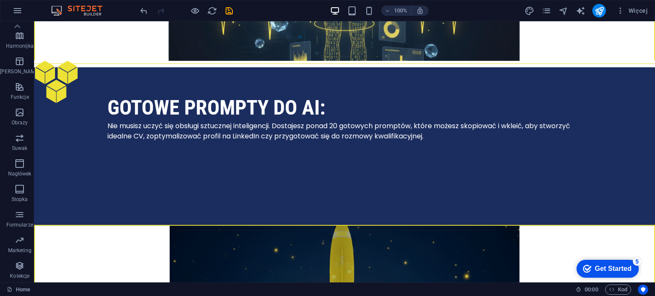
scroll to position [2199, 0]
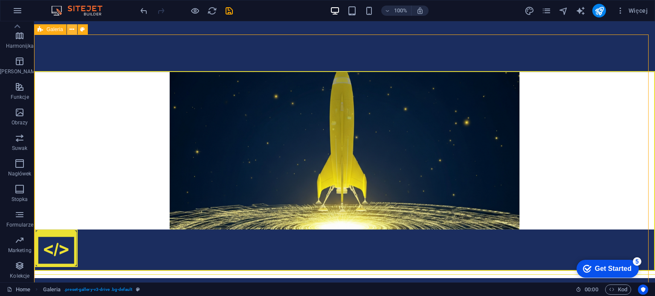
click at [72, 29] on icon at bounding box center [72, 29] width 5 height 9
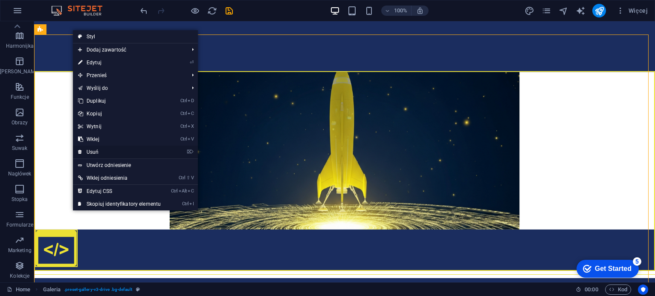
click at [107, 151] on link "⌦ Usuń" at bounding box center [119, 152] width 93 height 13
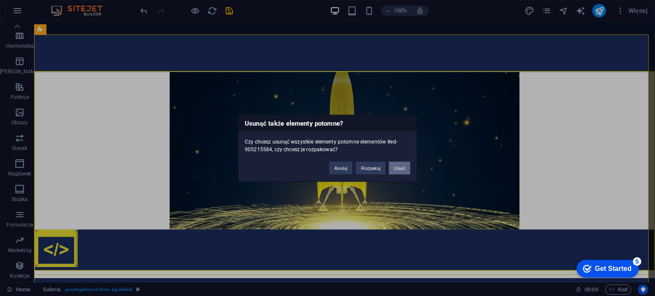
click at [401, 163] on button "Usuń" at bounding box center [399, 168] width 21 height 13
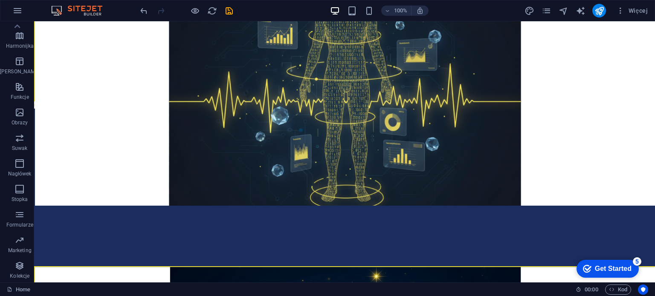
scroll to position [2000, 0]
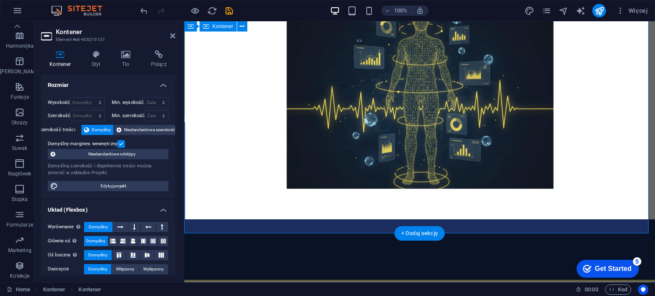
scroll to position [2001, 0]
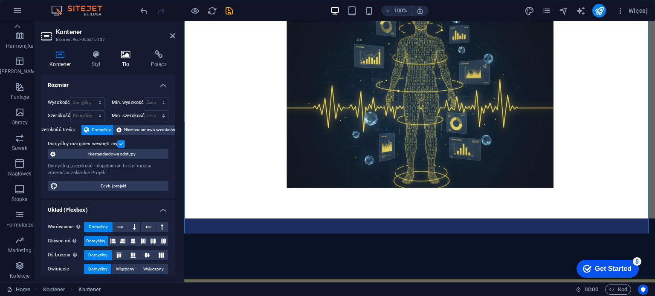
click at [123, 64] on h4 "Tło" at bounding box center [128, 59] width 30 height 18
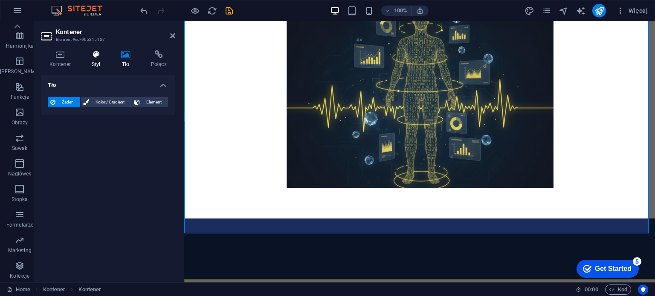
click at [96, 64] on h4 "Styl" at bounding box center [97, 59] width 29 height 18
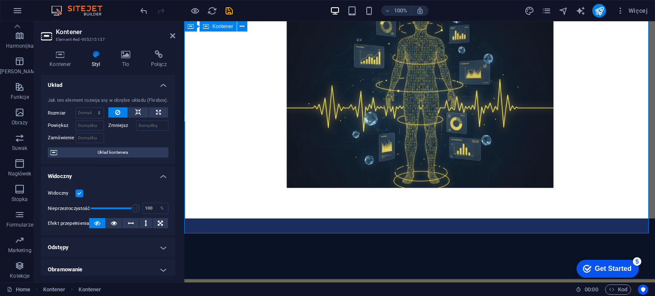
click at [175, 36] on aside "Kontener Element #ed-905215137 Kontener Styl Tło Połącz Rozmiar Wysokość Domyśl…" at bounding box center [109, 151] width 150 height 261
click at [171, 35] on icon at bounding box center [172, 35] width 5 height 7
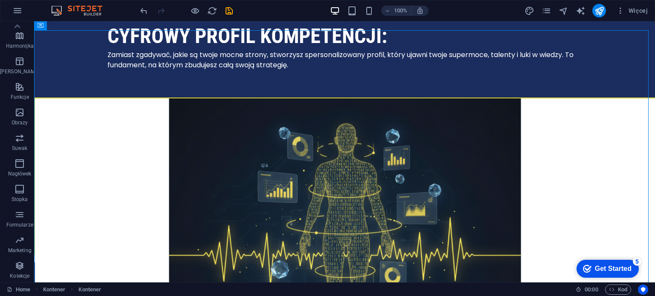
scroll to position [1870, 0]
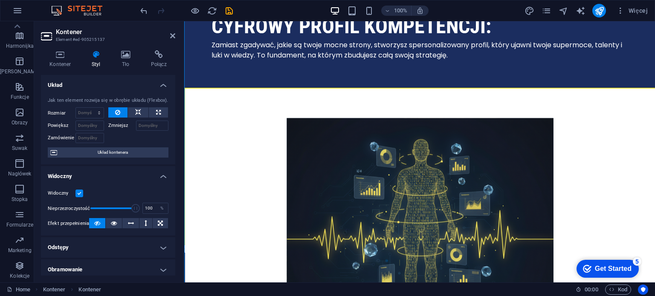
scroll to position [1871, 0]
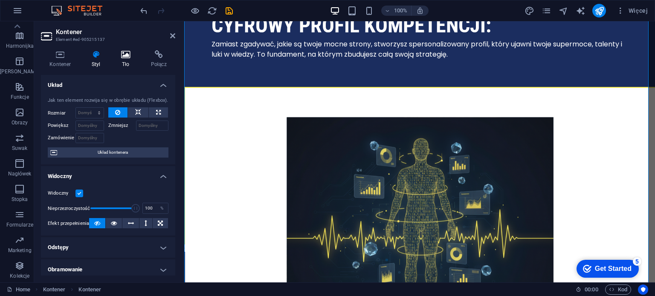
click at [122, 63] on h4 "Tło" at bounding box center [128, 59] width 30 height 18
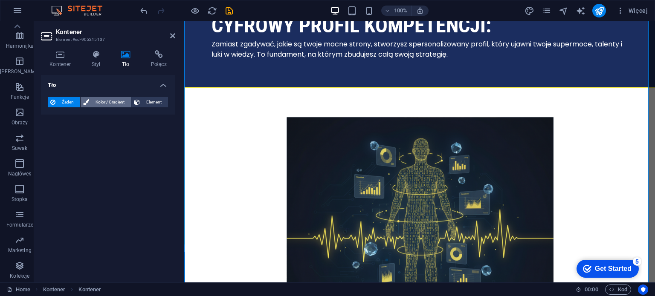
click at [109, 100] on span "Kolor / Gradient" at bounding box center [110, 102] width 37 height 10
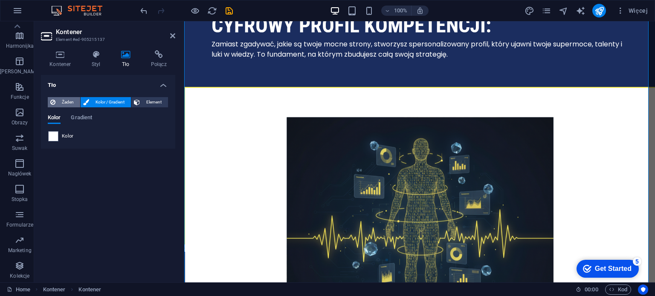
click at [66, 99] on span "Żaden" at bounding box center [68, 102] width 20 height 10
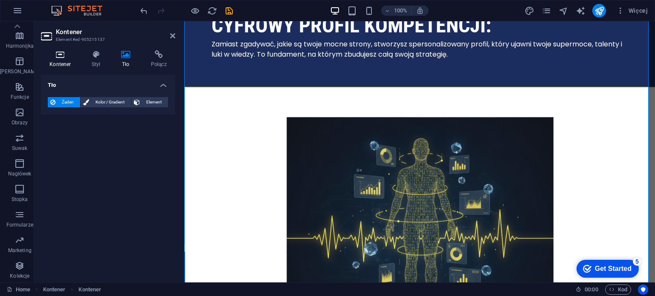
click at [61, 54] on icon at bounding box center [60, 54] width 39 height 9
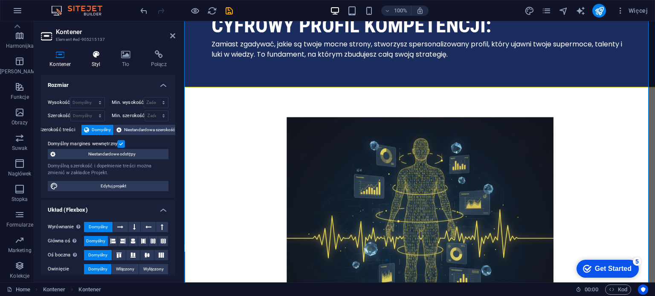
click at [97, 63] on h4 "Styl" at bounding box center [97, 59] width 29 height 18
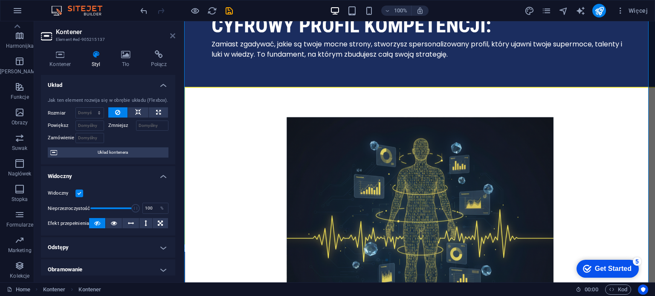
click at [170, 37] on icon at bounding box center [172, 35] width 5 height 7
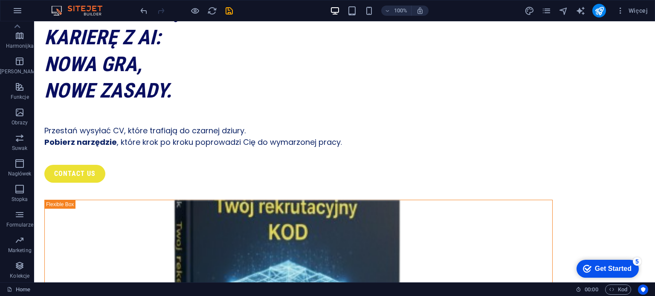
scroll to position [0, 0]
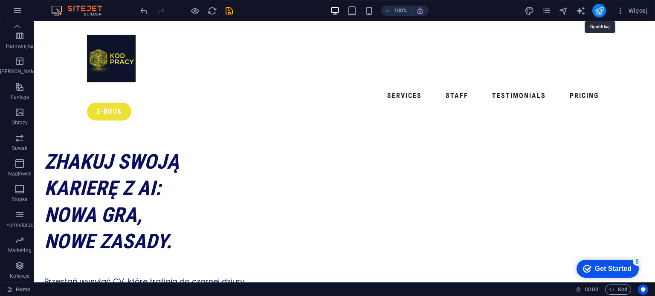
click at [598, 13] on icon "publish" at bounding box center [600, 11] width 10 height 10
